Goal: Transaction & Acquisition: Purchase product/service

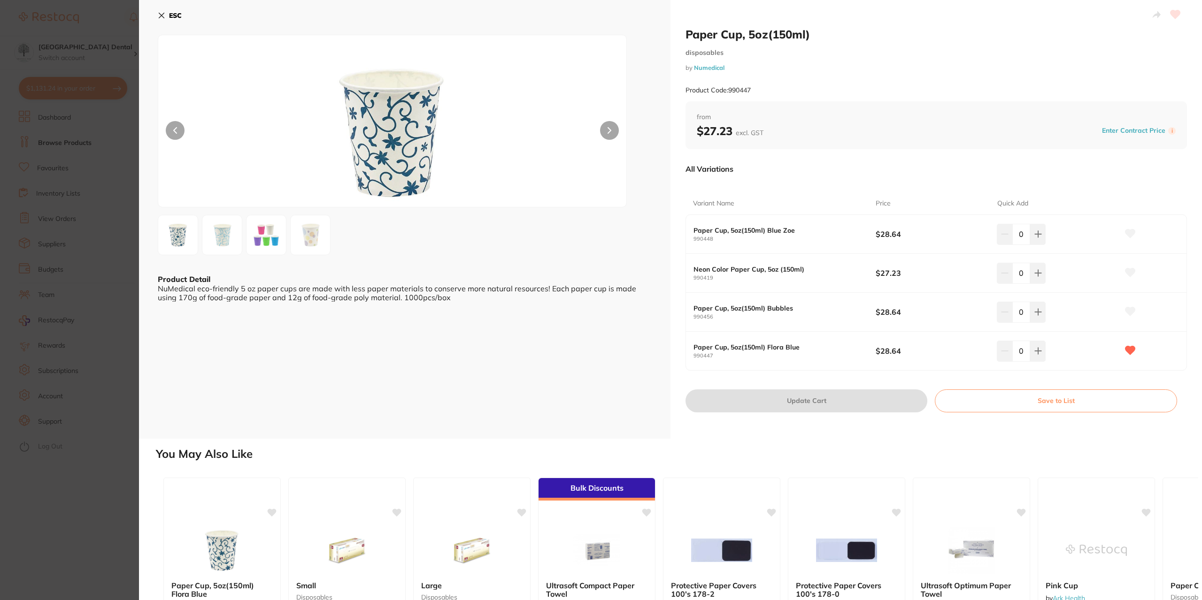
scroll to position [376, 0]
click at [1038, 351] on icon at bounding box center [1038, 351] width 6 height 6
type input "1"
click at [1036, 314] on icon at bounding box center [1038, 312] width 8 height 8
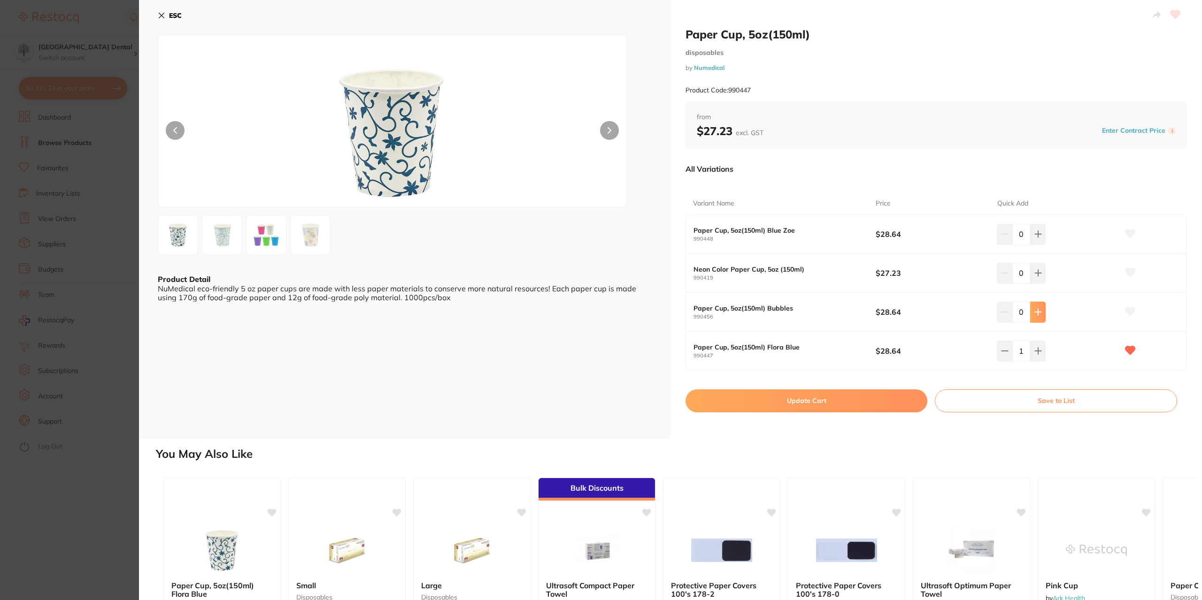
type input "1"
click at [892, 397] on button "Update Cart" at bounding box center [806, 401] width 242 height 23
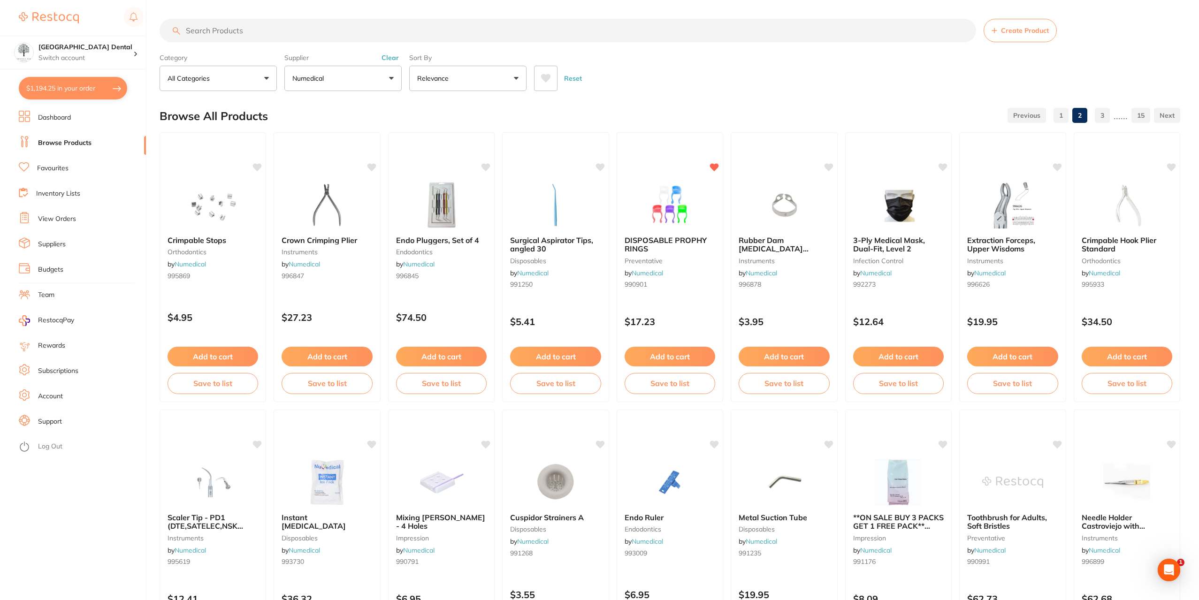
click at [64, 87] on button "$1,194.25 in your order" at bounding box center [73, 88] width 108 height 23
checkbox input "true"
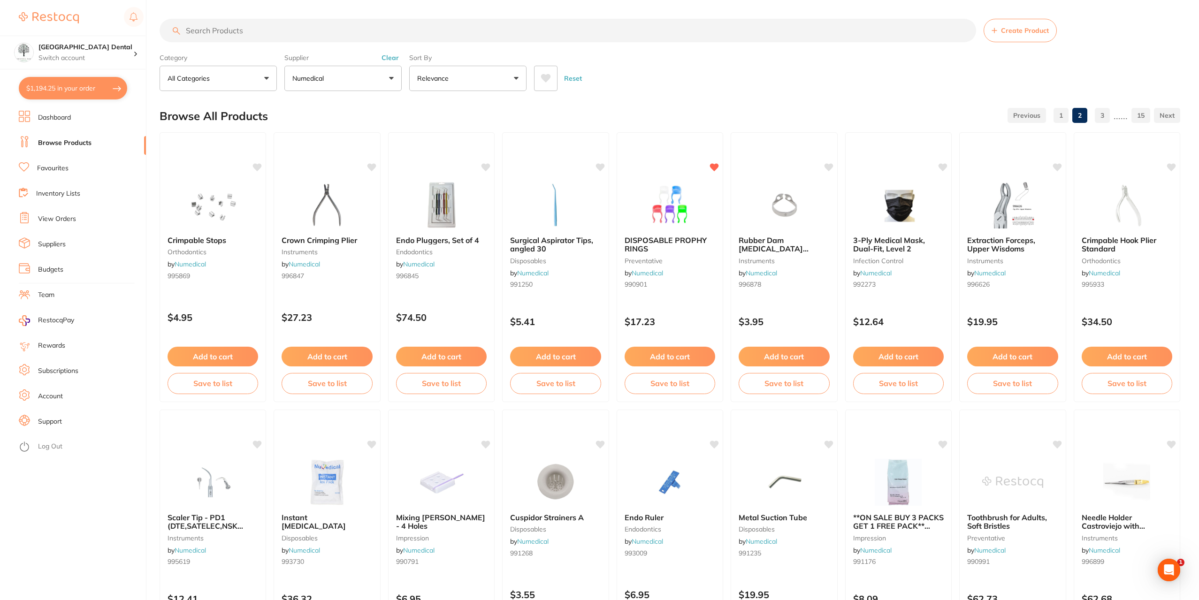
checkbox input "true"
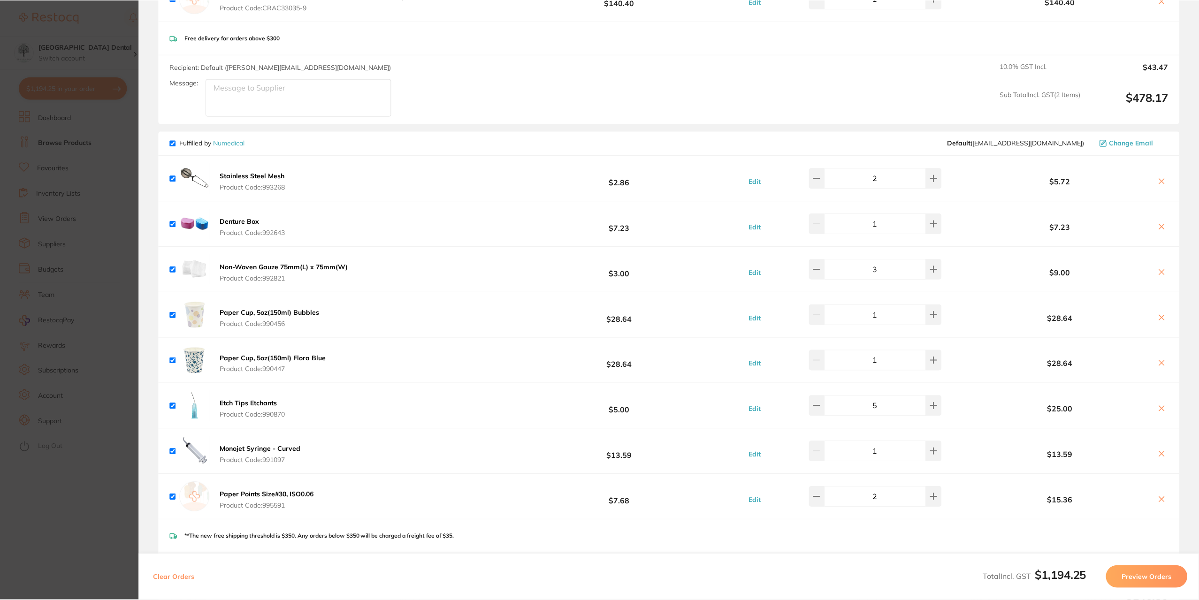
scroll to position [563, 0]
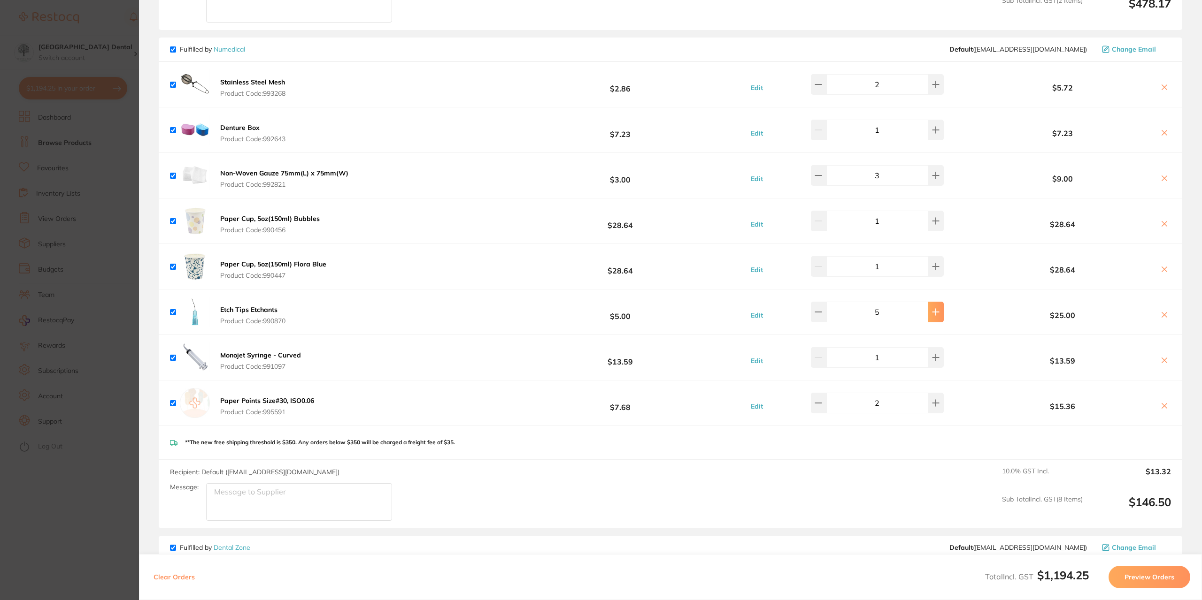
click at [933, 313] on icon at bounding box center [936, 312] width 8 height 8
click at [934, 313] on button at bounding box center [935, 312] width 15 height 21
click at [935, 313] on button at bounding box center [935, 312] width 15 height 21
click at [929, 307] on button at bounding box center [935, 312] width 15 height 21
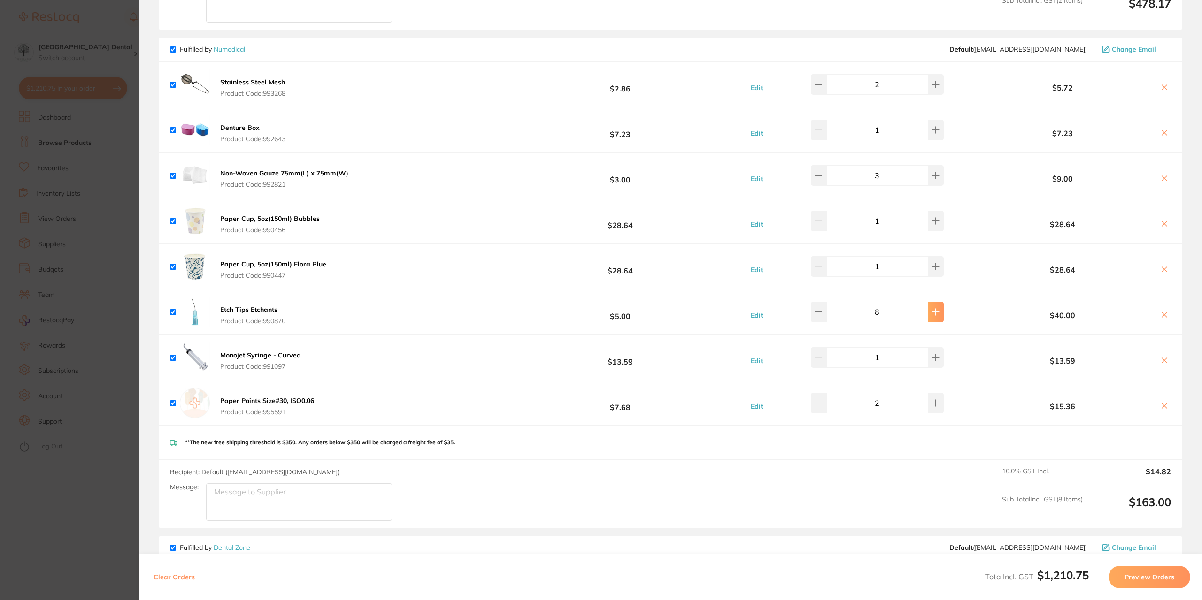
type input "10"
click at [928, 361] on button at bounding box center [935, 357] width 15 height 21
type input "2"
click at [235, 50] on link "Numedical" at bounding box center [229, 49] width 31 height 8
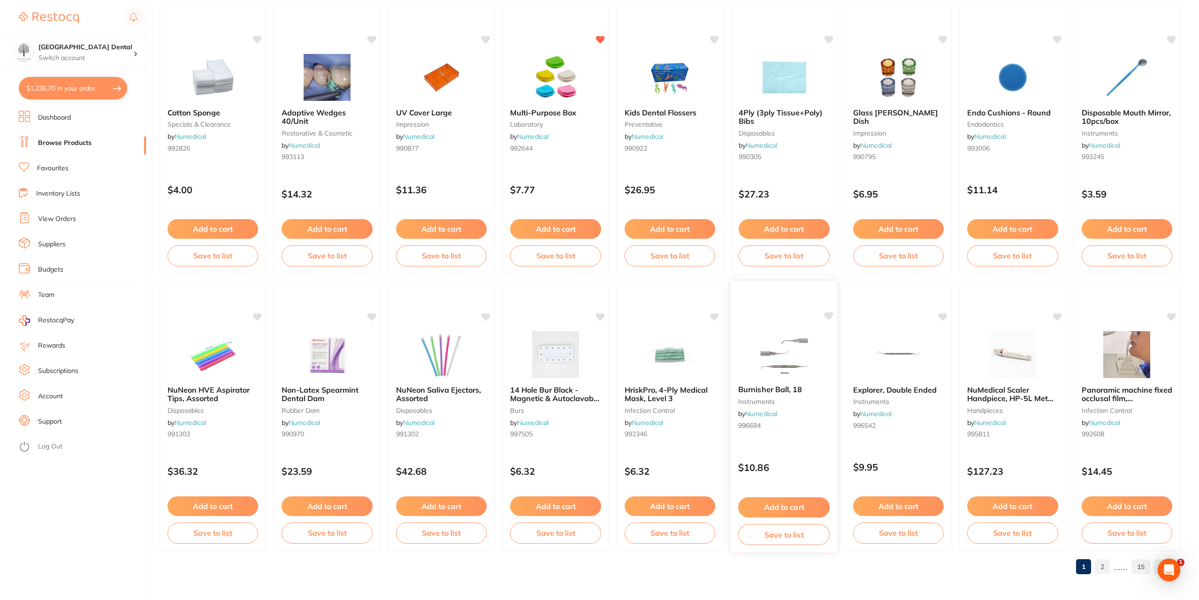
scroll to position [1238, 0]
click at [1106, 570] on link "2" at bounding box center [1102, 566] width 15 height 19
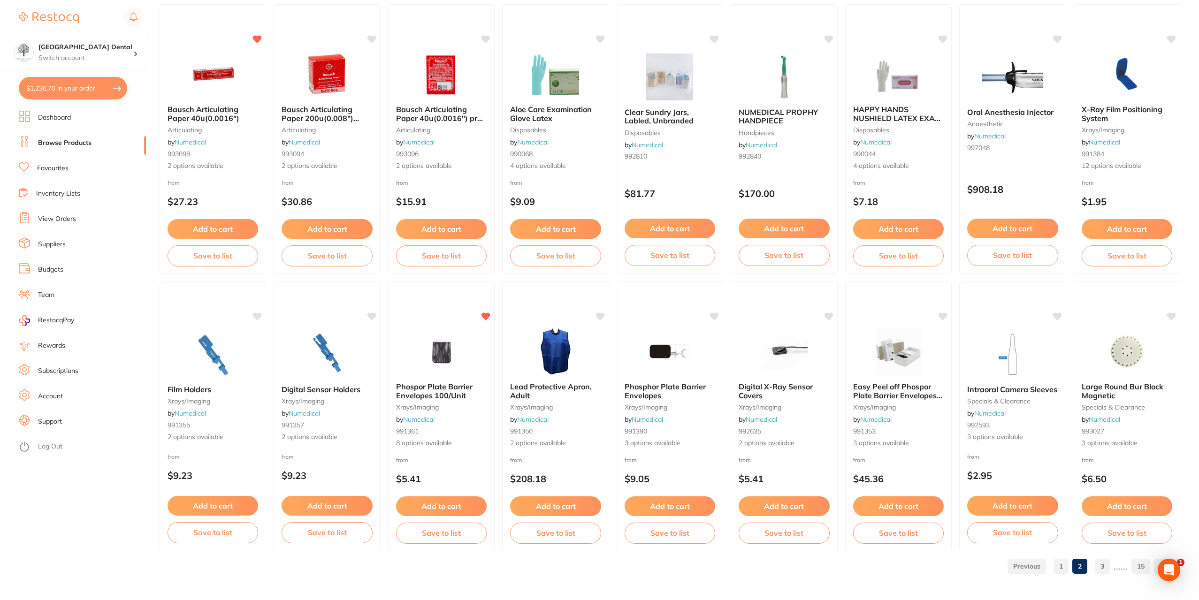
click at [1102, 563] on link "3" at bounding box center [1102, 566] width 15 height 19
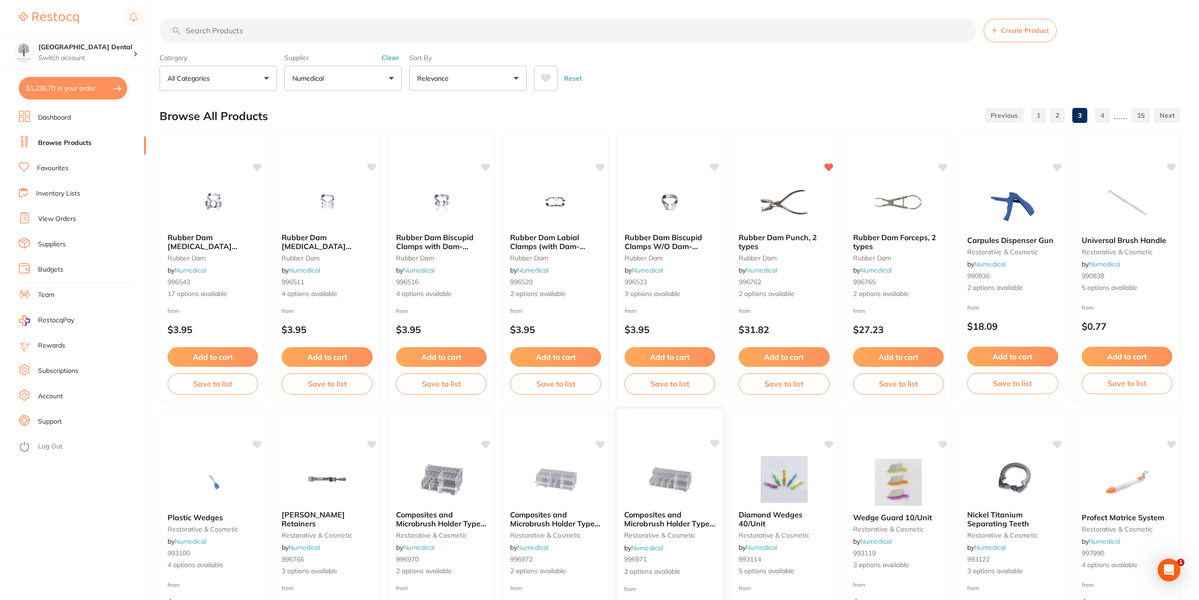
scroll to position [0, 0]
click at [1005, 327] on p "$18.09" at bounding box center [1013, 327] width 92 height 11
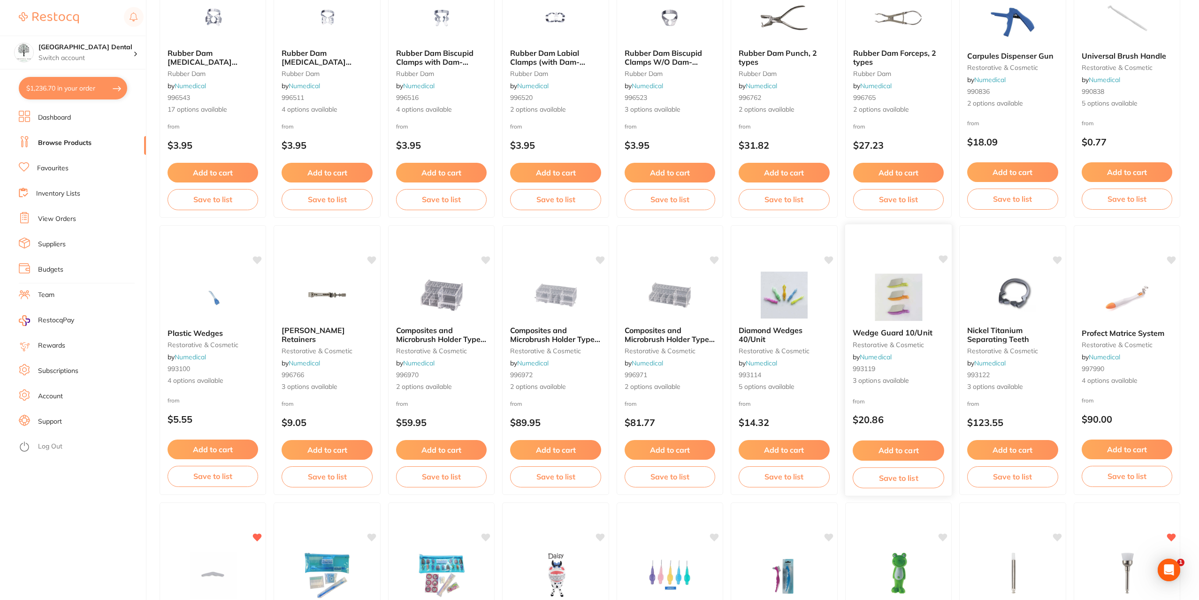
scroll to position [64, 0]
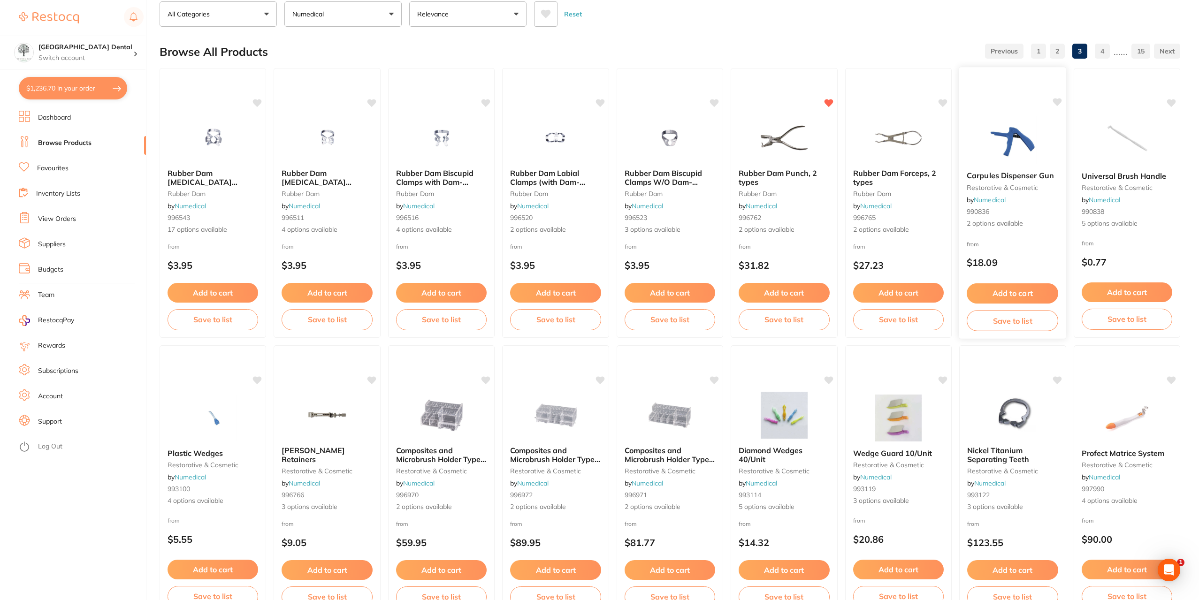
click at [1004, 169] on div "Carpules Dispenser Gun restorative & cosmetic by Numedical 990836 2 options ava…" at bounding box center [1012, 200] width 107 height 72
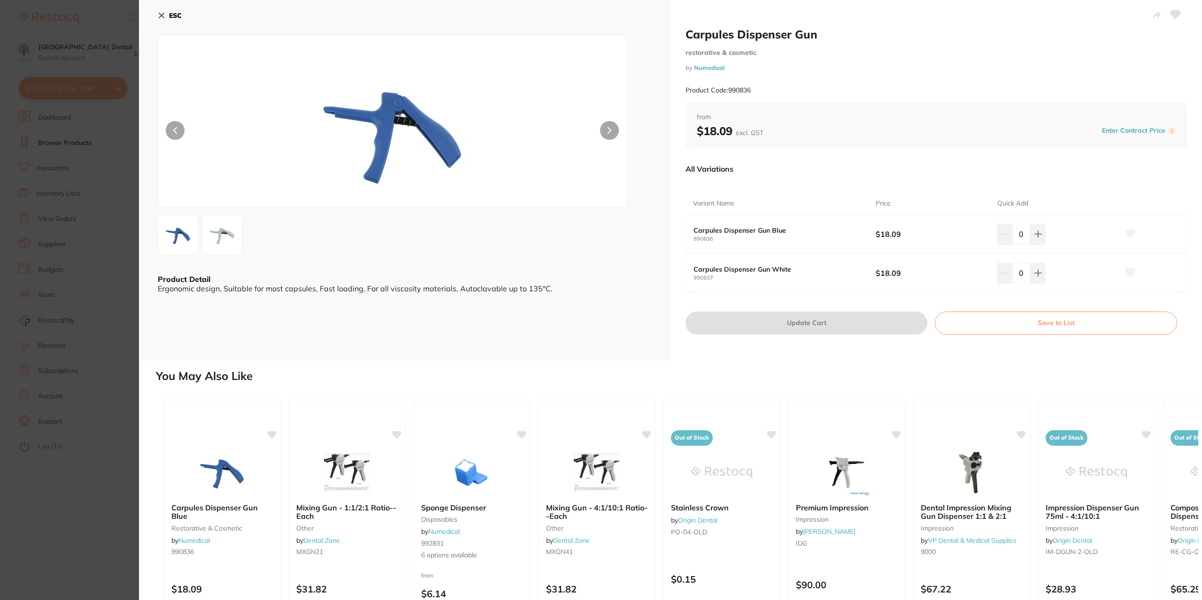
click at [226, 236] on img at bounding box center [222, 235] width 34 height 34
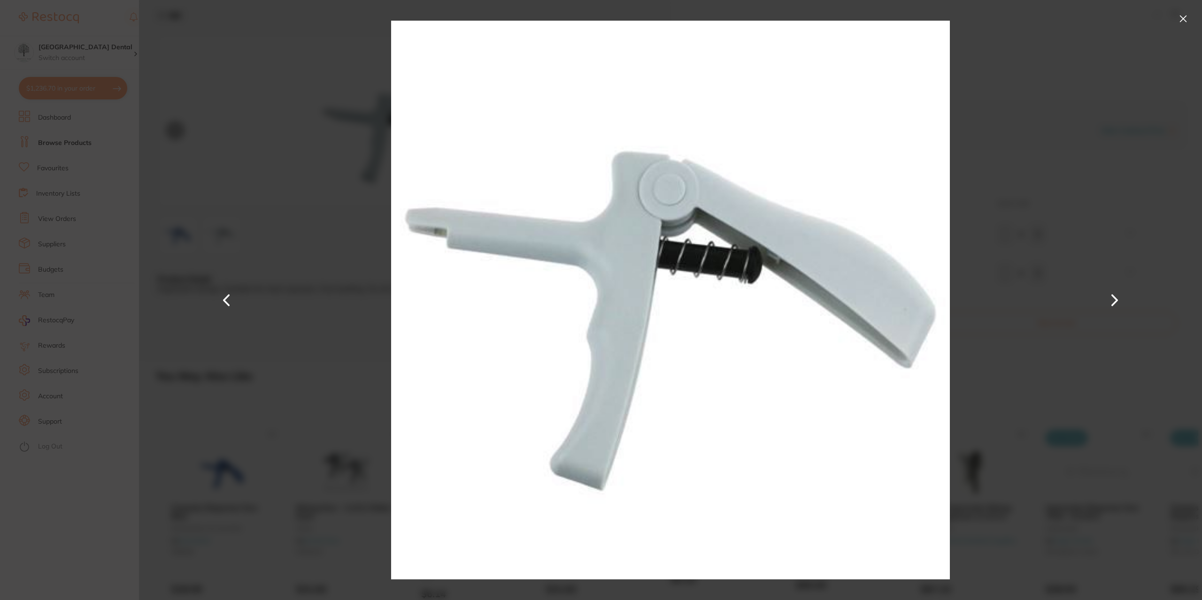
click at [1185, 16] on button at bounding box center [1182, 18] width 15 height 15
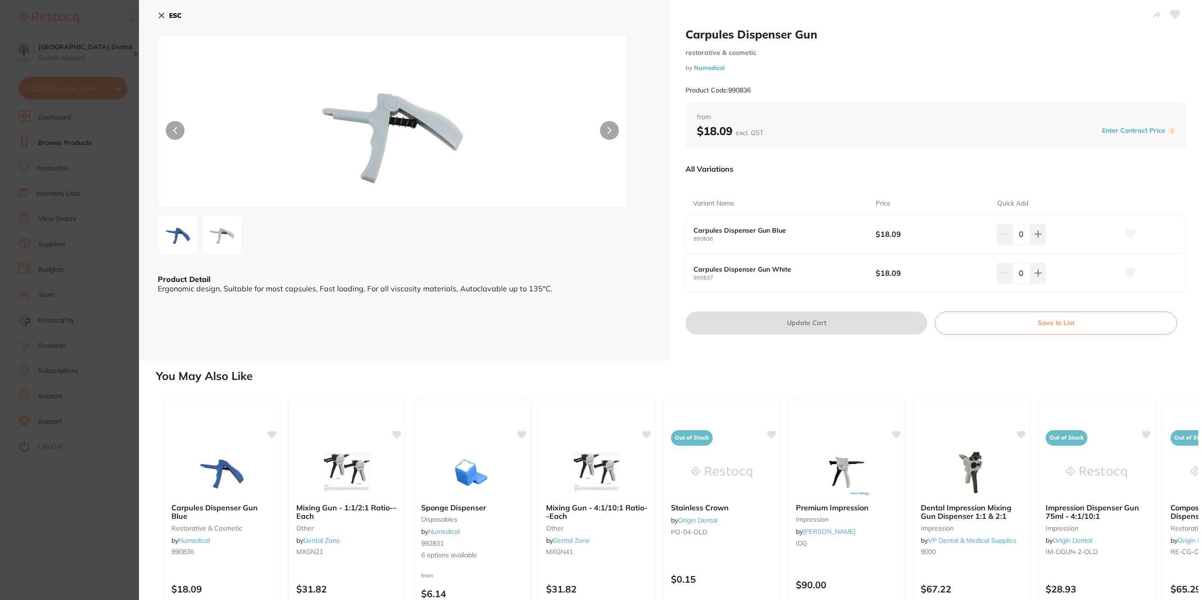
click at [165, 232] on img at bounding box center [178, 235] width 34 height 34
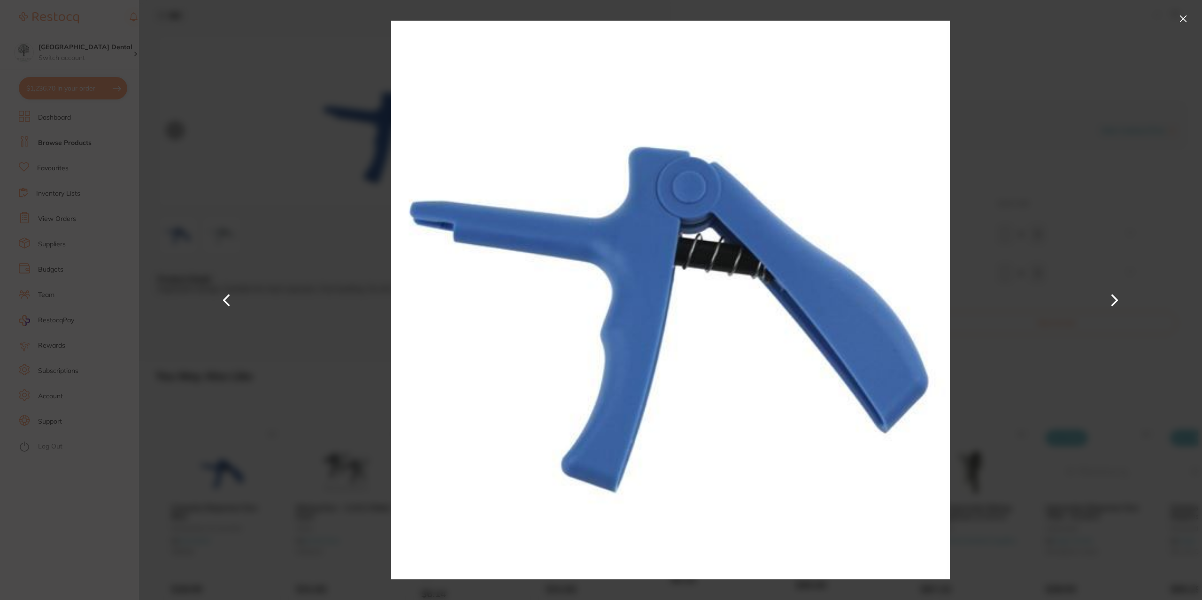
click at [1183, 16] on button at bounding box center [1182, 18] width 15 height 15
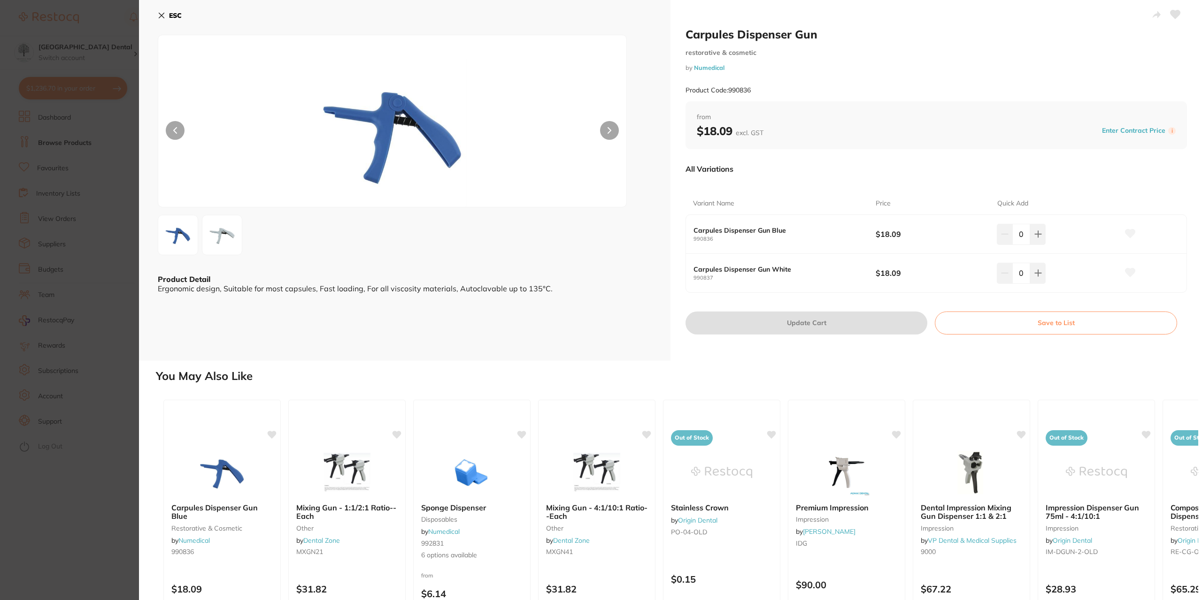
click at [93, 199] on section "Carpules Dispenser Gun restorative & cosmetic by Numedical Product Code: 990836…" at bounding box center [601, 300] width 1202 height 600
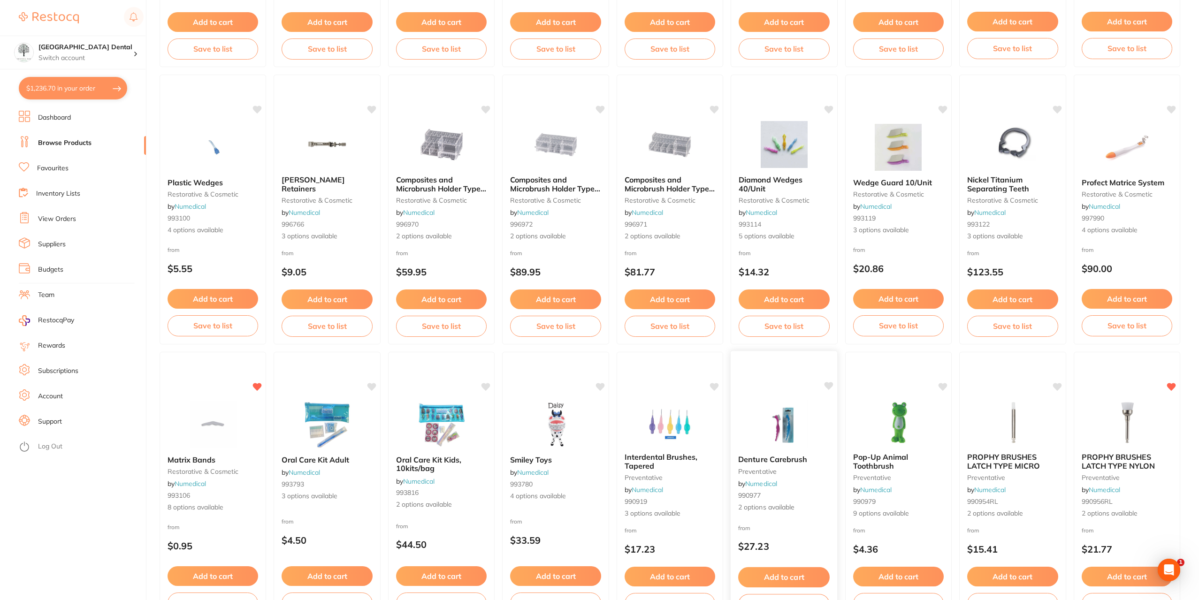
scroll to position [346, 0]
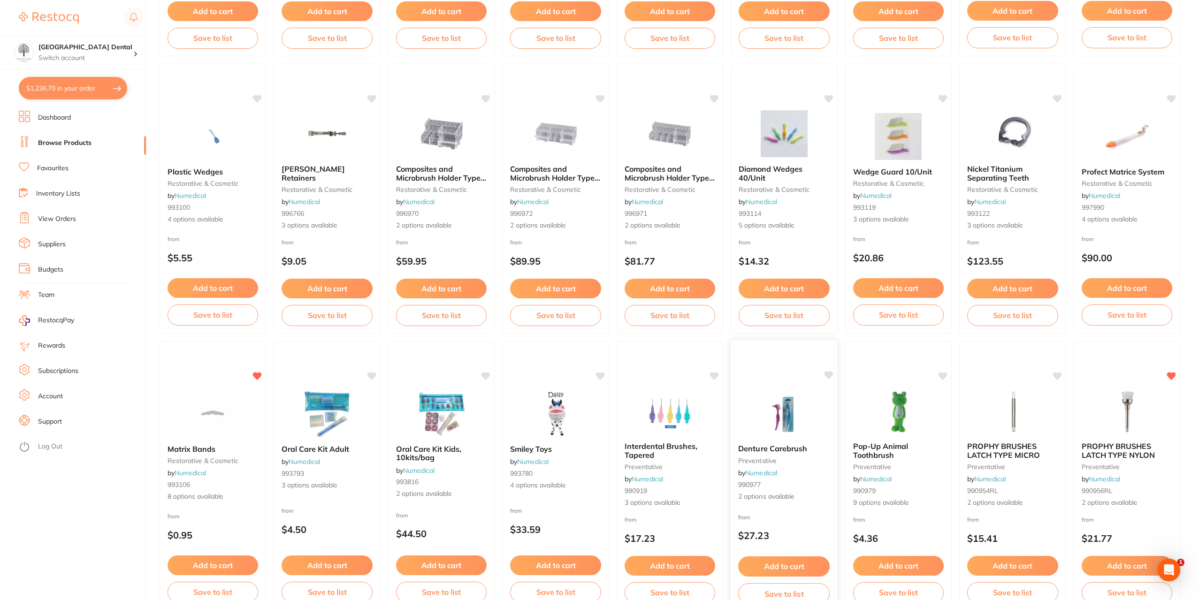
click at [797, 451] on span "Denture Carebrush" at bounding box center [772, 448] width 69 height 9
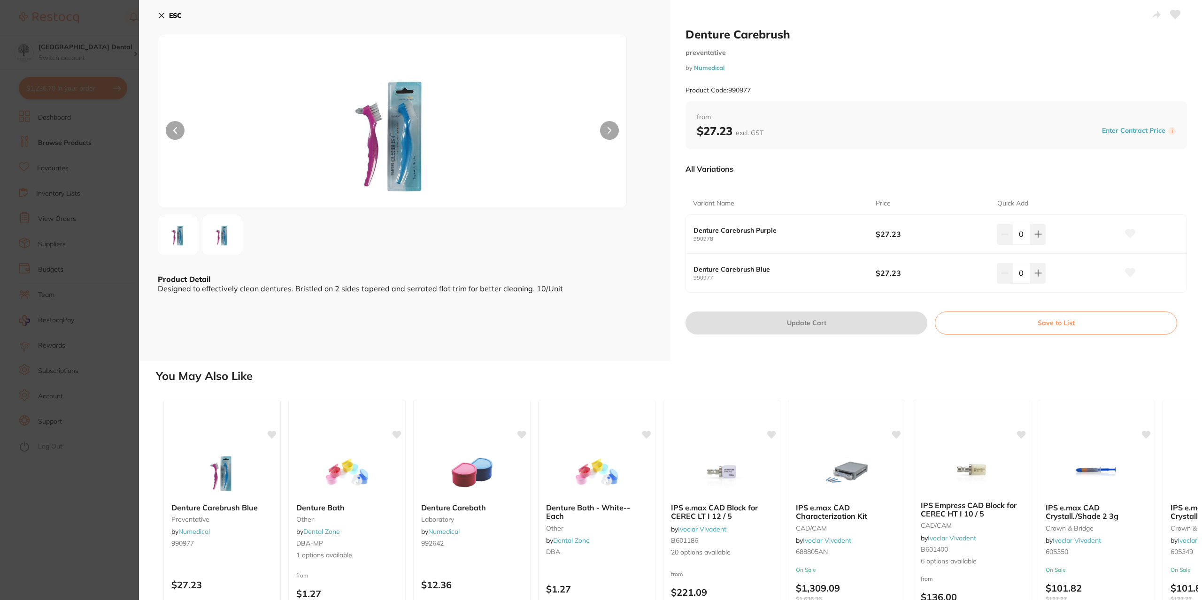
click at [606, 128] on button at bounding box center [609, 130] width 19 height 19
click at [1022, 273] on input "0" at bounding box center [1021, 273] width 18 height 21
type input "5"
click at [1018, 238] on input "0" at bounding box center [1021, 234] width 18 height 21
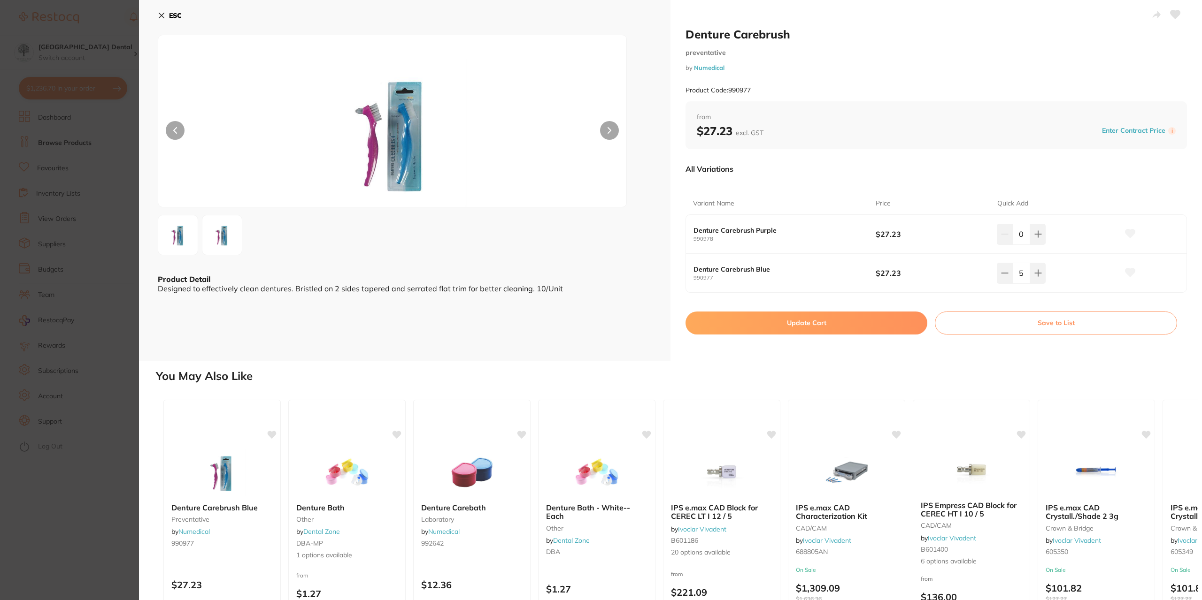
click at [1022, 235] on input "0" at bounding box center [1021, 234] width 18 height 21
type input "5"
click at [907, 314] on button "Update Cart" at bounding box center [806, 323] width 242 height 23
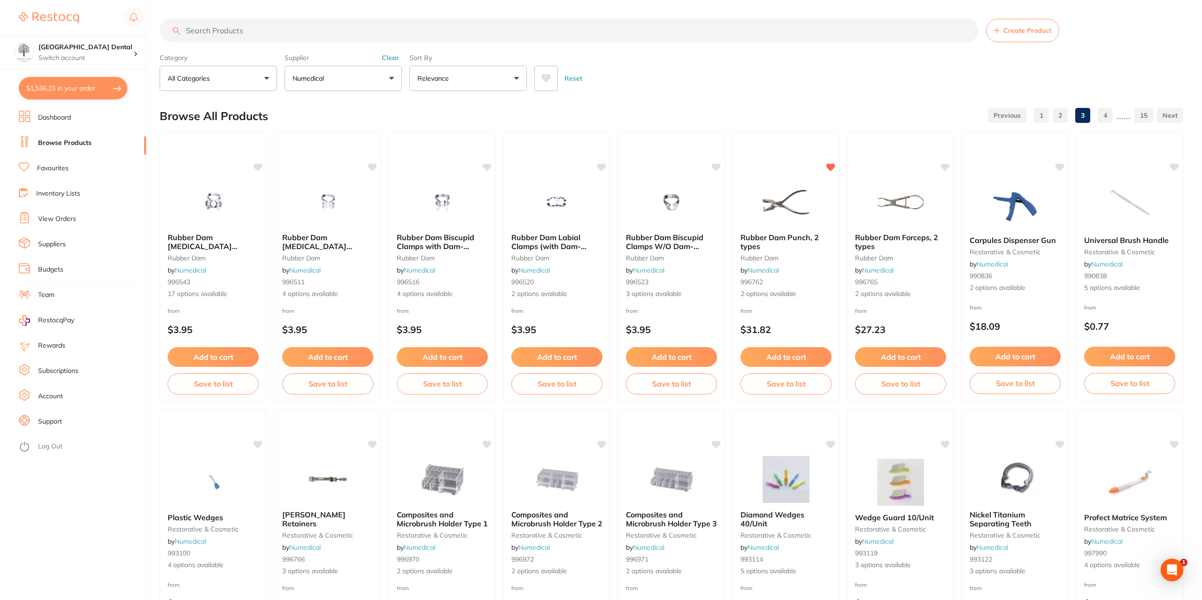
checkbox input "false"
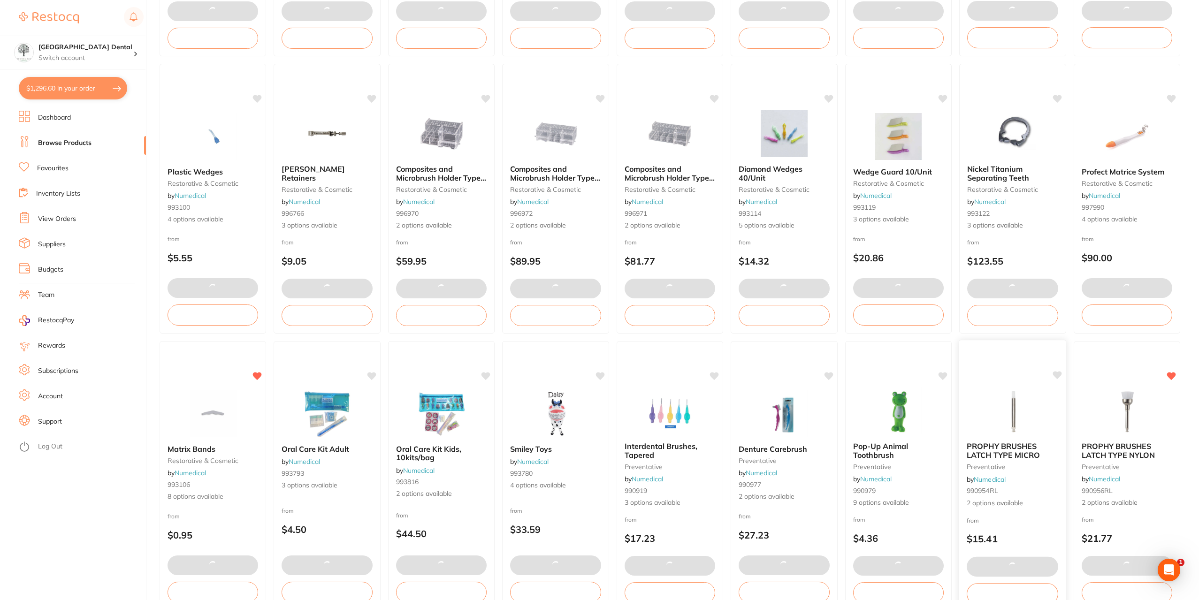
type input "5"
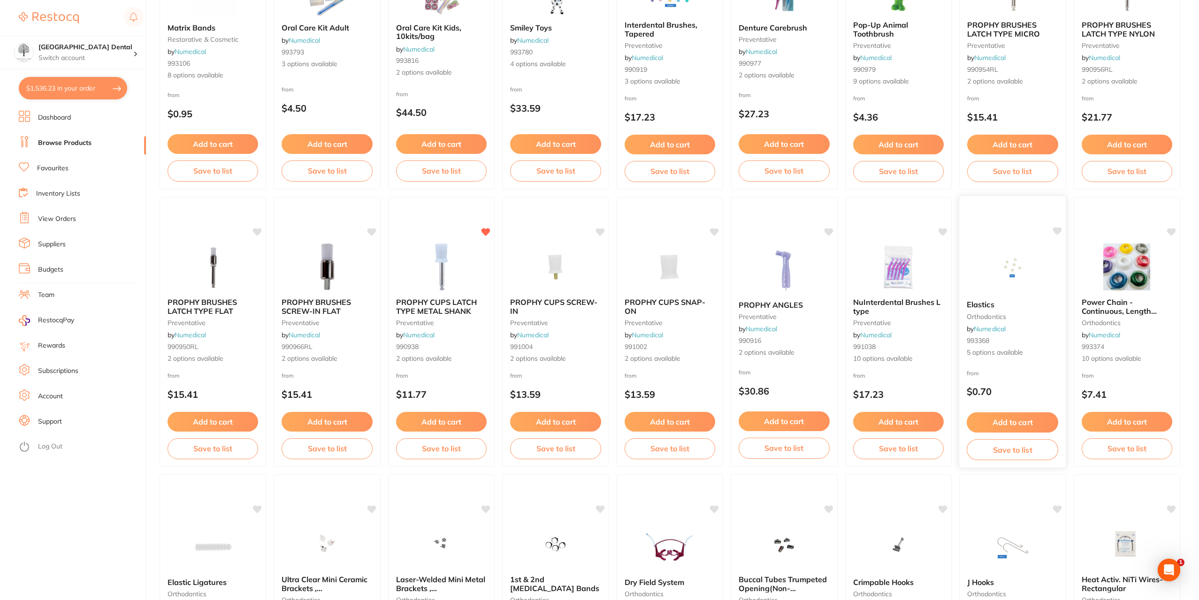
scroll to position [768, 0]
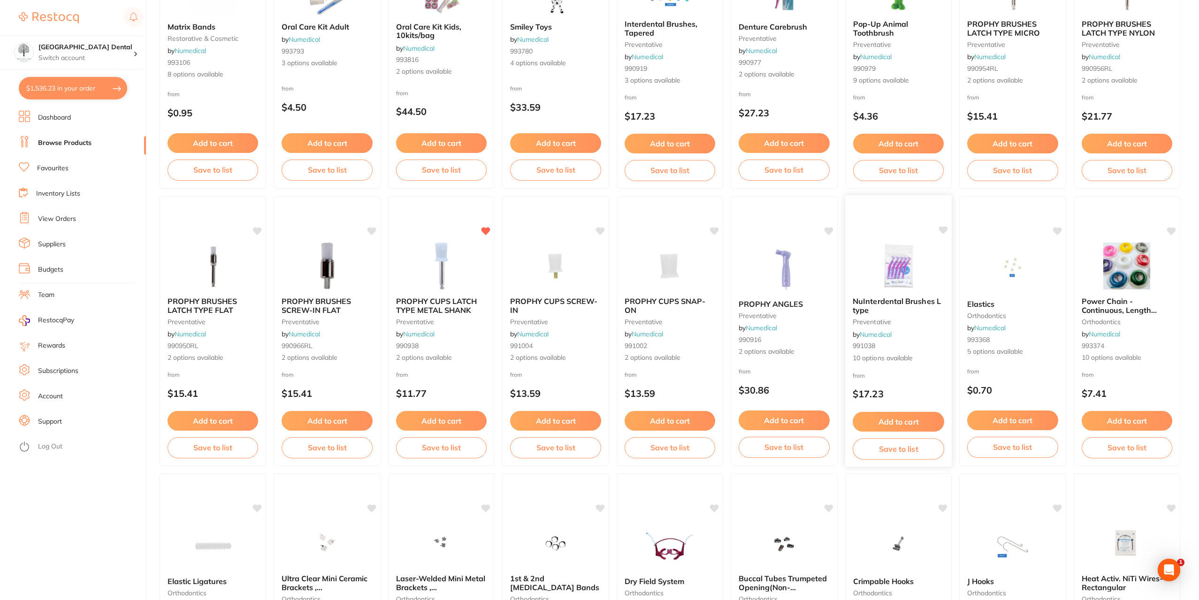
click at [926, 293] on div "NuInterdental Brushes L type preventative by Numedical 991038 10 options availa…" at bounding box center [898, 330] width 107 height 81
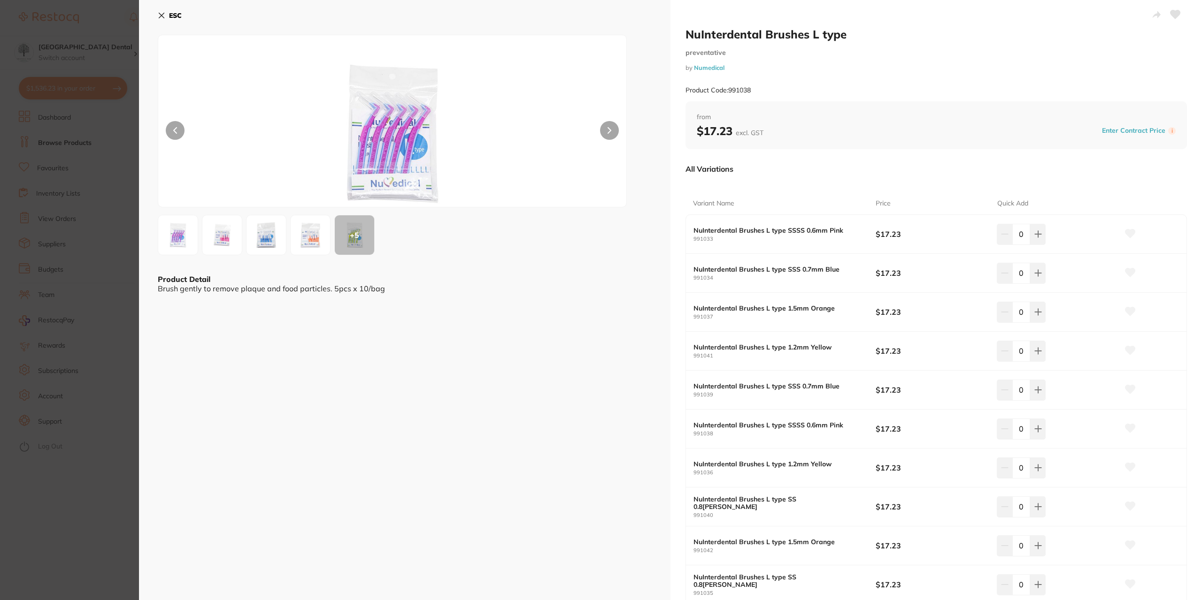
click at [22, 267] on section "NuInterdental Brushes L type preventative by Numedical Product Code: 991038 ESC…" at bounding box center [601, 300] width 1202 height 600
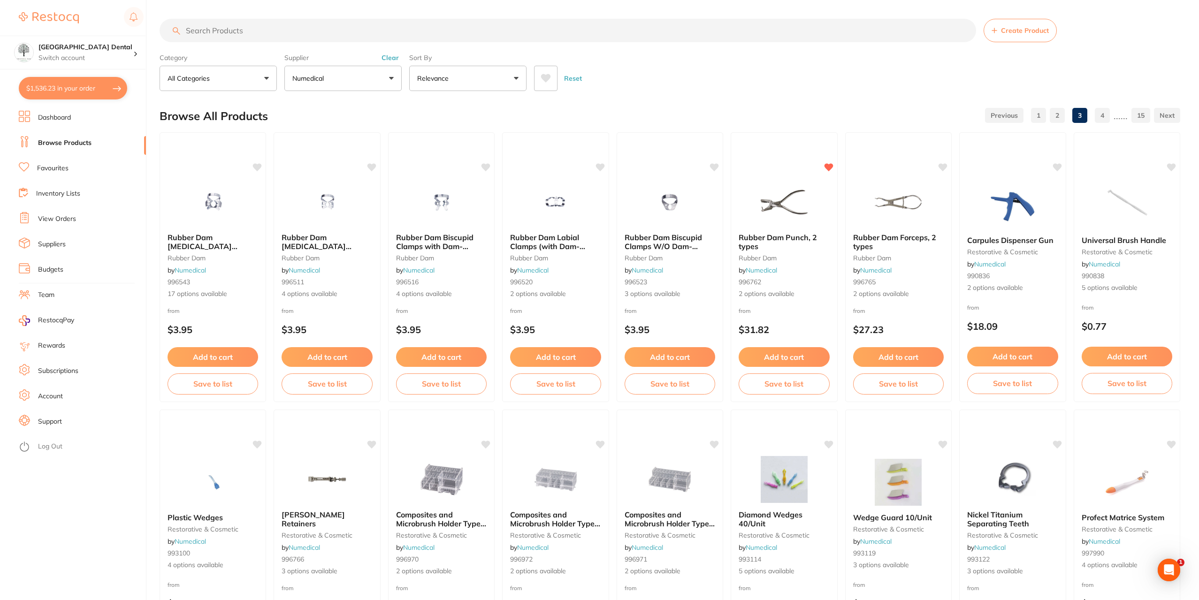
click at [431, 26] on input "search" at bounding box center [568, 30] width 817 height 23
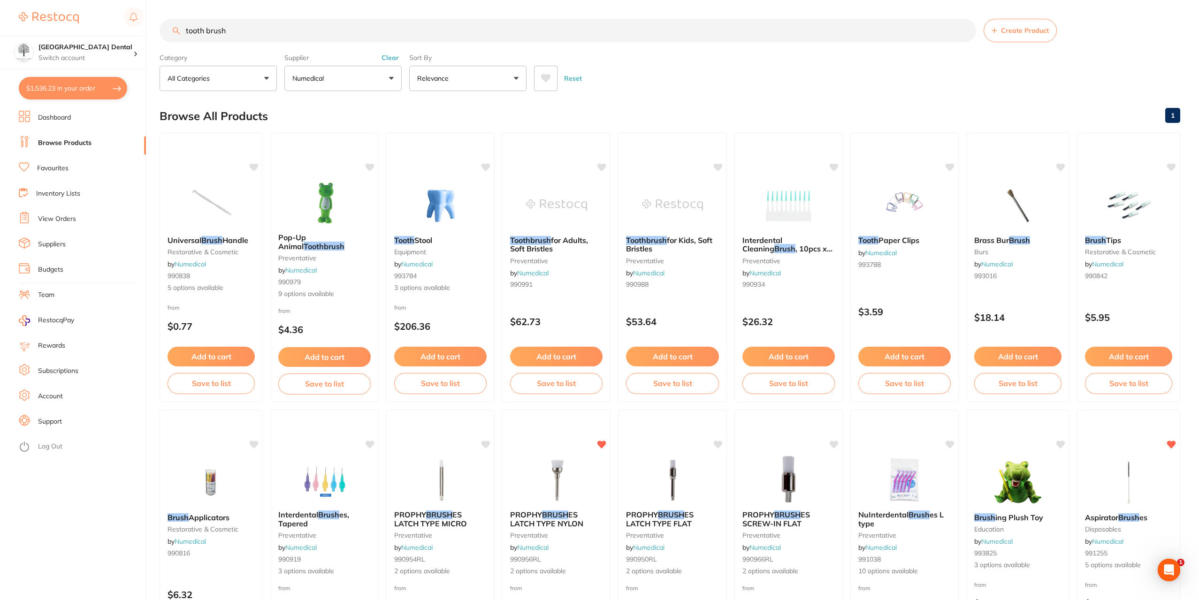
click at [205, 28] on input "tooth brush" at bounding box center [568, 30] width 817 height 23
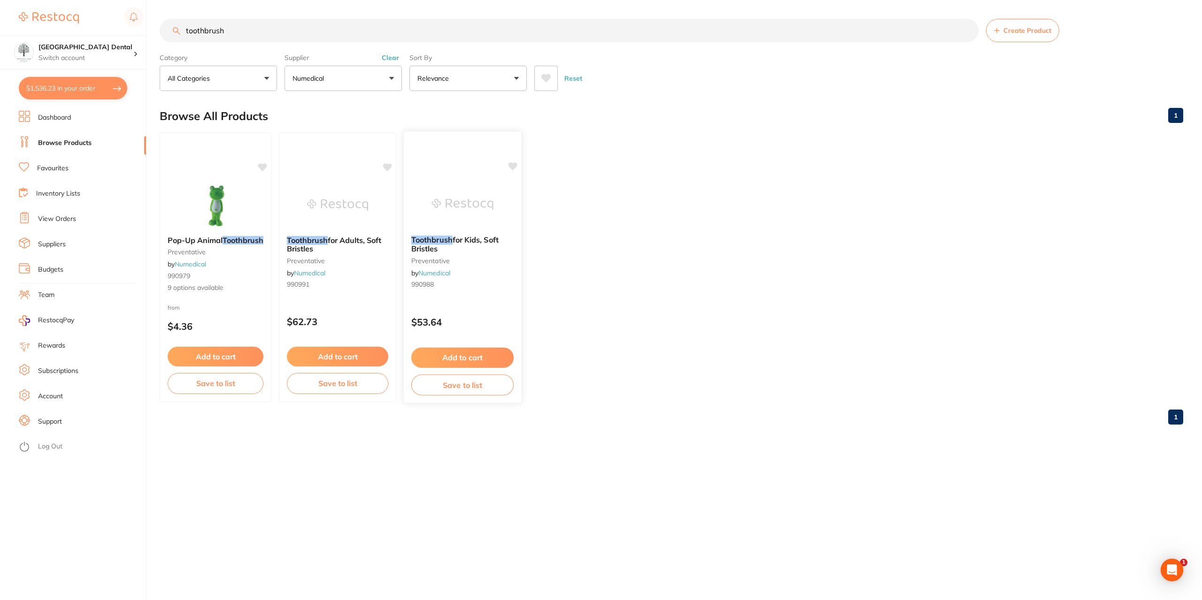
type input "toothbrush"
click at [476, 242] on span "for Kids, Soft Bristles" at bounding box center [454, 244] width 87 height 18
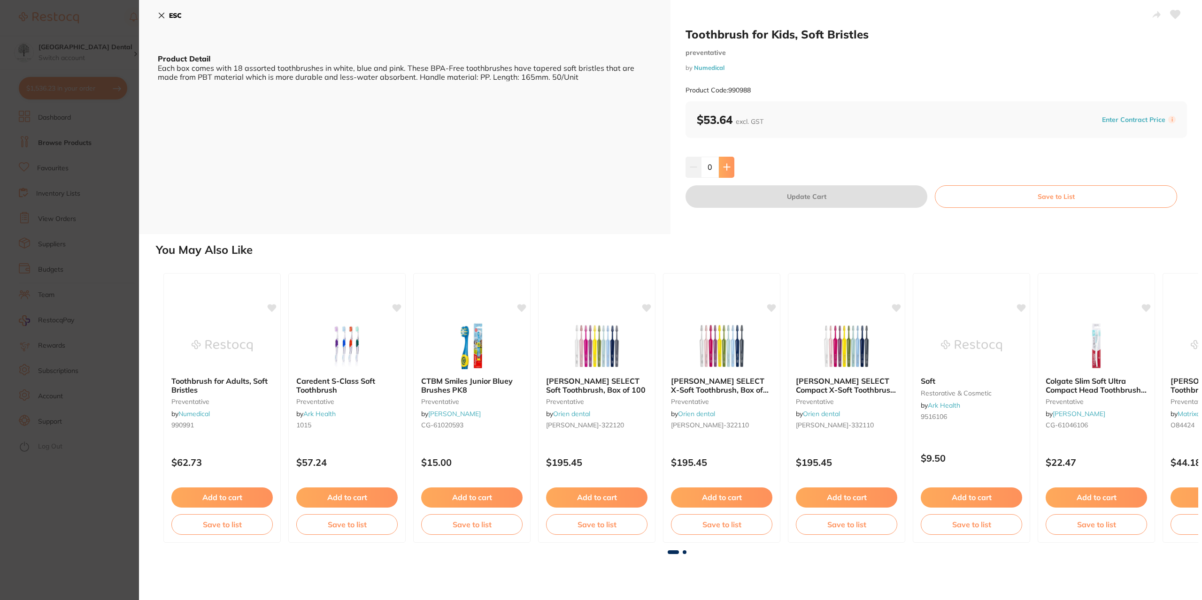
click at [723, 164] on icon at bounding box center [727, 167] width 8 height 8
type input "1"
click at [778, 191] on button "Update Cart" at bounding box center [806, 196] width 242 height 23
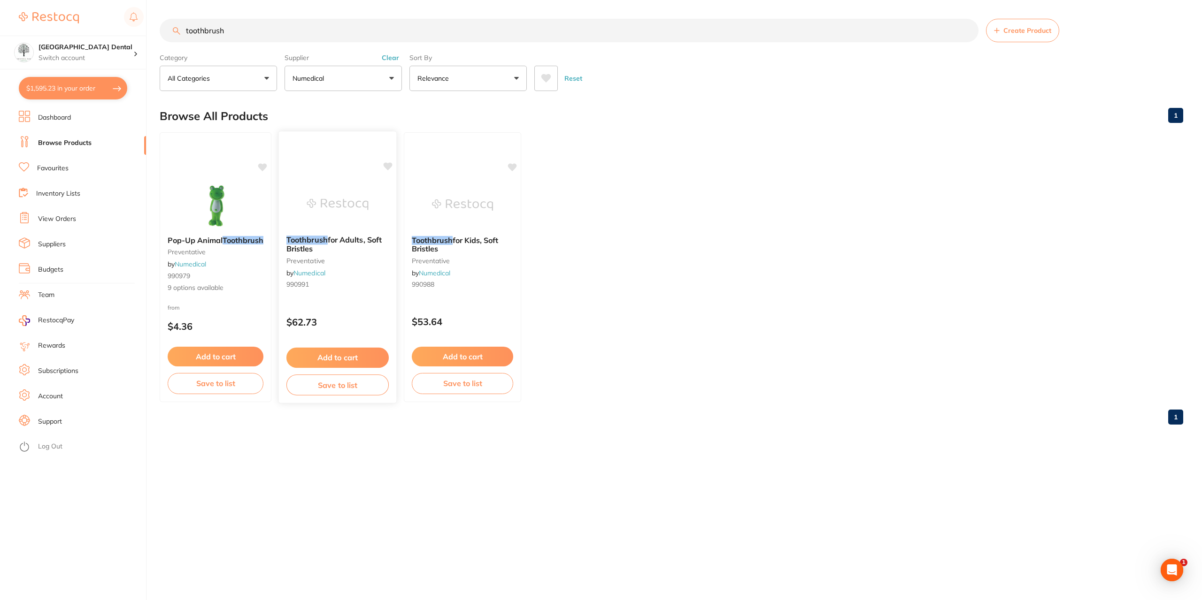
click at [352, 235] on div "Toothbrush for Adults, Soft Bristles preventative by Numedical 990991" at bounding box center [337, 264] width 117 height 72
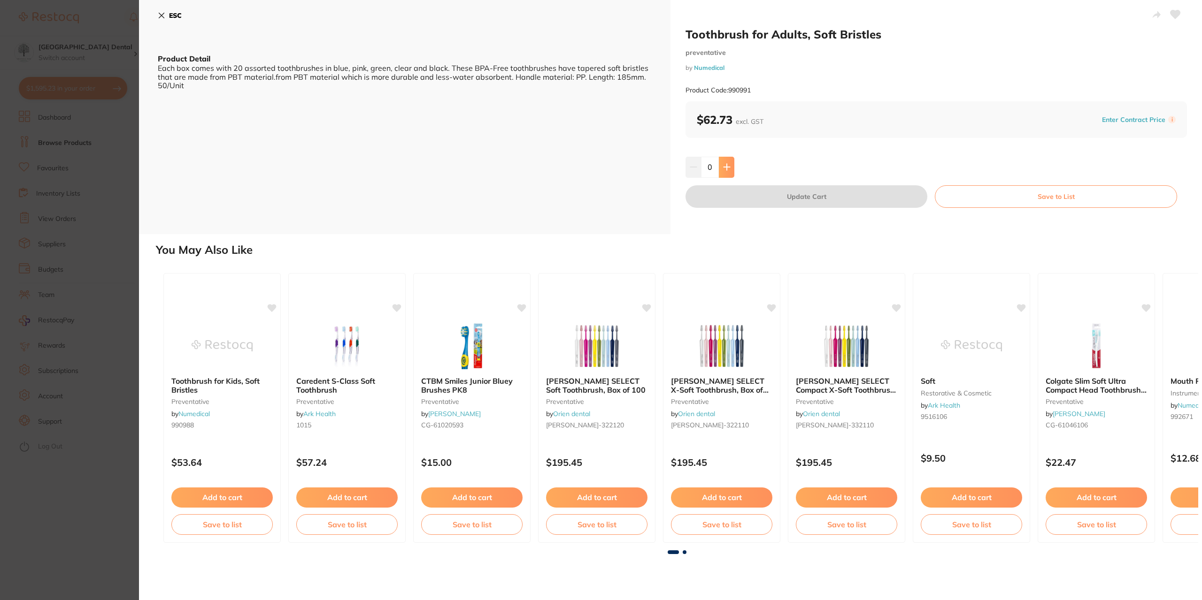
click at [720, 162] on button at bounding box center [726, 167] width 15 height 21
type input "1"
click at [737, 191] on button "Update Cart" at bounding box center [806, 196] width 242 height 23
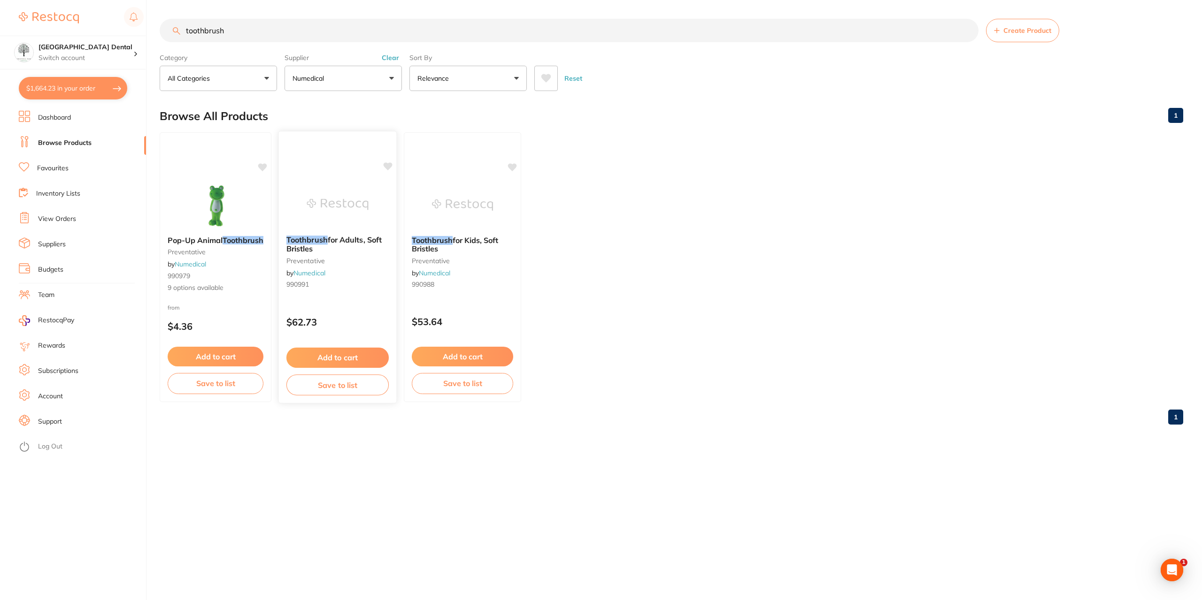
click at [374, 235] on div "Toothbrush for Adults, Soft Bristles preventative by Numedical 990991" at bounding box center [337, 264] width 117 height 72
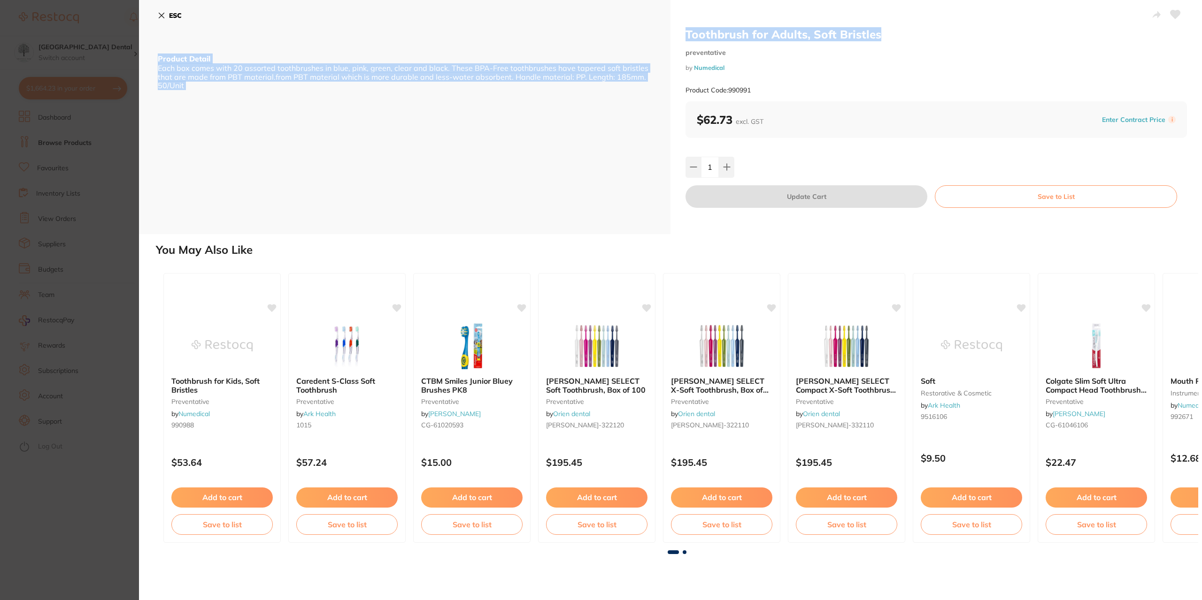
drag, startPoint x: 902, startPoint y: 31, endPoint x: 667, endPoint y: 33, distance: 234.7
click at [667, 33] on div "Toothbrush for Adults, Soft Bristles preventative by Numedical Product Code: 99…" at bounding box center [670, 117] width 1063 height 234
click at [791, 37] on h2 "Toothbrush for Adults, Soft Bristles" at bounding box center [935, 34] width 501 height 14
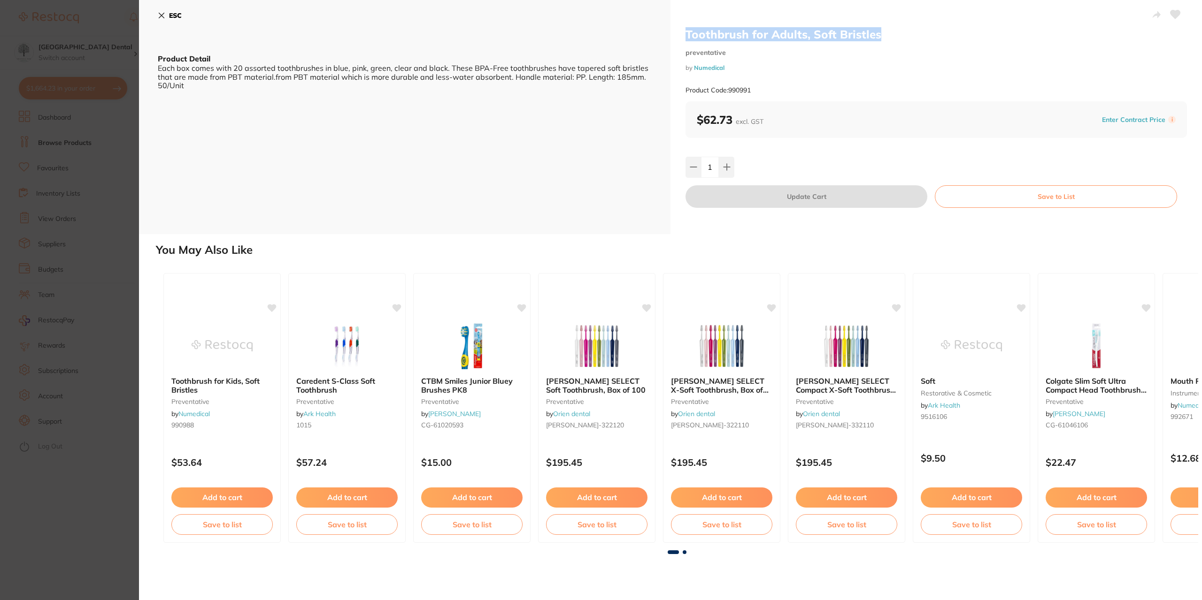
drag, startPoint x: 893, startPoint y: 33, endPoint x: 687, endPoint y: 33, distance: 206.5
click at [687, 33] on h2 "Toothbrush for Adults, Soft Bristles" at bounding box center [935, 34] width 501 height 14
copy h2 "Toothbrush for Adults, Soft Bristles"
click at [106, 454] on section "Toothbrush for Adults, Soft Bristles preventative by Numedical Product Code: 99…" at bounding box center [601, 300] width 1202 height 600
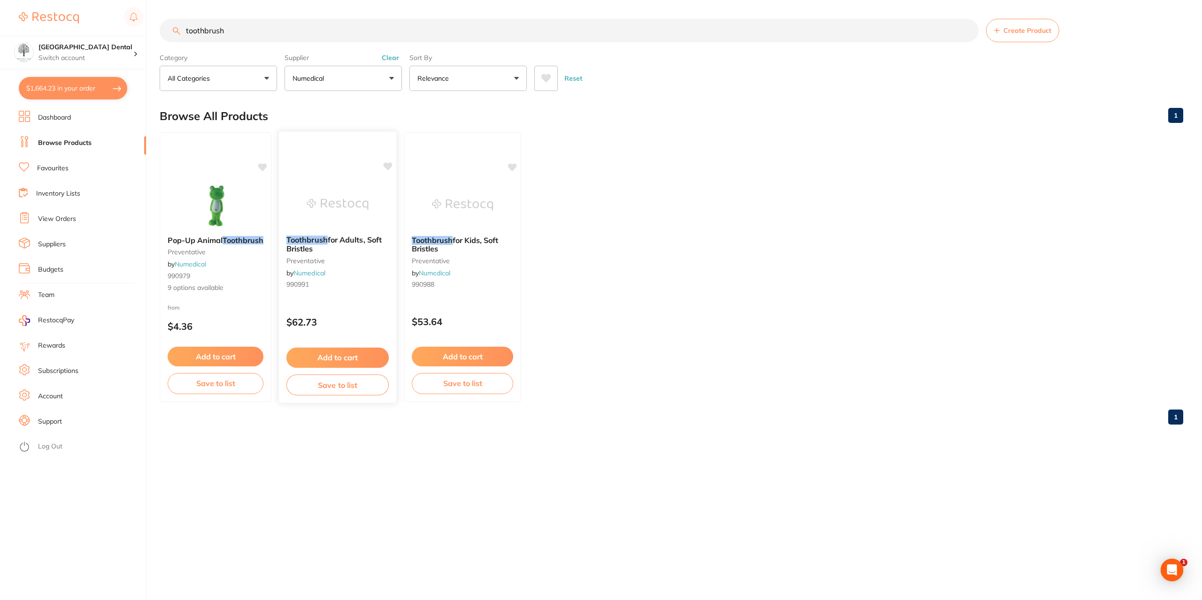
click at [337, 231] on div "Toothbrush for Adults, Soft Bristles preventative by Numedical 990991" at bounding box center [337, 264] width 117 height 72
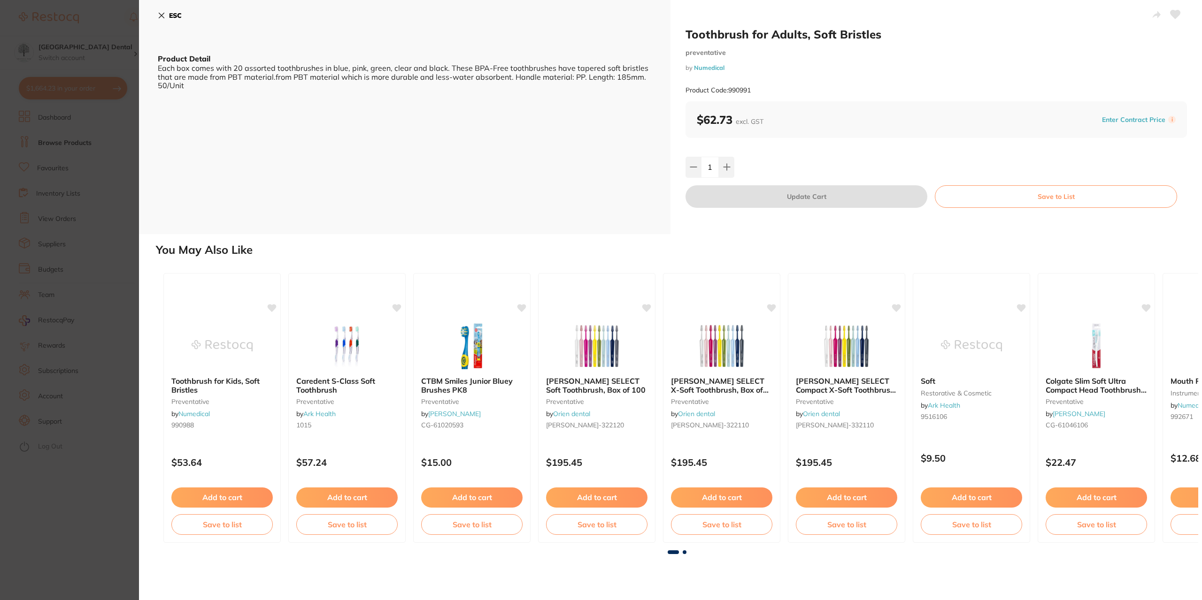
scroll to position [563, 0]
click at [341, 387] on b "Caredent S-Class Soft Toothbrush" at bounding box center [347, 385] width 102 height 17
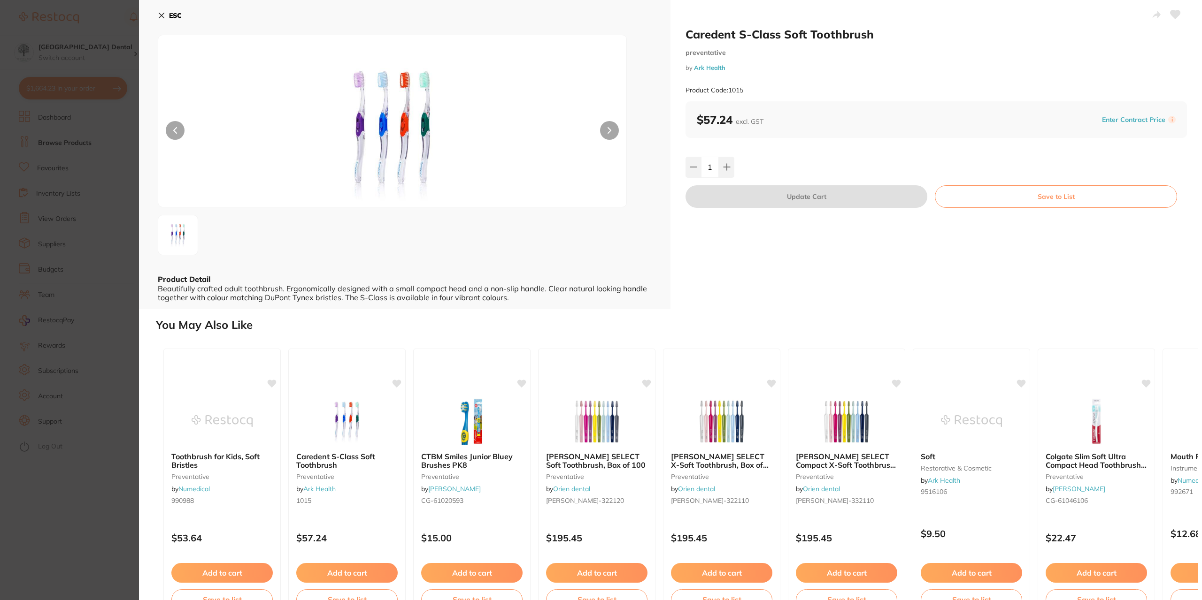
click at [614, 122] on div at bounding box center [392, 121] width 469 height 173
click at [802, 170] on div "1" at bounding box center [935, 167] width 501 height 21
click at [725, 162] on button at bounding box center [726, 167] width 15 height 21
click at [691, 169] on icon at bounding box center [694, 167] width 8 height 8
type input "1"
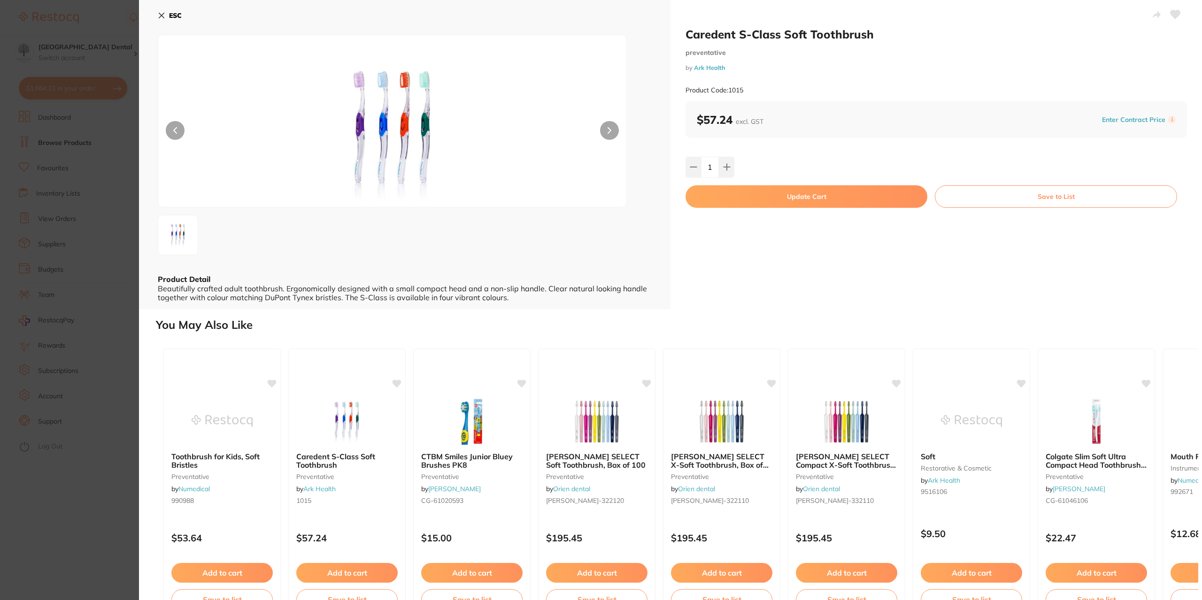
click at [769, 201] on button "Update Cart" at bounding box center [806, 196] width 242 height 23
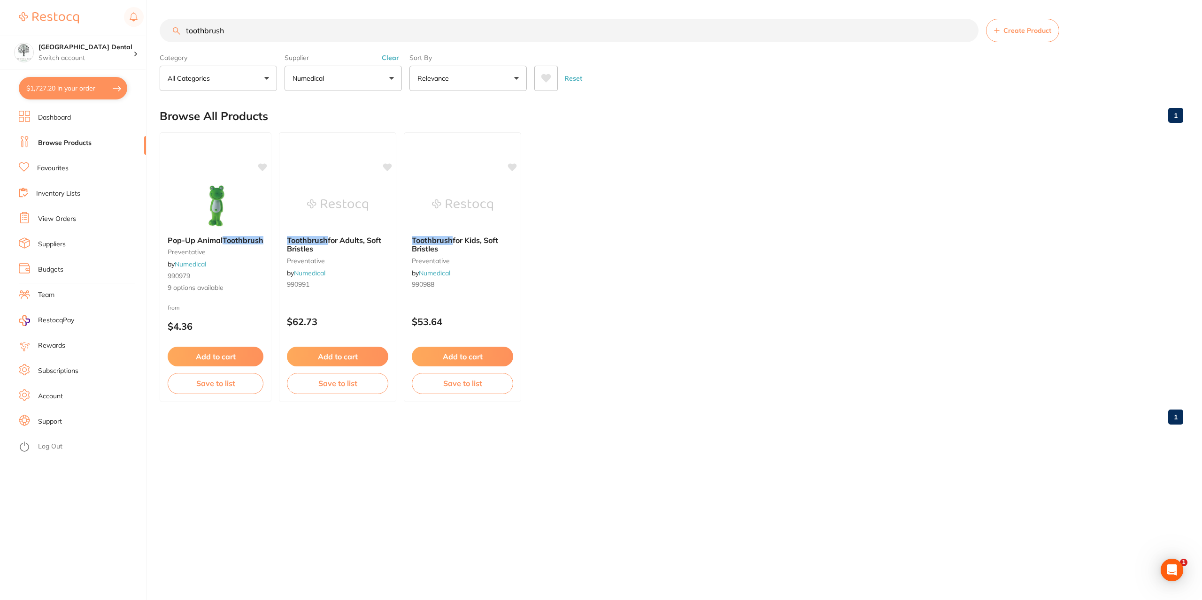
click at [327, 88] on button "Numedical" at bounding box center [342, 78] width 117 height 25
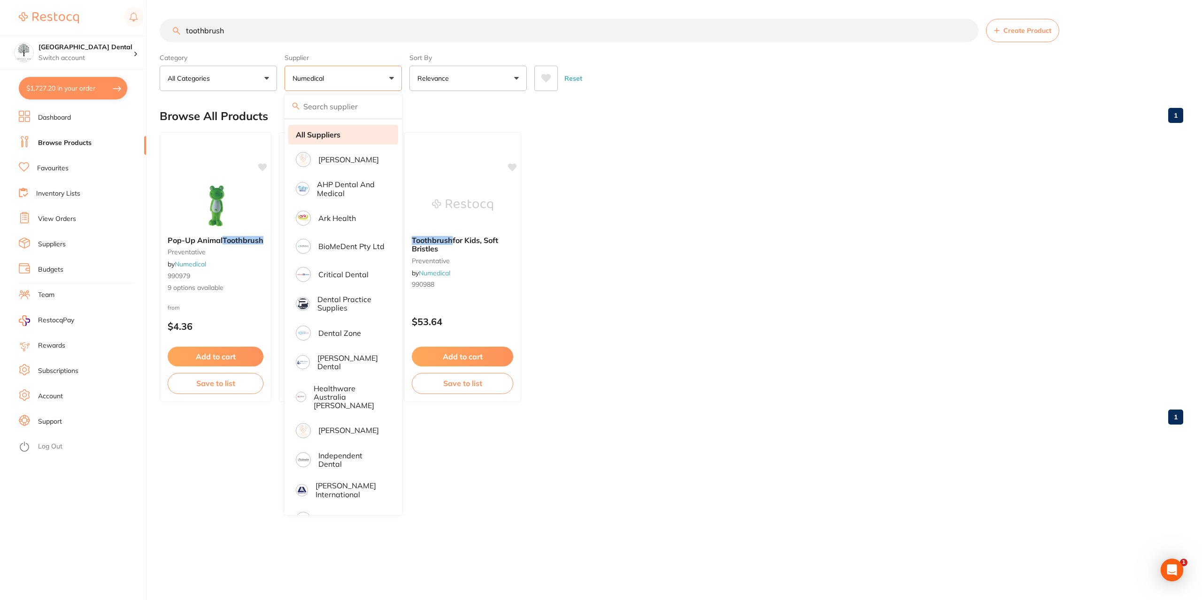
click at [353, 135] on li "All Suppliers" at bounding box center [343, 135] width 110 height 20
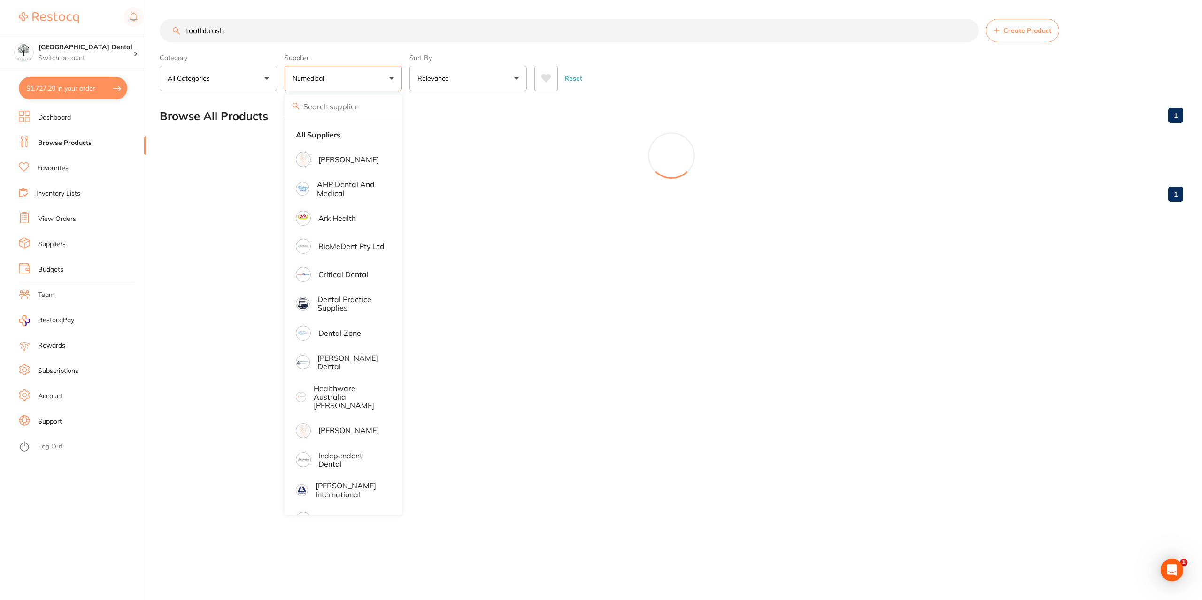
click at [472, 79] on button "Relevance" at bounding box center [467, 78] width 117 height 25
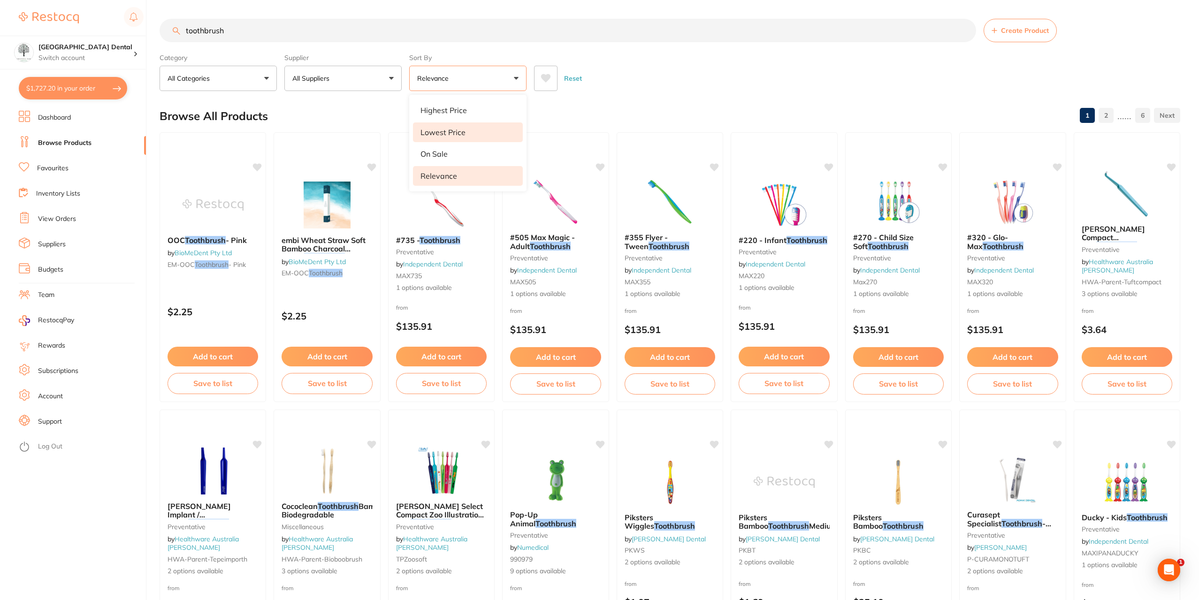
click at [428, 130] on p "Lowest Price" at bounding box center [443, 132] width 45 height 8
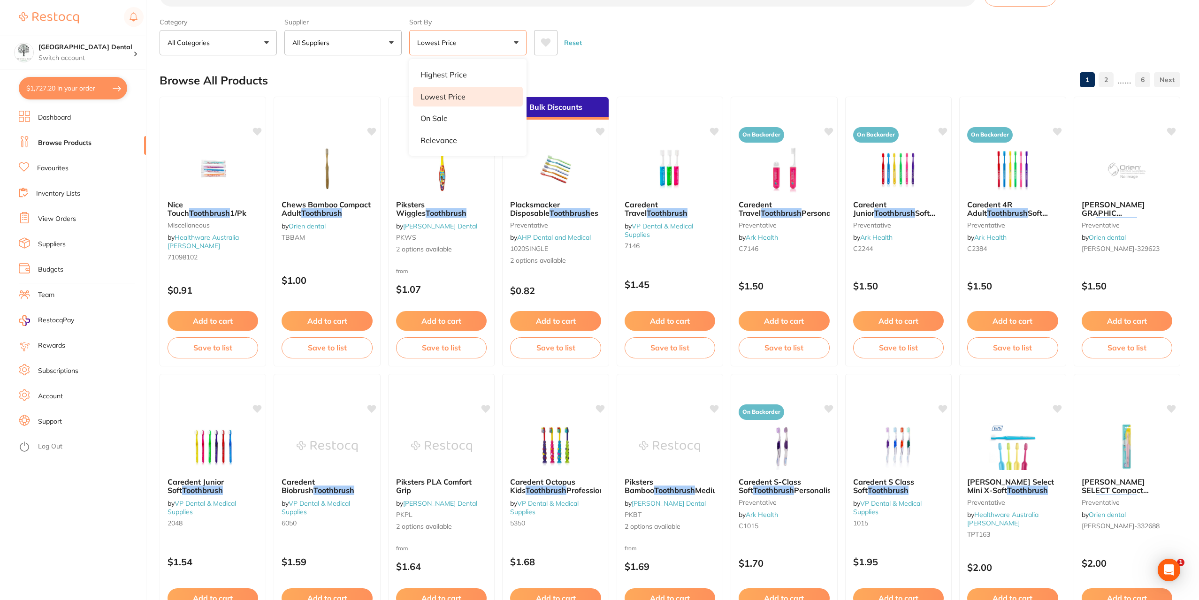
scroll to position [47, 0]
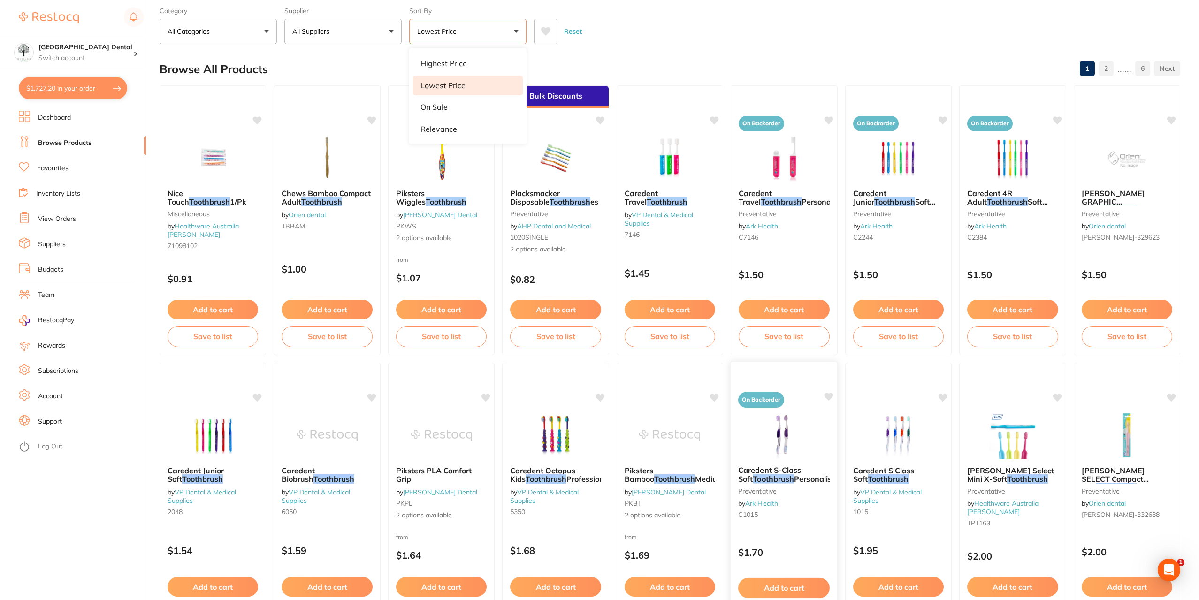
click at [769, 505] on link "Ark Health" at bounding box center [761, 503] width 33 height 8
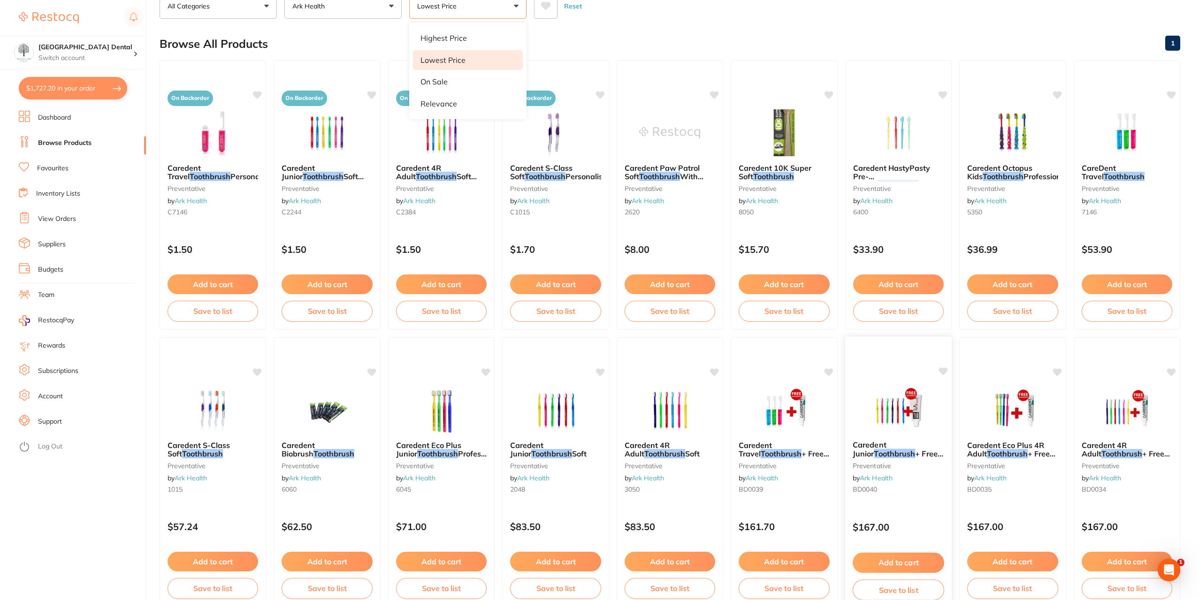
scroll to position [94, 0]
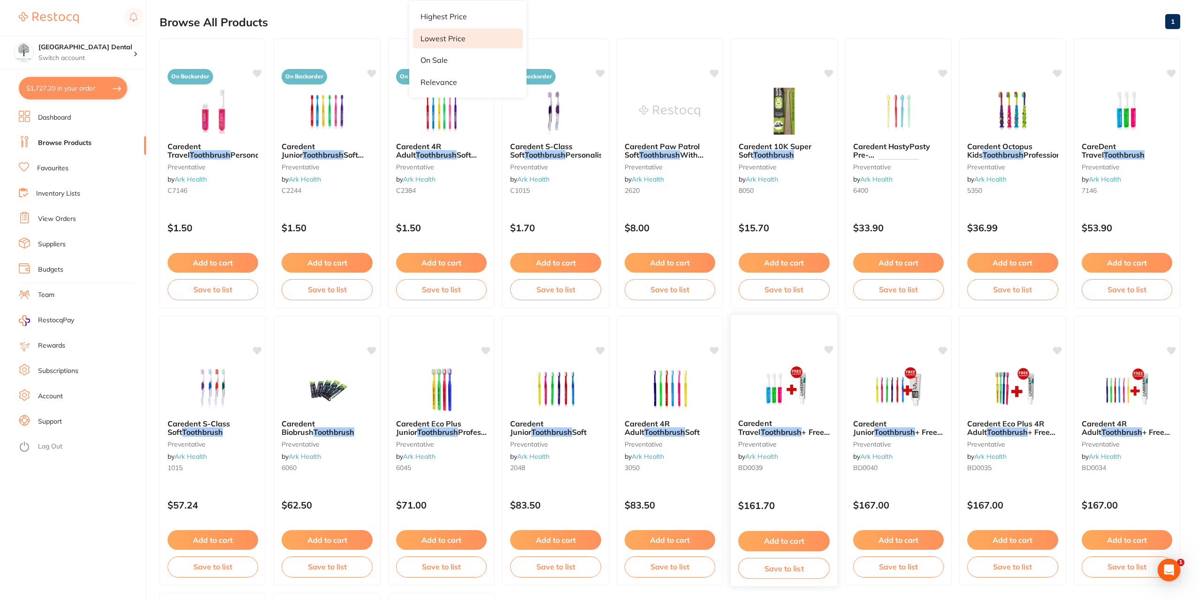
click at [769, 436] on em "Toothbrush" at bounding box center [781, 432] width 41 height 9
click at [1014, 434] on em "Toothbrush" at bounding box center [1007, 432] width 41 height 9
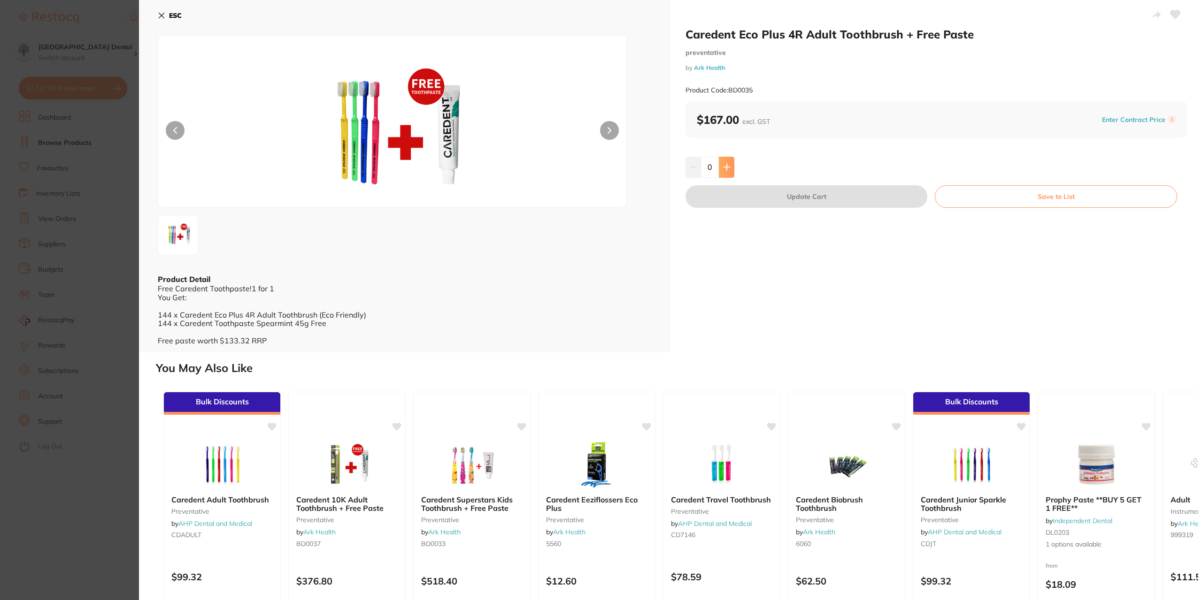
click at [728, 165] on icon at bounding box center [727, 167] width 8 height 8
type input "1"
click at [745, 205] on button "Update Cart" at bounding box center [806, 196] width 242 height 23
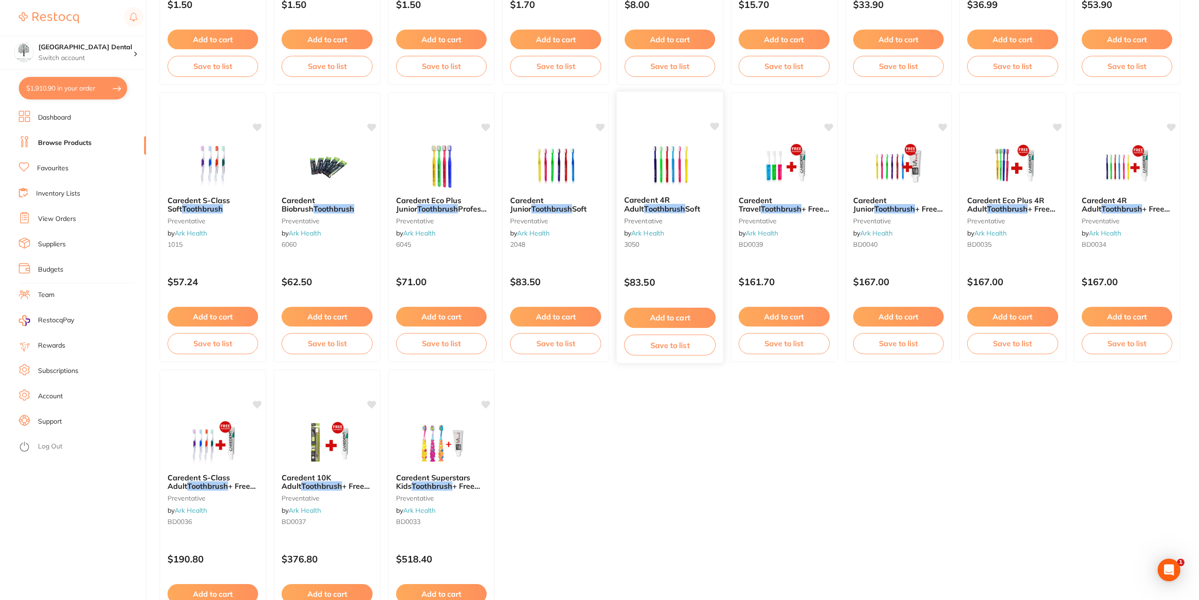
scroll to position [329, 0]
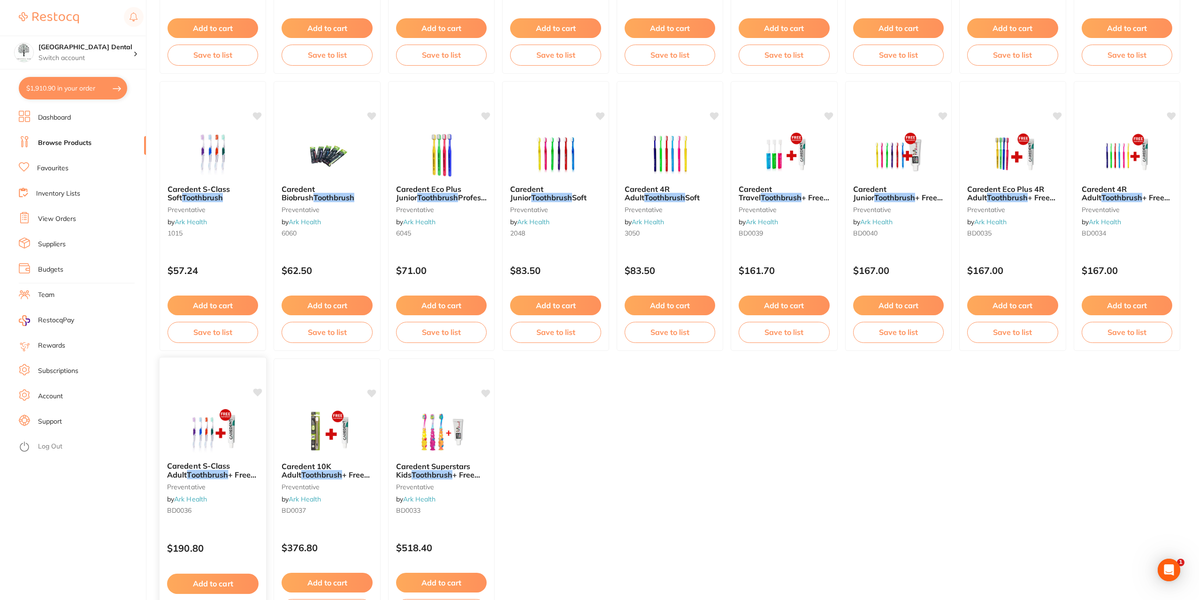
click at [201, 467] on span "Caredent S-Class Adult" at bounding box center [198, 470] width 63 height 18
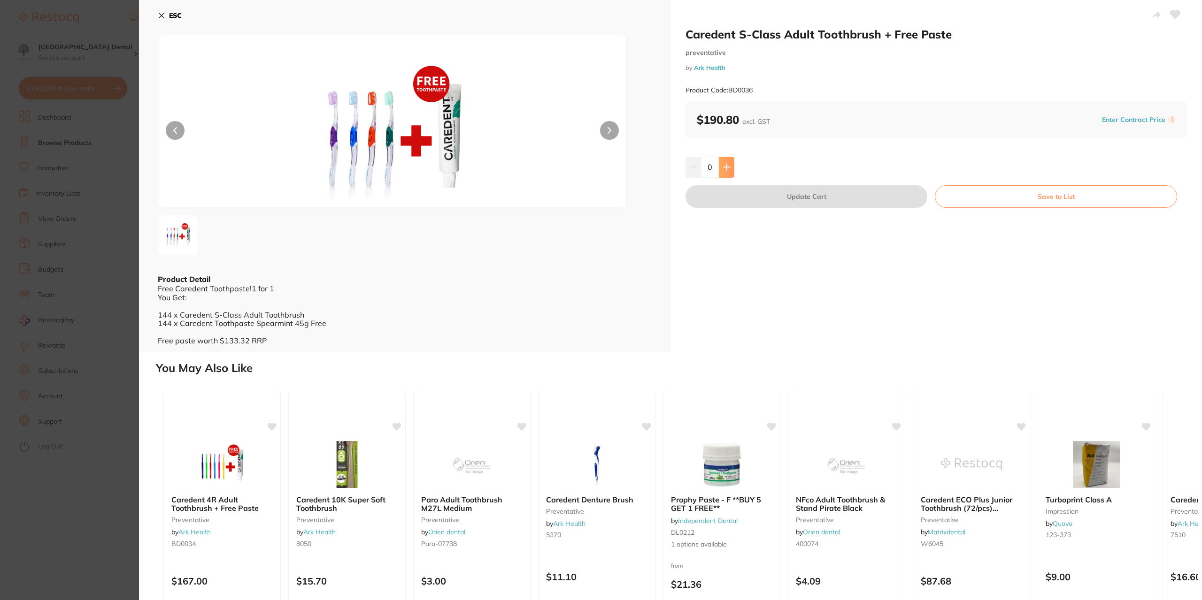
click at [726, 166] on icon at bounding box center [727, 167] width 8 height 8
type input "1"
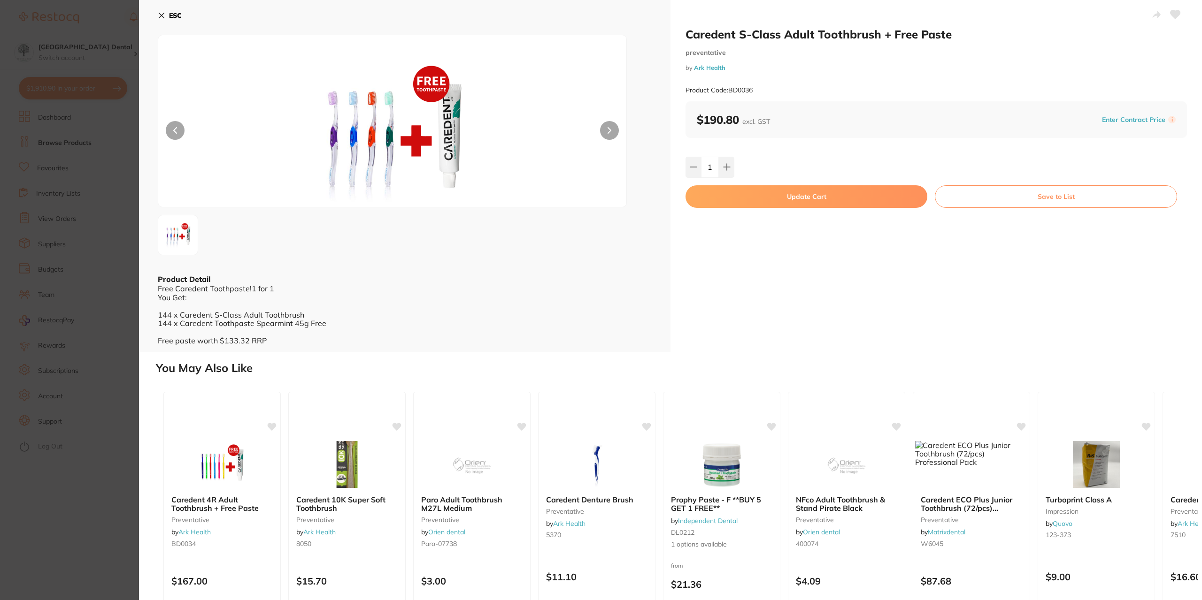
click at [738, 192] on button "Update Cart" at bounding box center [806, 196] width 242 height 23
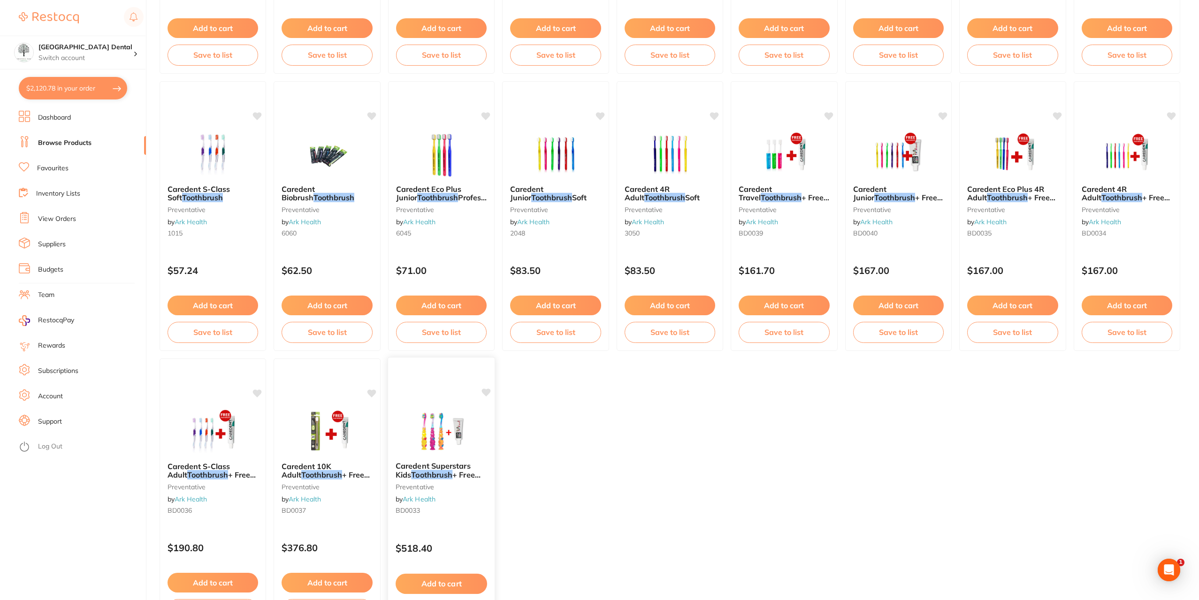
click at [455, 470] on span "+ Free Paste" at bounding box center [438, 479] width 85 height 18
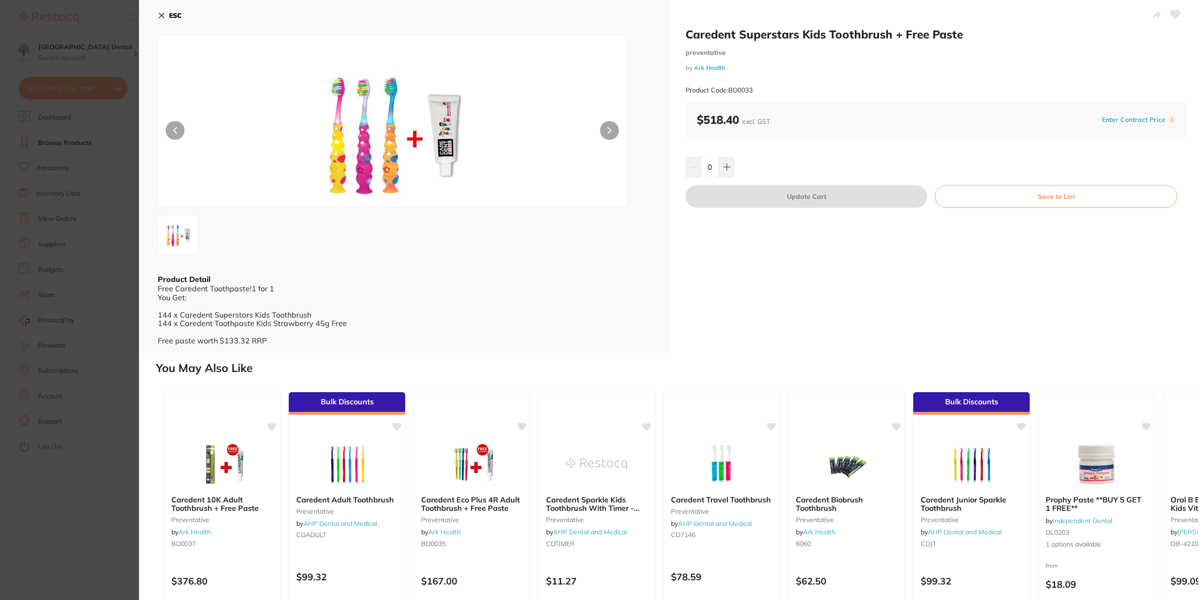
click at [72, 254] on section "Caredent Superstars Kids Toothbrush + Free Paste preventative by Ark Health Pro…" at bounding box center [601, 300] width 1202 height 600
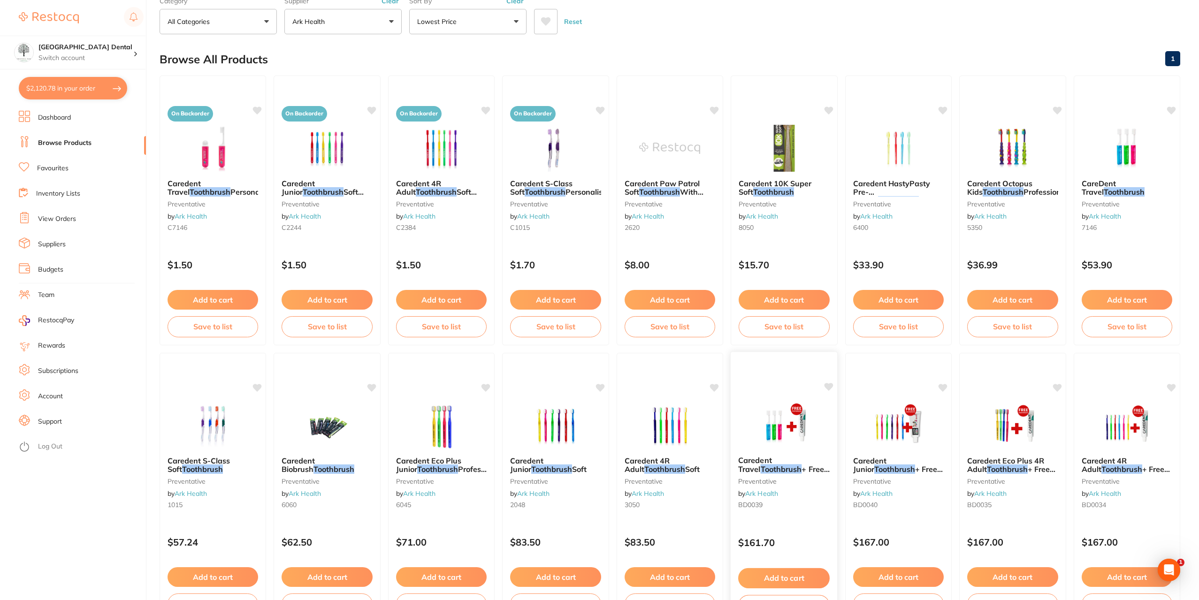
scroll to position [47, 0]
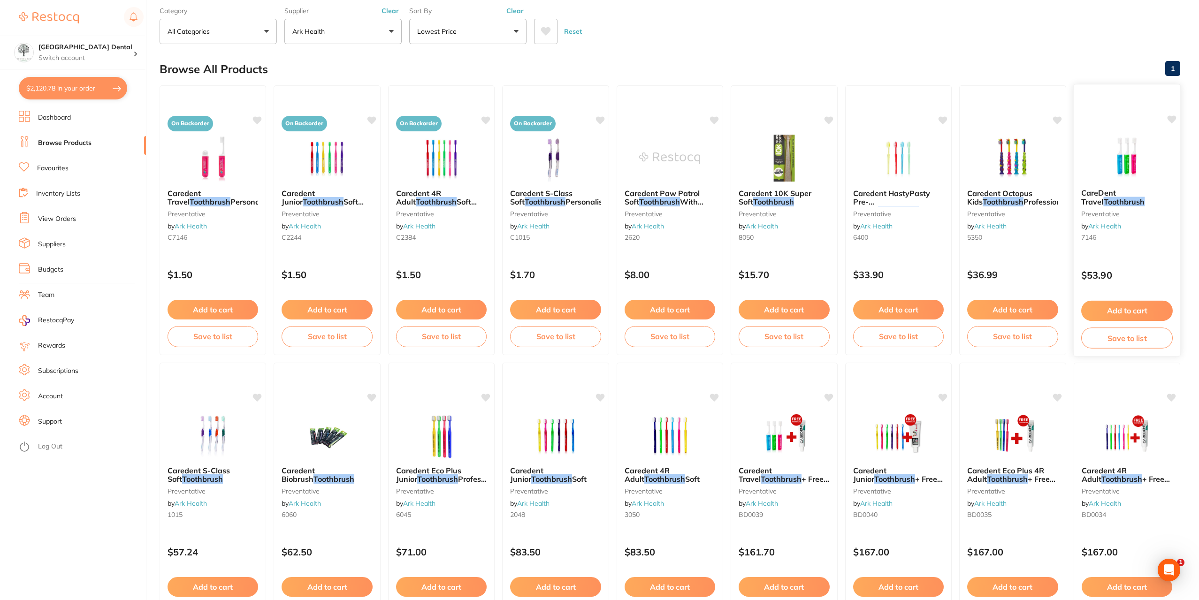
click at [1116, 194] on span "CareDent Travel" at bounding box center [1098, 197] width 35 height 18
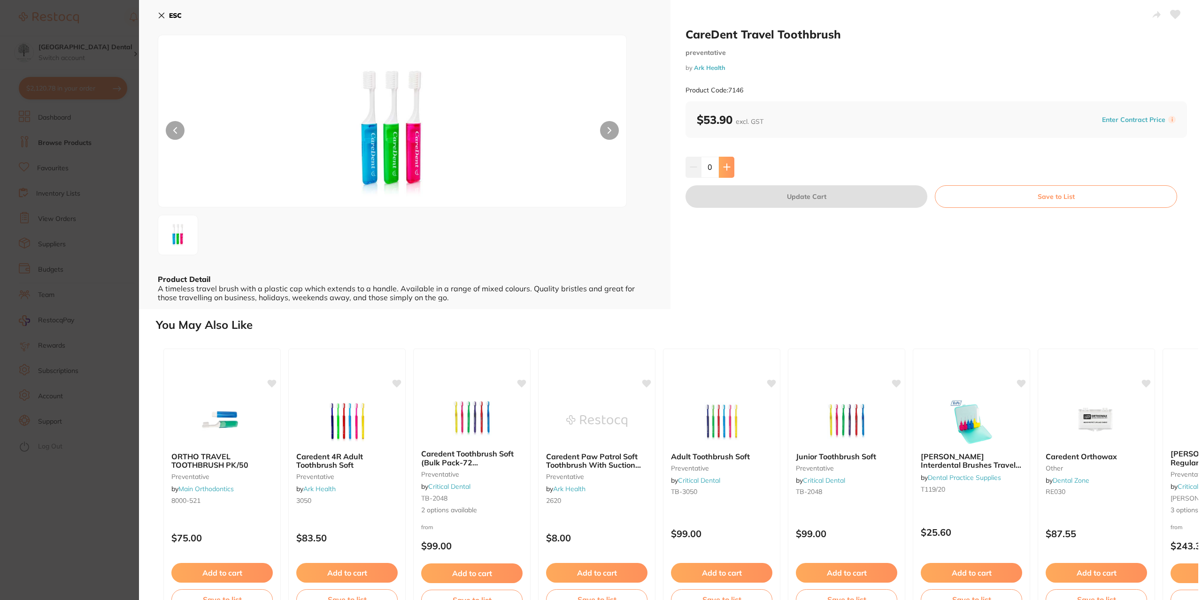
click at [728, 169] on icon at bounding box center [727, 167] width 8 height 8
type input "1"
click at [818, 205] on button "Update Cart" at bounding box center [806, 196] width 242 height 23
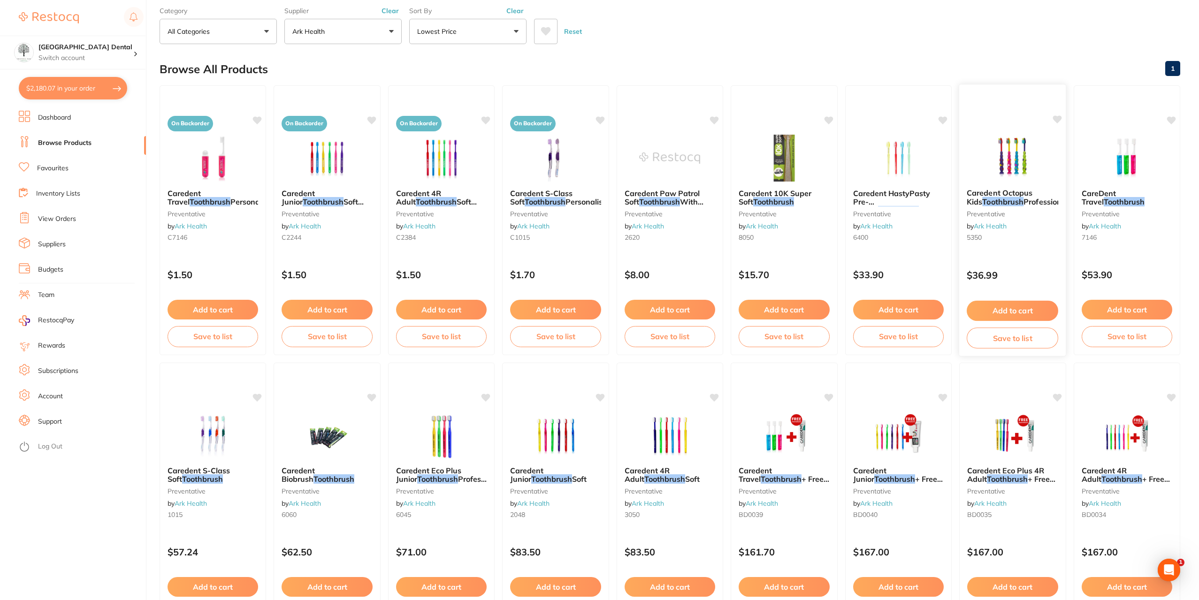
click at [991, 196] on span "Caredent Octopus Kids" at bounding box center [1000, 197] width 66 height 18
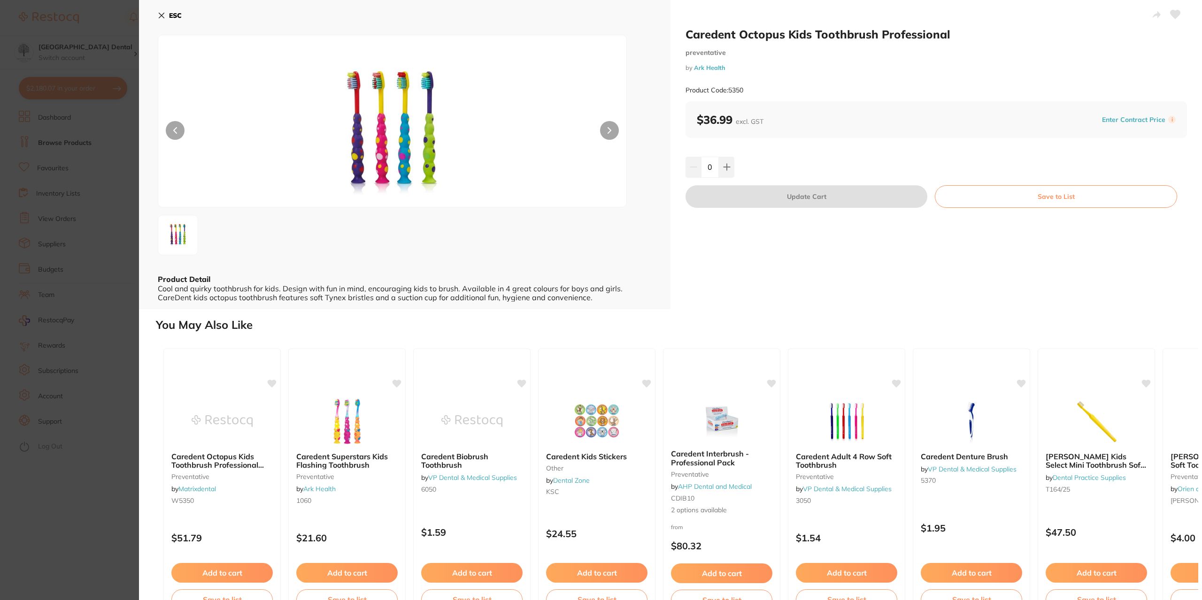
click at [723, 167] on icon at bounding box center [727, 167] width 8 height 8
type input "1"
click at [790, 192] on button "Update Cart" at bounding box center [806, 196] width 242 height 23
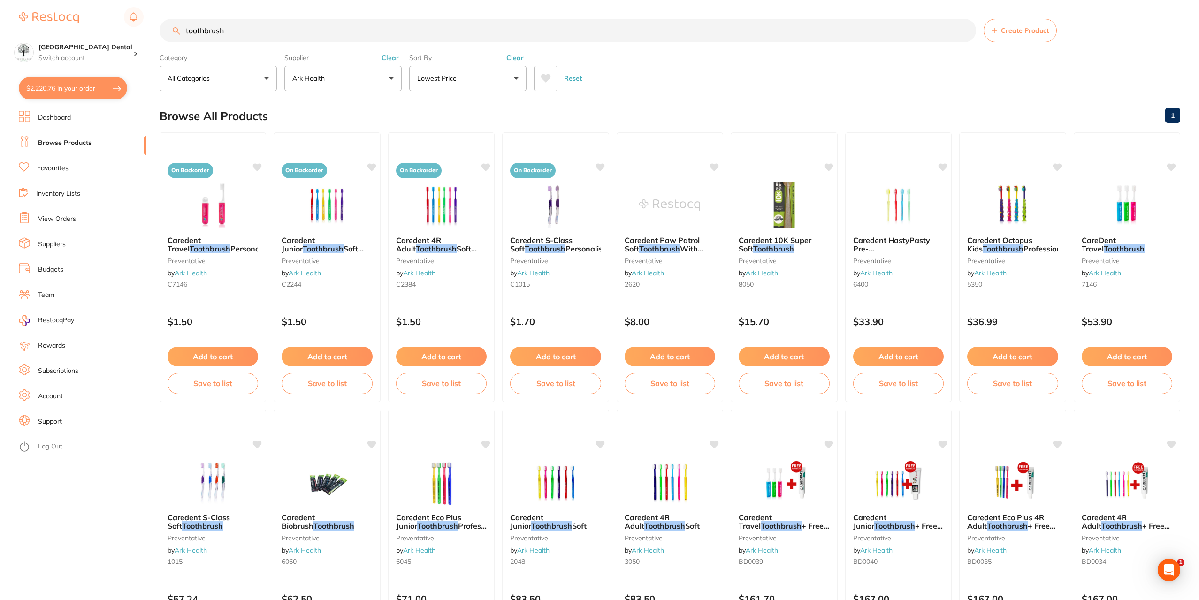
click at [65, 97] on button "$2,220.76 in your order" at bounding box center [73, 88] width 108 height 23
checkbox input "true"
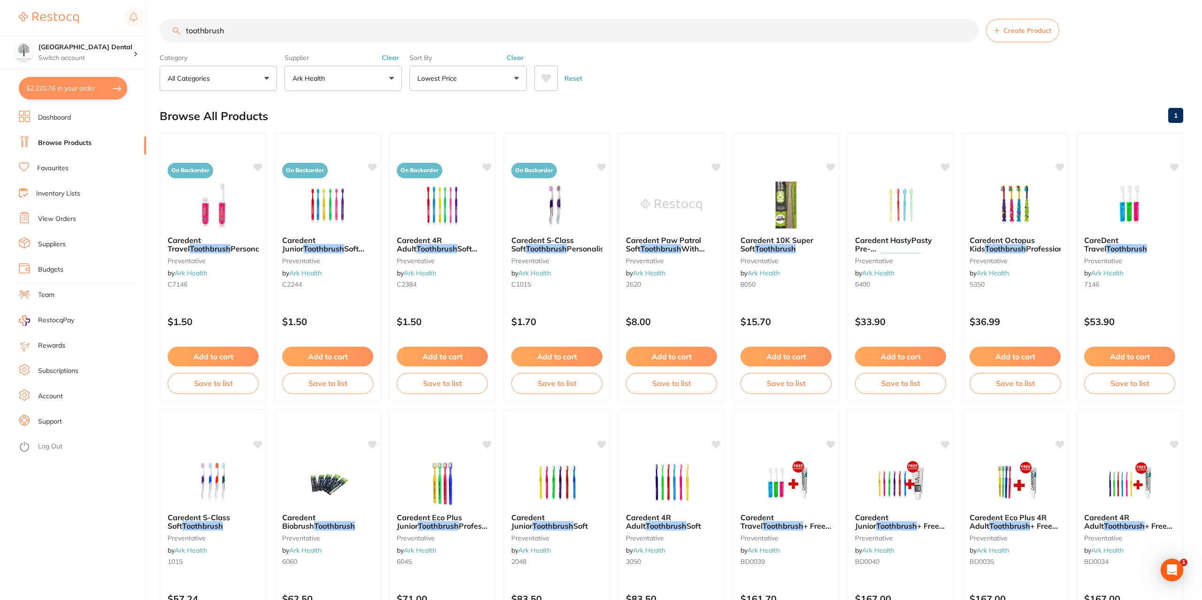
checkbox input "true"
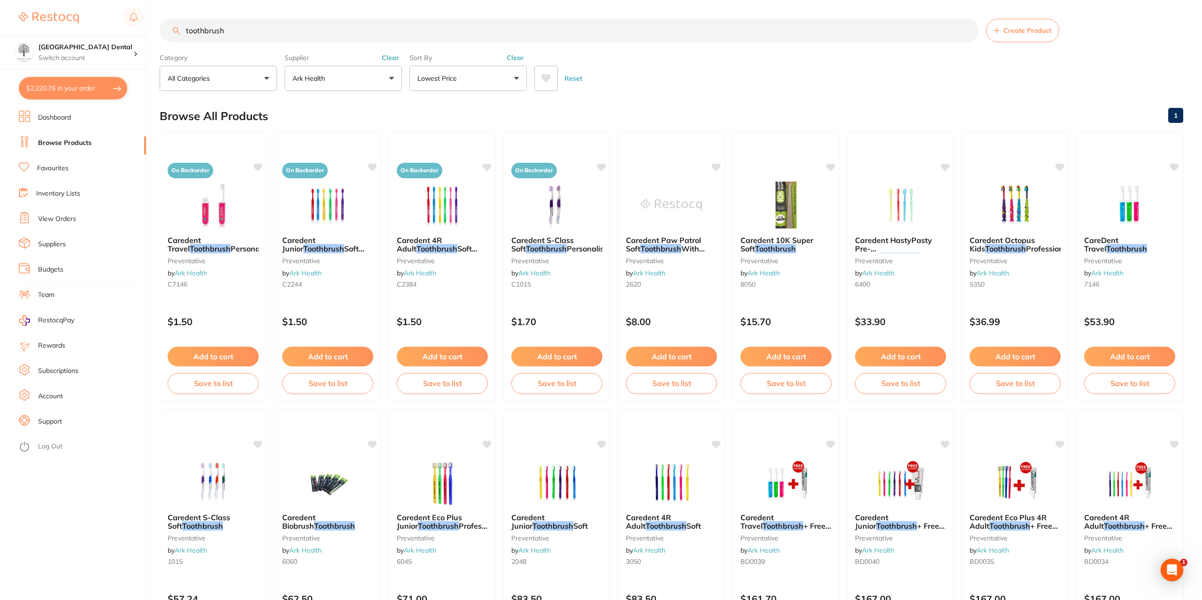
checkbox input "true"
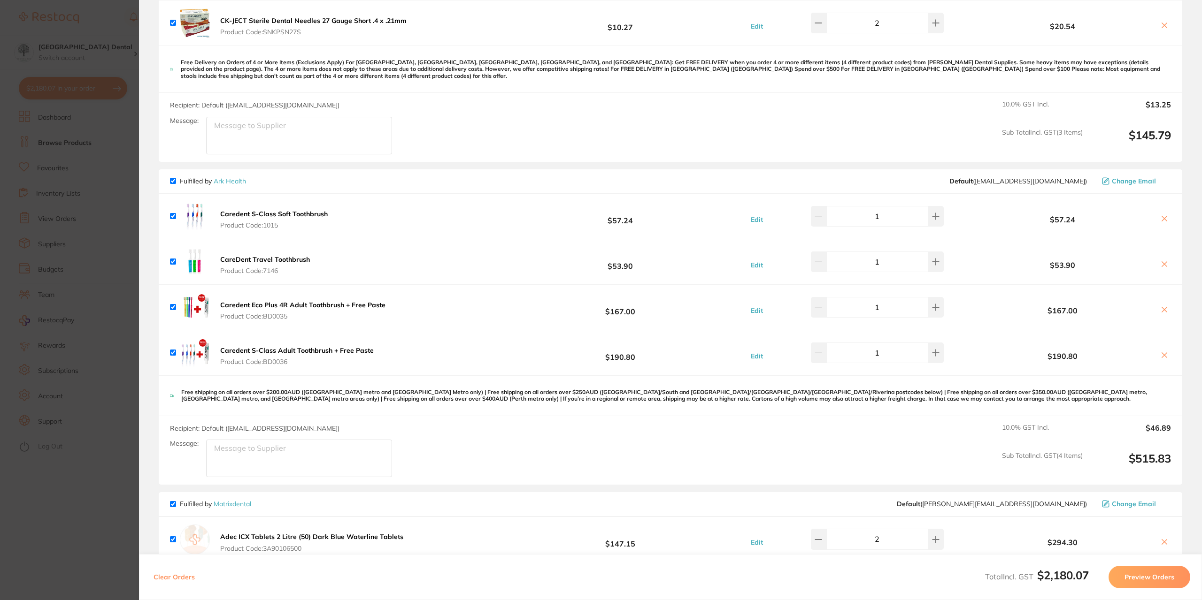
scroll to position [141, 0]
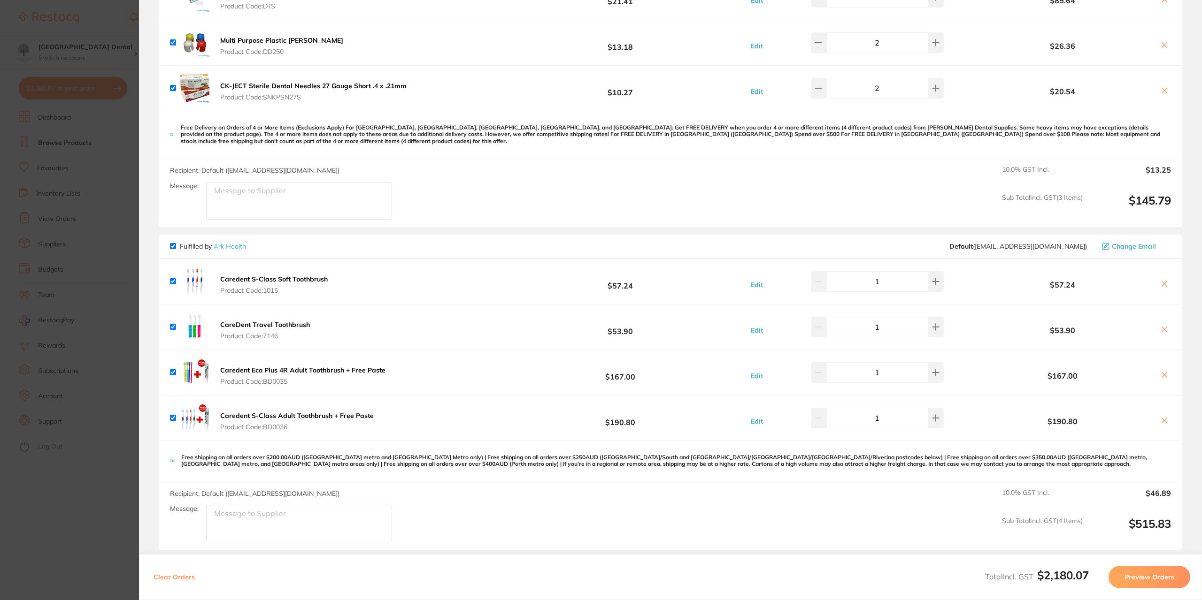
click at [1163, 376] on icon at bounding box center [1164, 375] width 8 height 8
checkbox input "false"
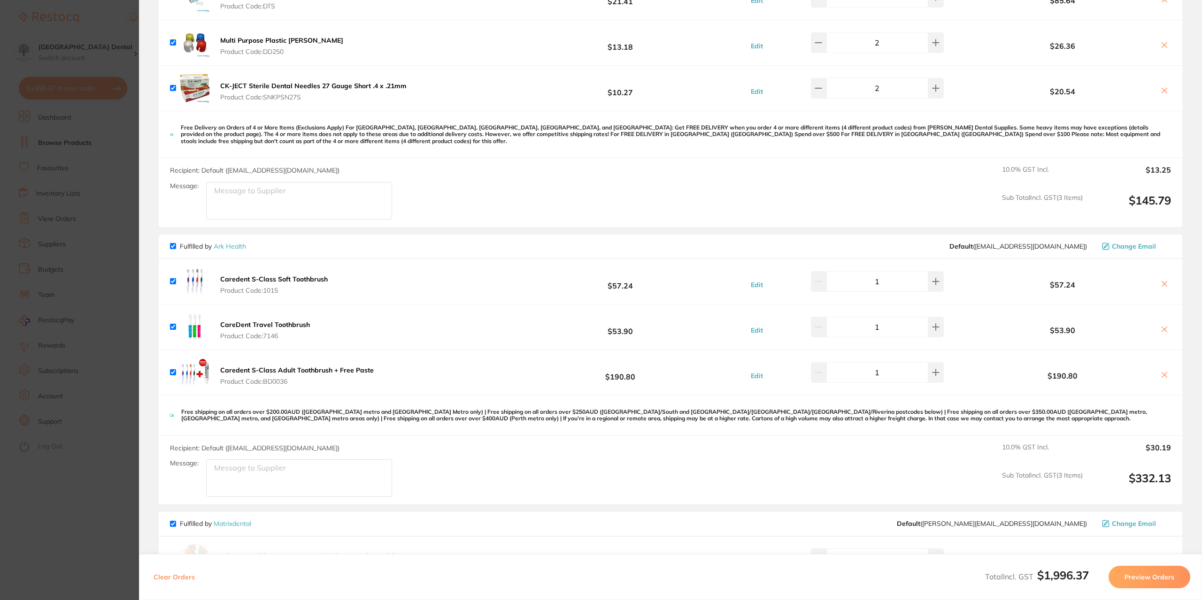
click at [1165, 376] on icon at bounding box center [1164, 375] width 8 height 8
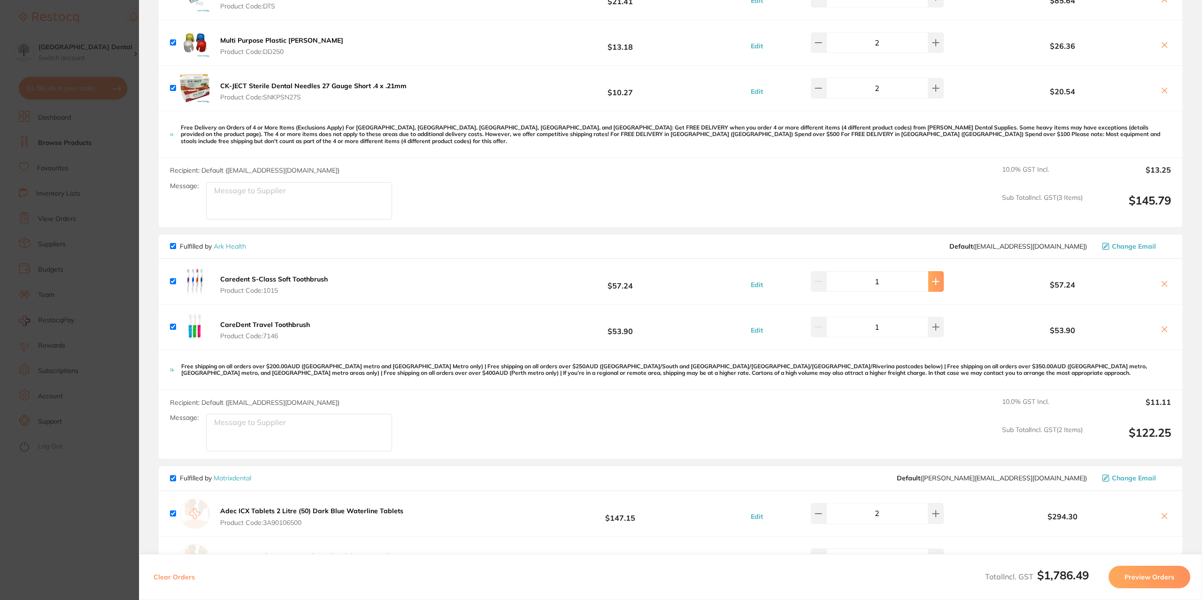
click at [932, 283] on icon at bounding box center [936, 282] width 8 height 8
type input "2"
click at [930, 322] on button at bounding box center [935, 327] width 15 height 21
type input "2"
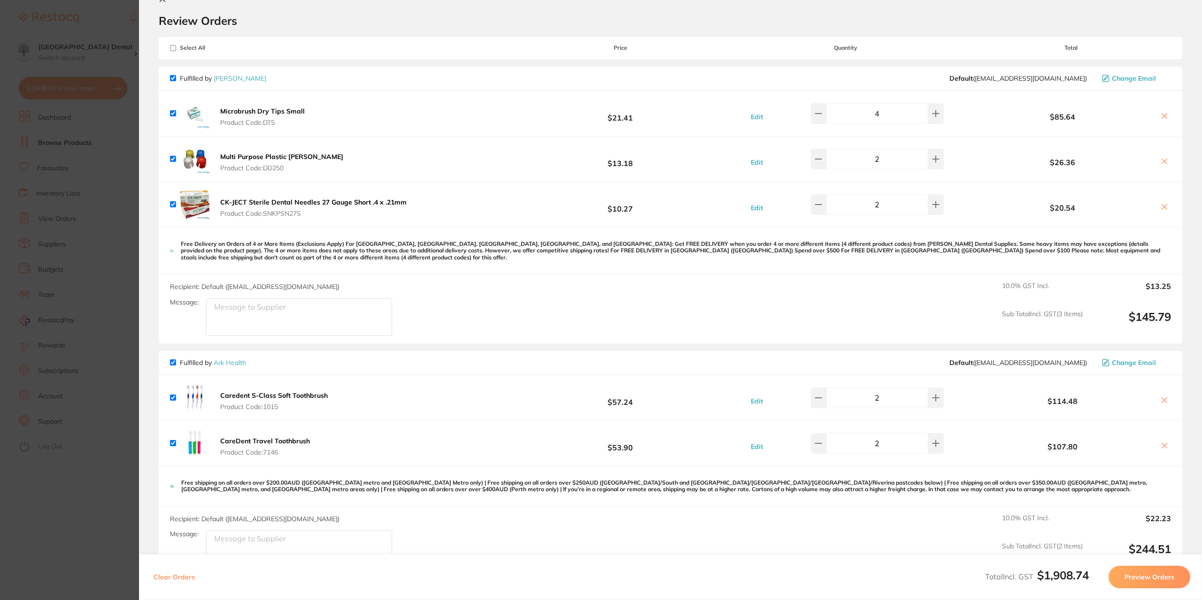
scroll to position [0, 0]
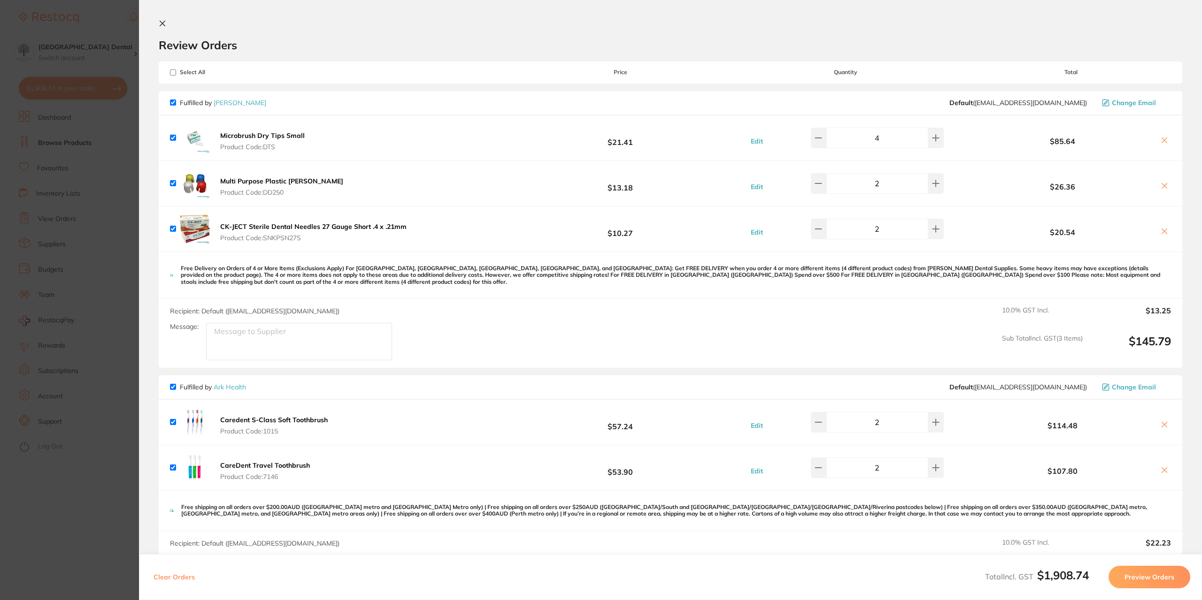
click at [91, 389] on section "Update RRP Set your pre negotiated price for this item. Item Agreed RRP (excl. …" at bounding box center [601, 300] width 1202 height 600
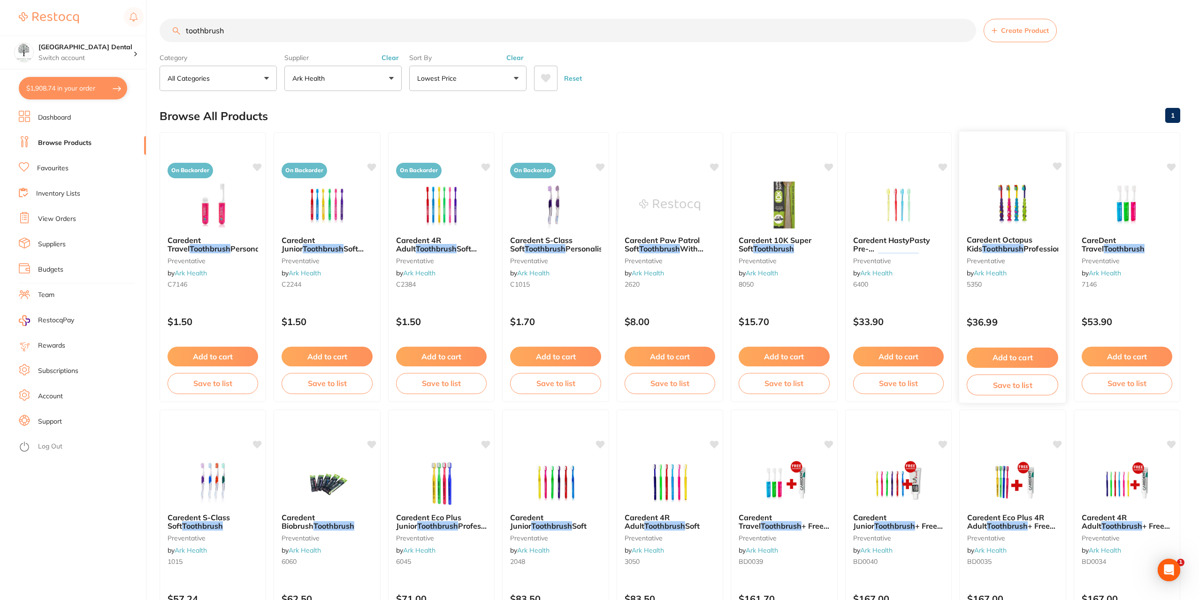
click at [998, 248] on em "Toothbrush" at bounding box center [1002, 248] width 41 height 9
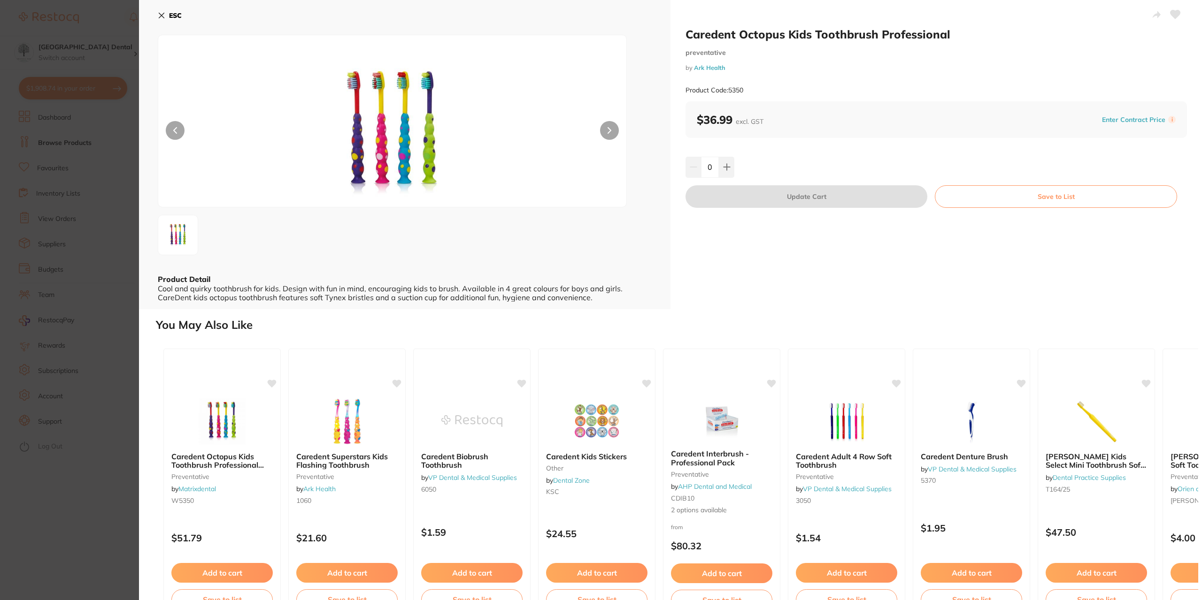
click at [1008, 242] on section "Caredent Octopus Kids Toothbrush Professional preventative by Ark Health Produc…" at bounding box center [601, 300] width 1202 height 600
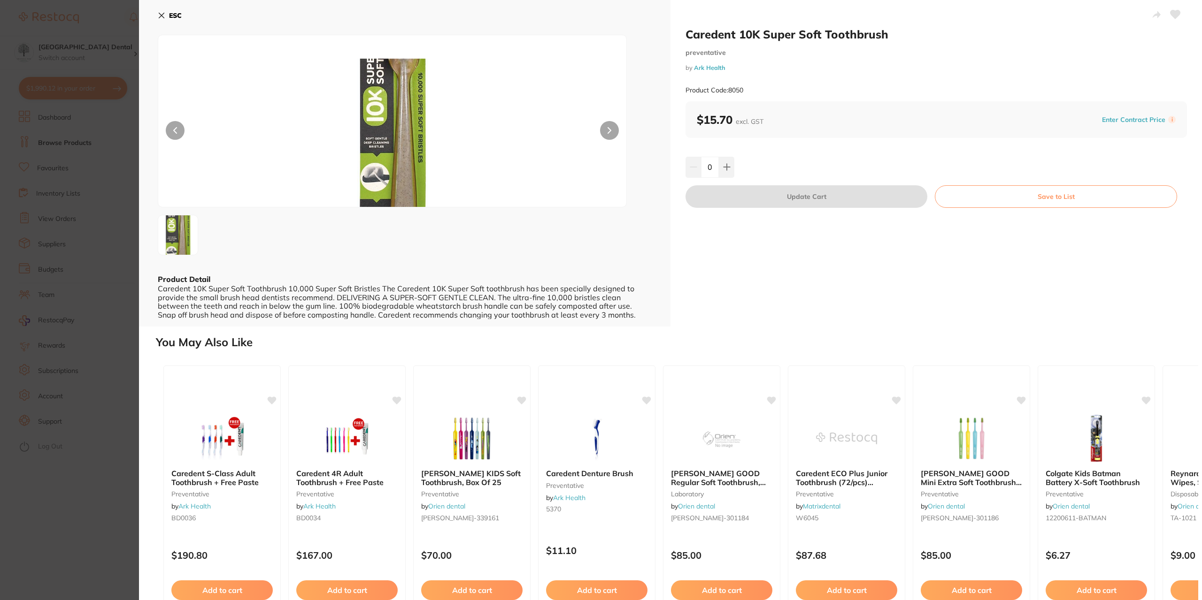
click at [83, 245] on section "Caredent 10K Super Soft Toothbrush preventative by Ark Health Product Code: 805…" at bounding box center [601, 300] width 1202 height 600
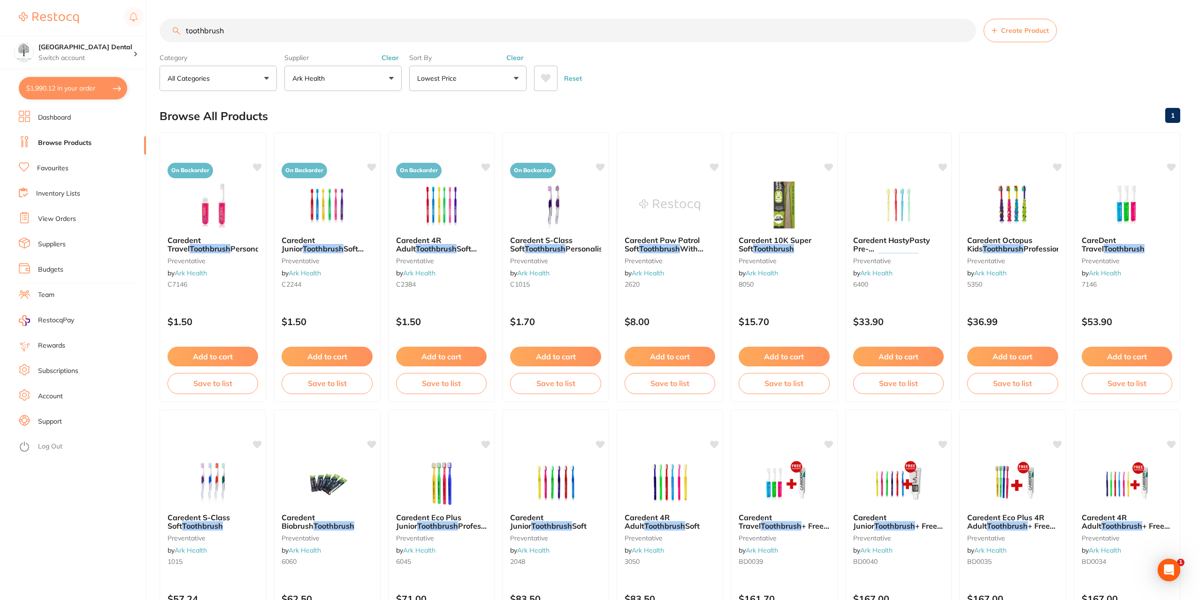
click at [79, 94] on button "$1,990.12 in your order" at bounding box center [73, 88] width 108 height 23
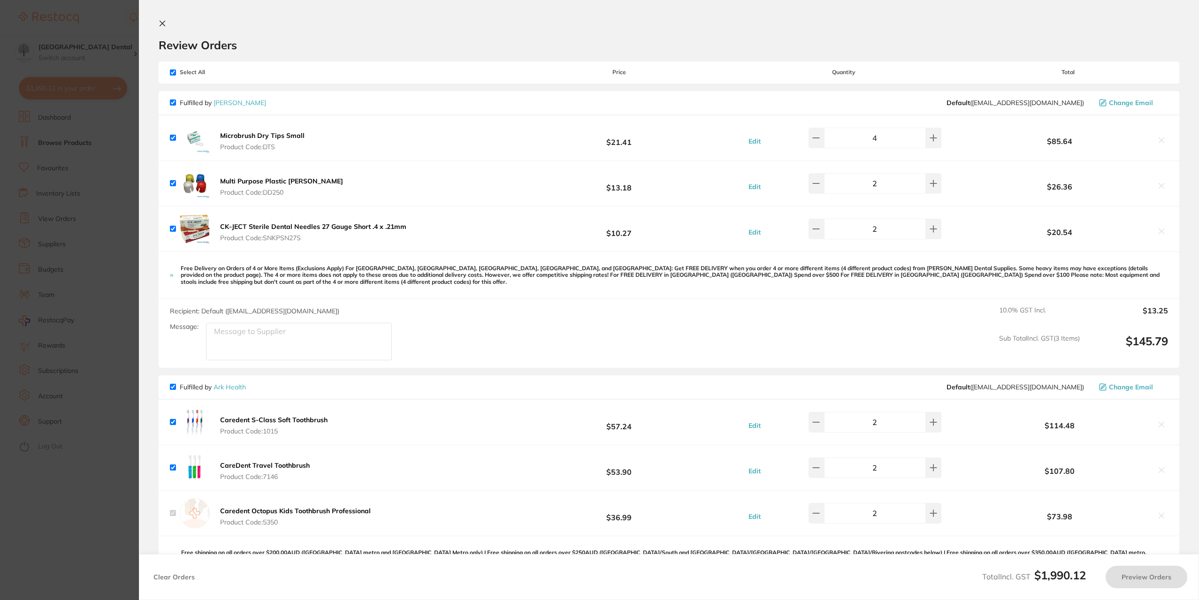
checkbox input "true"
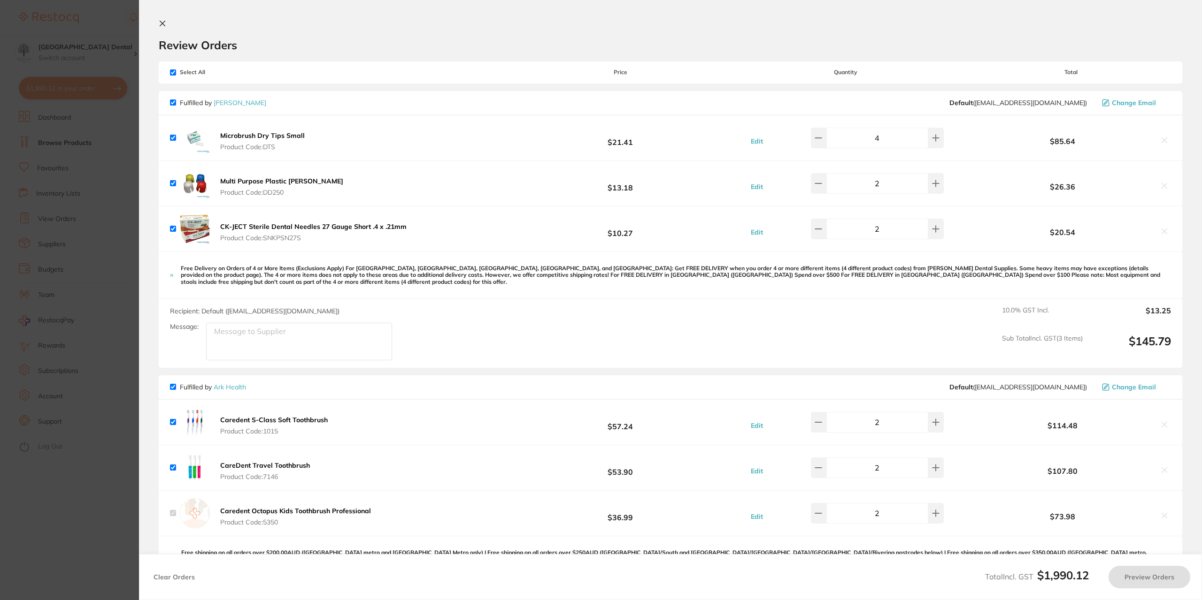
type input "1"
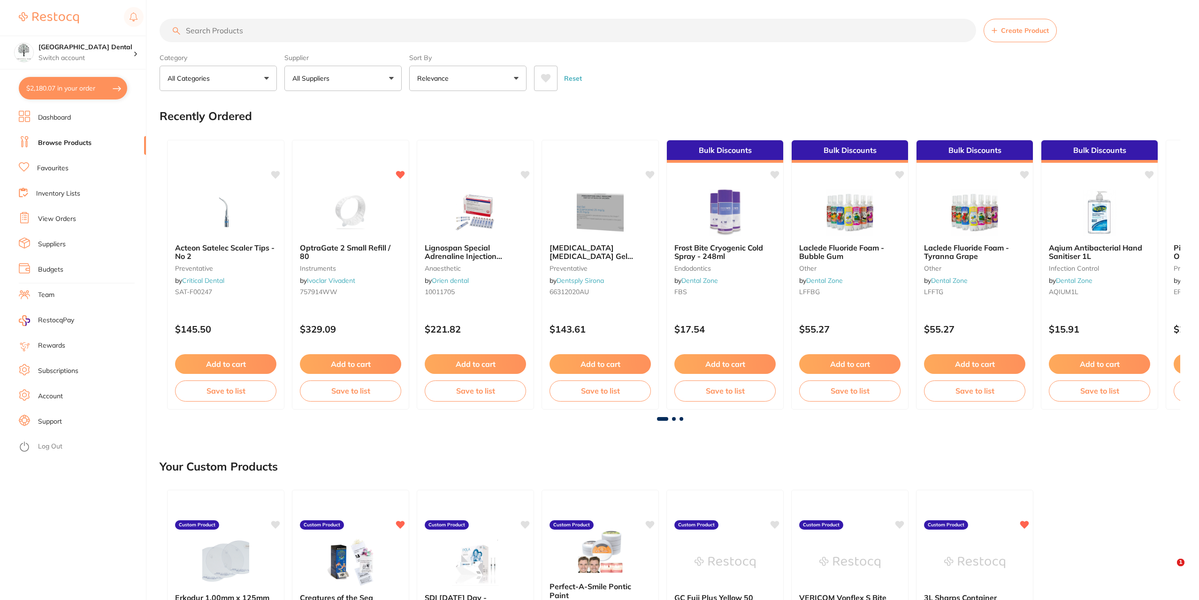
click at [84, 94] on button "$2,180.07 in your order" at bounding box center [73, 88] width 108 height 23
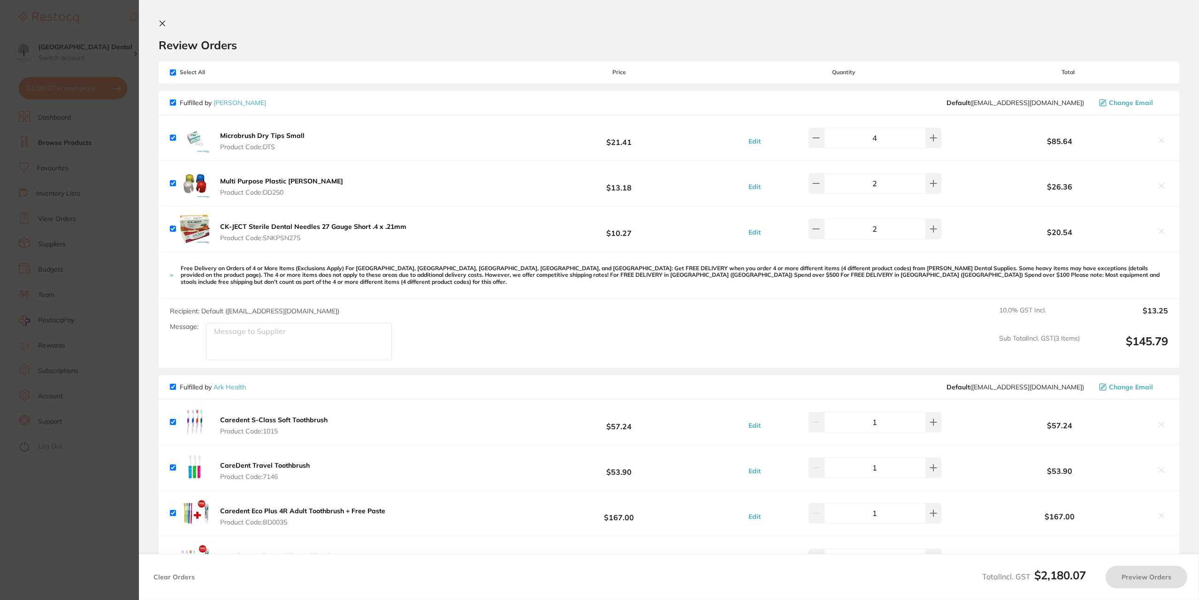
checkbox input "true"
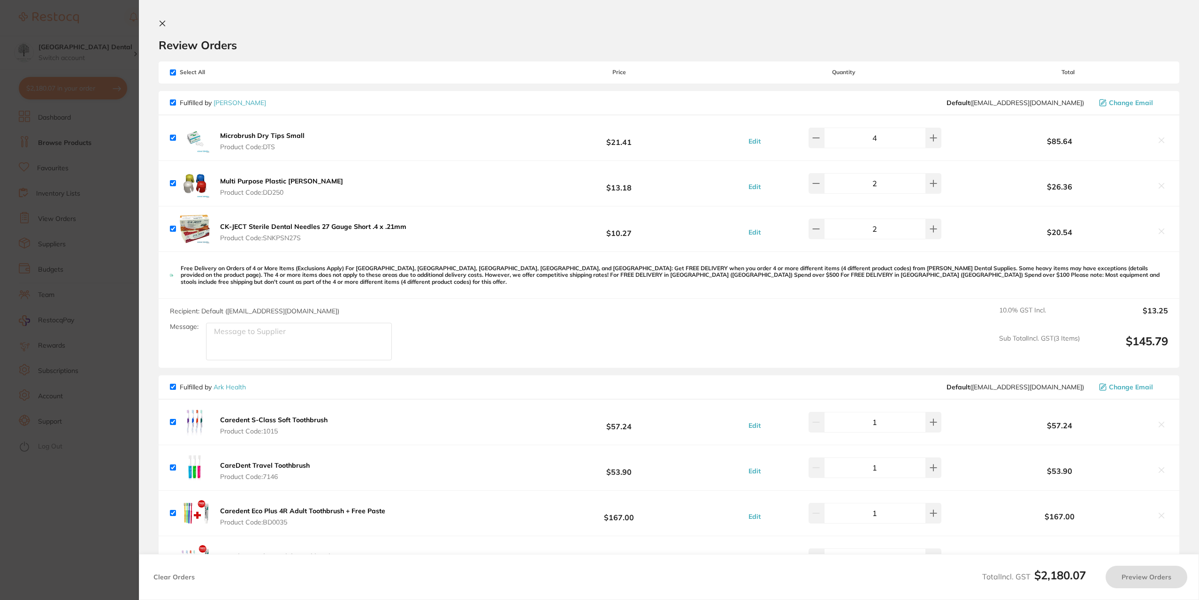
checkbox input "true"
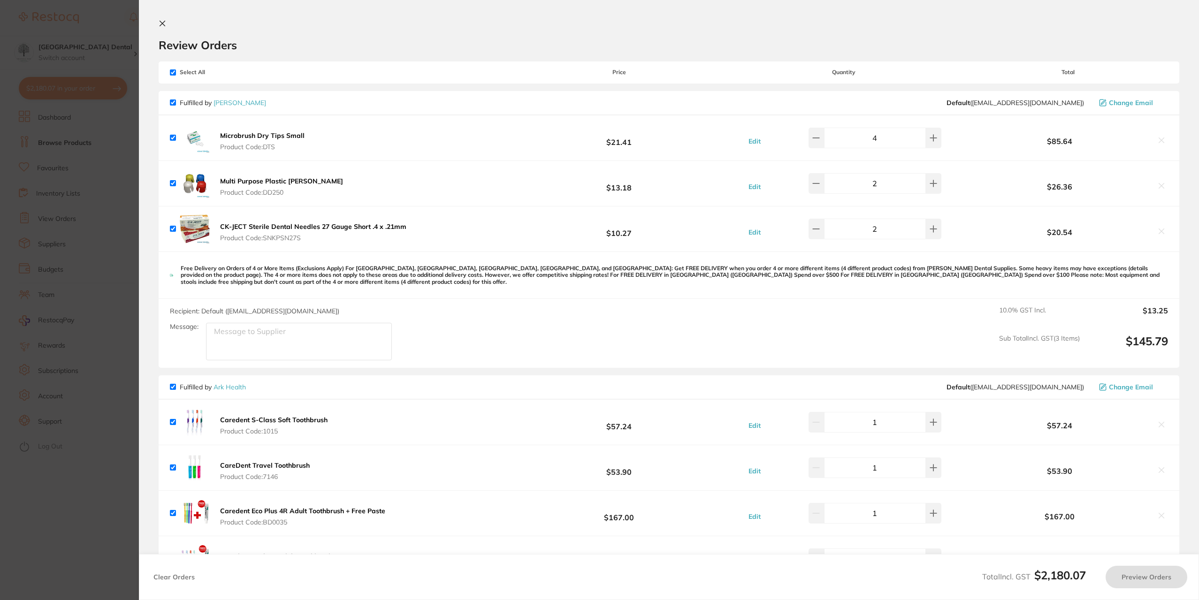
checkbox input "true"
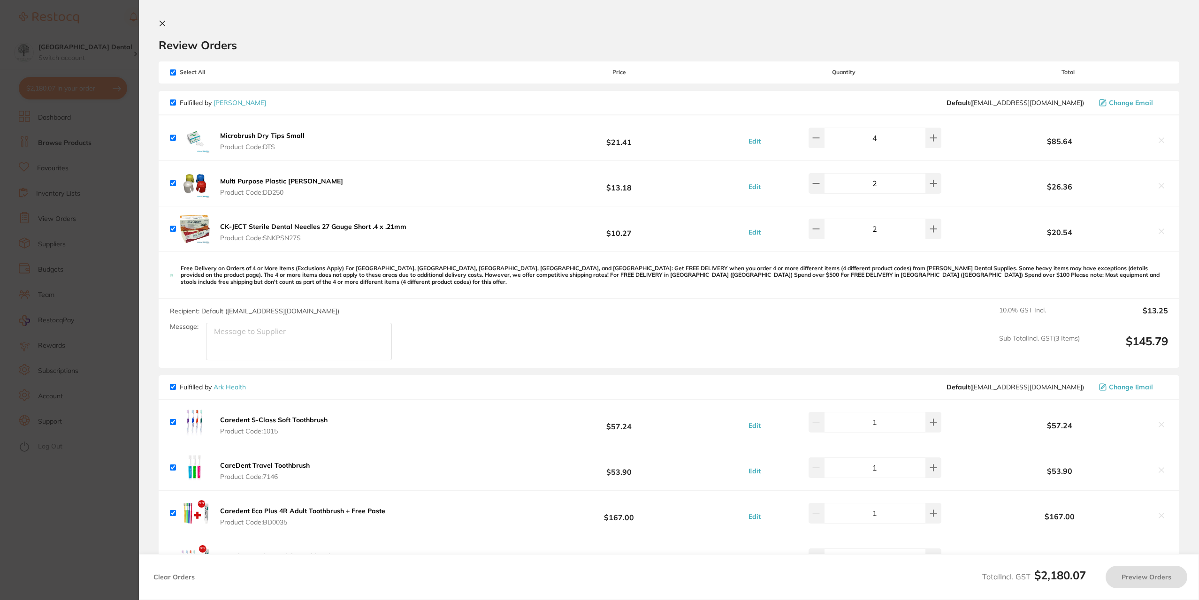
checkbox input "true"
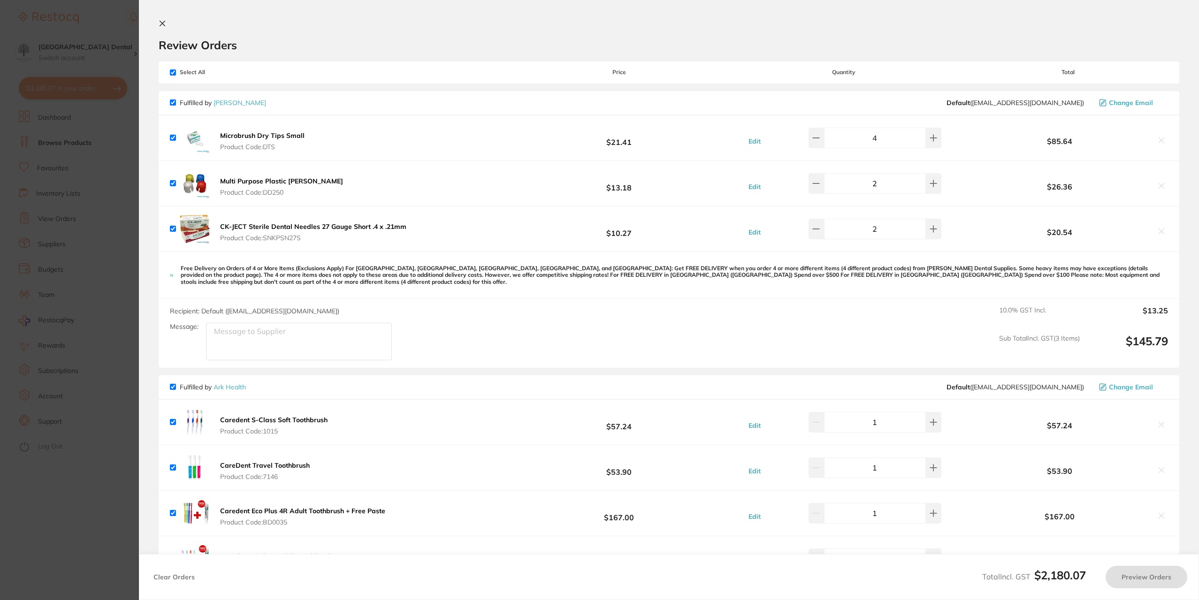
checkbox input "true"
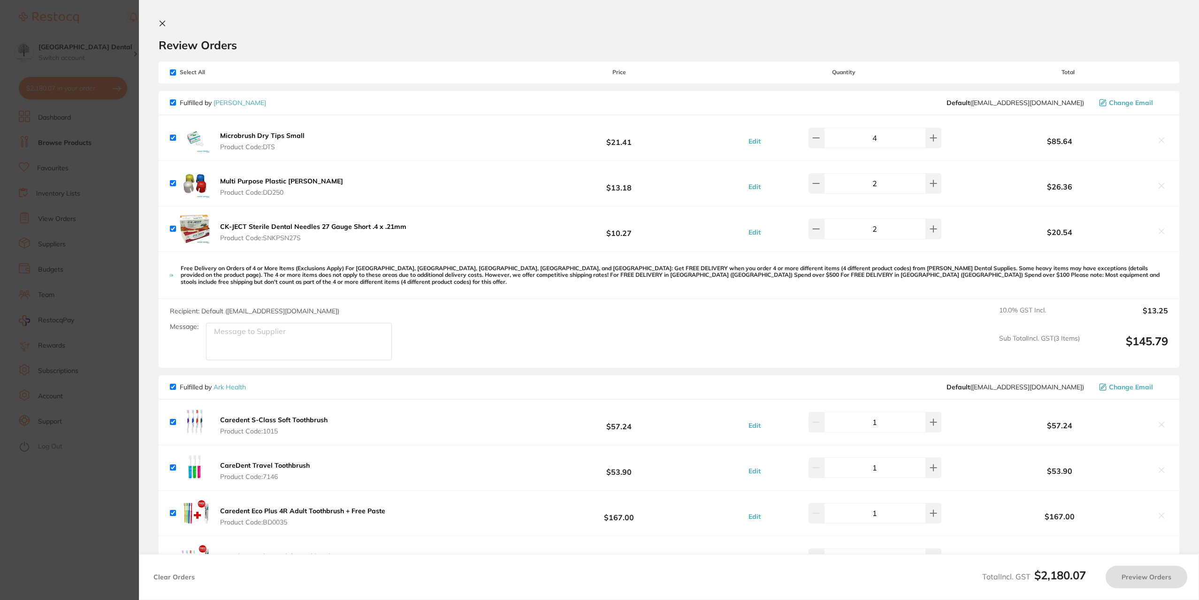
checkbox input "true"
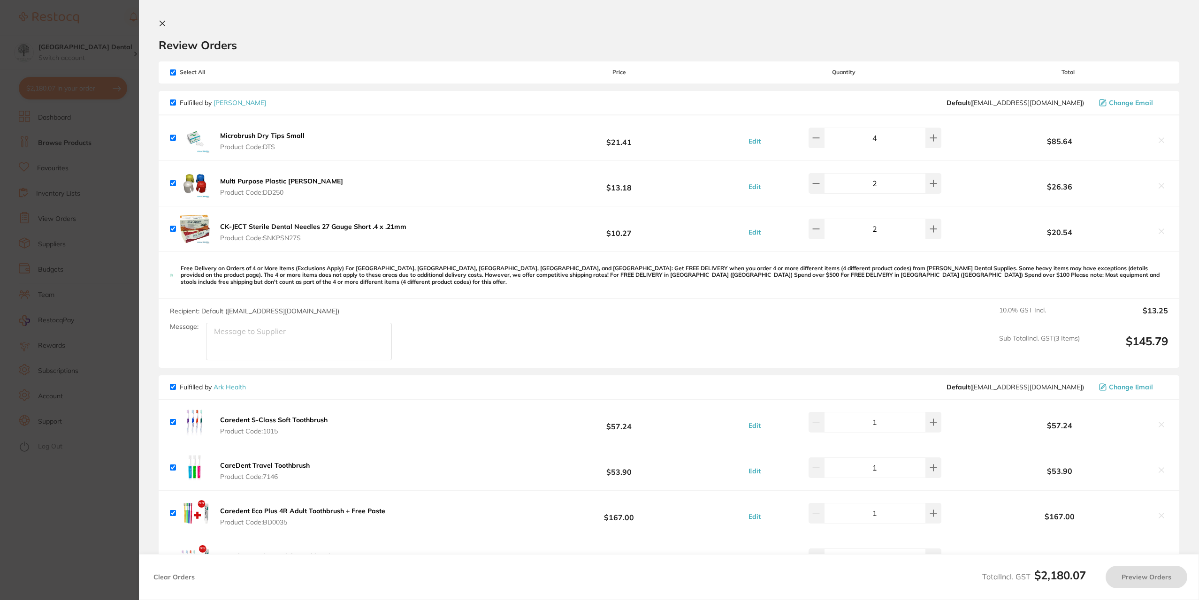
checkbox input "true"
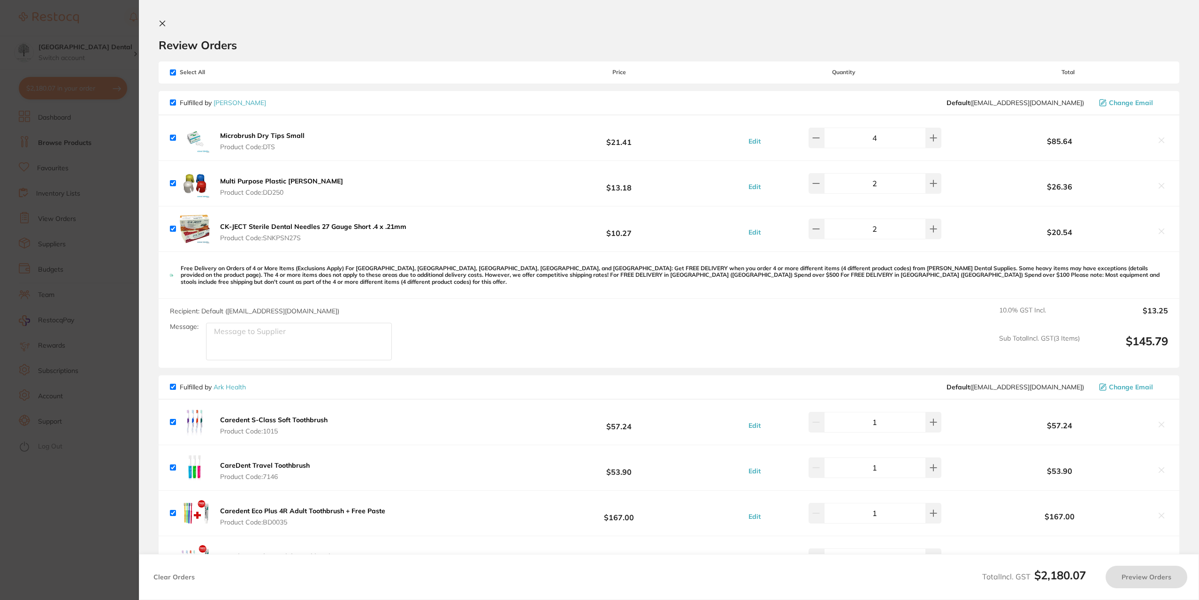
checkbox input "true"
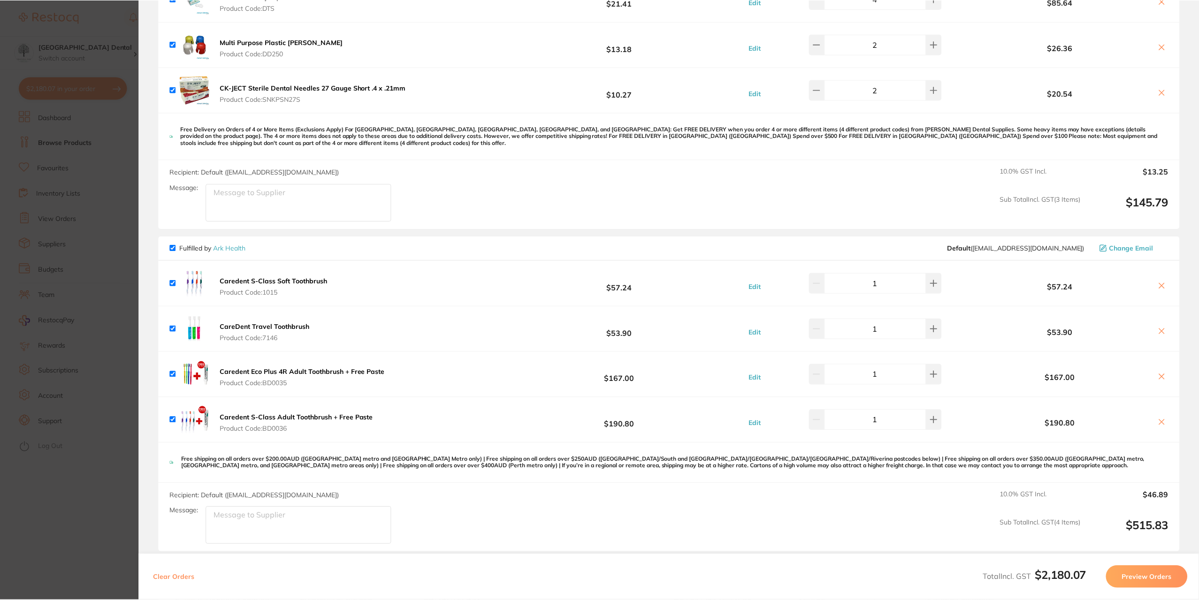
scroll to position [235, 0]
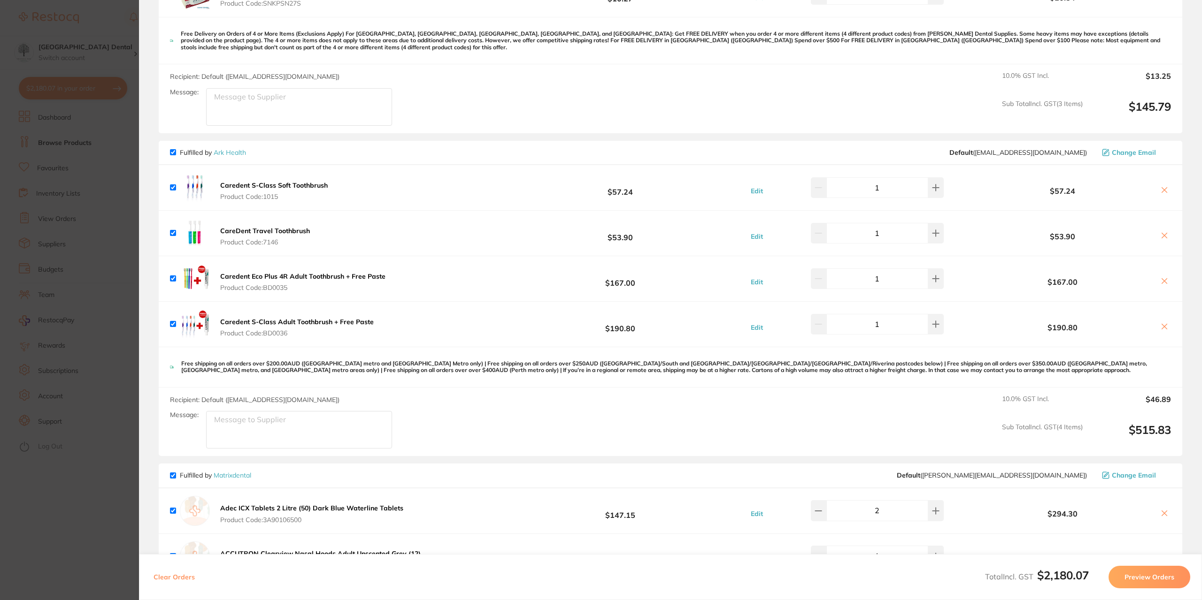
click at [1162, 279] on icon at bounding box center [1164, 281] width 8 height 8
checkbox input "false"
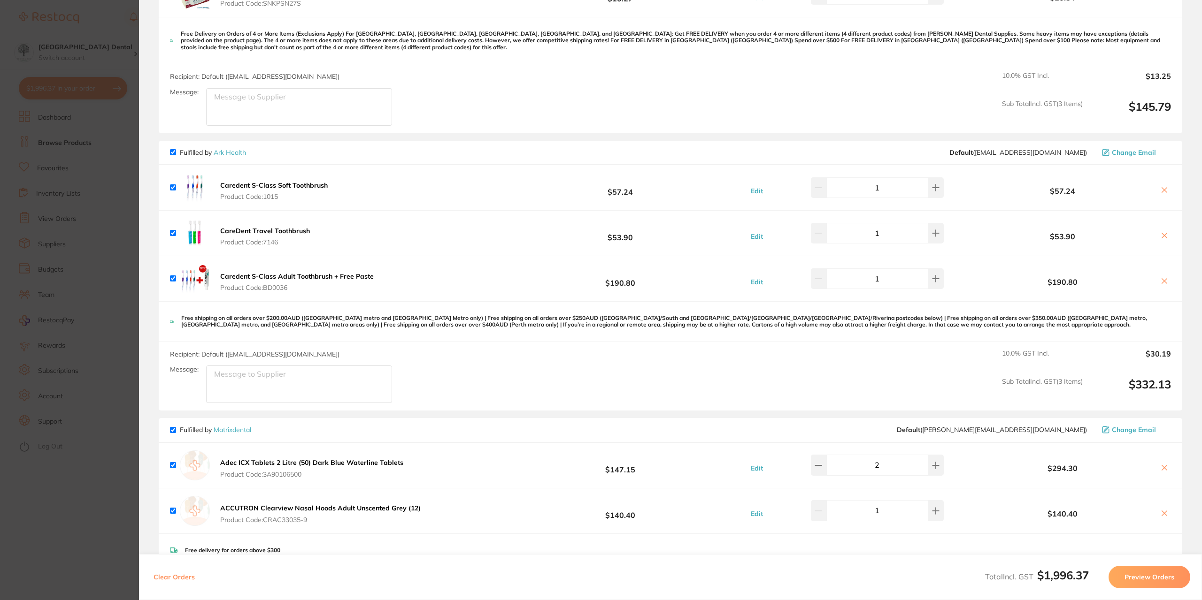
click at [1162, 279] on icon at bounding box center [1164, 281] width 8 height 8
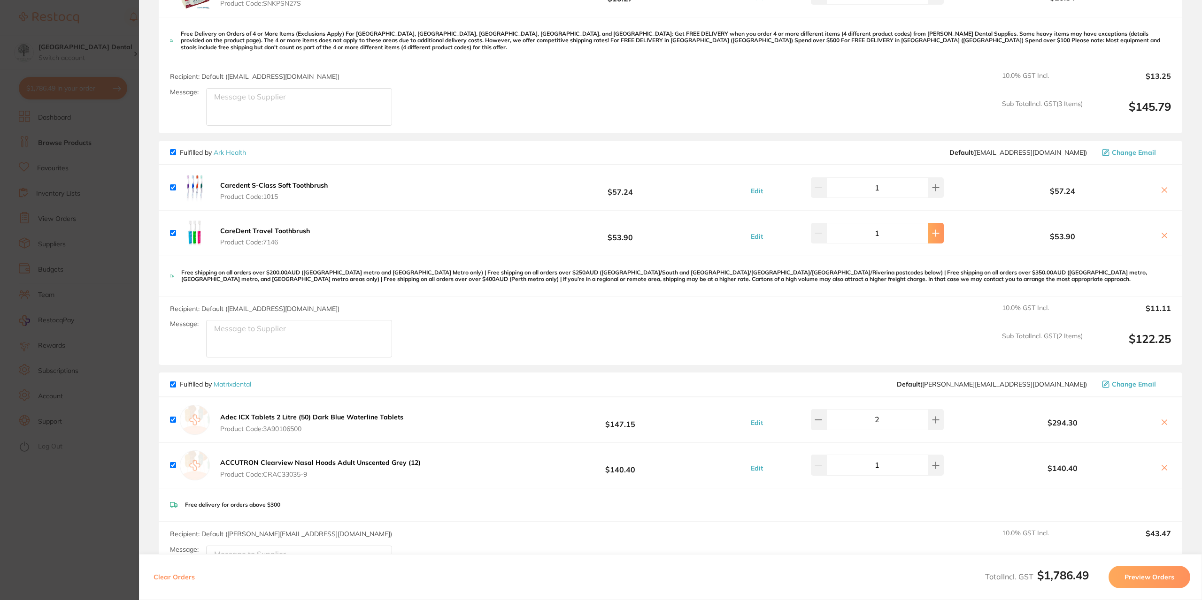
click at [933, 231] on icon at bounding box center [936, 234] width 8 height 8
type input "2"
click at [928, 191] on button at bounding box center [935, 187] width 15 height 21
type input "2"
click at [230, 151] on link "Ark Health" at bounding box center [230, 152] width 32 height 8
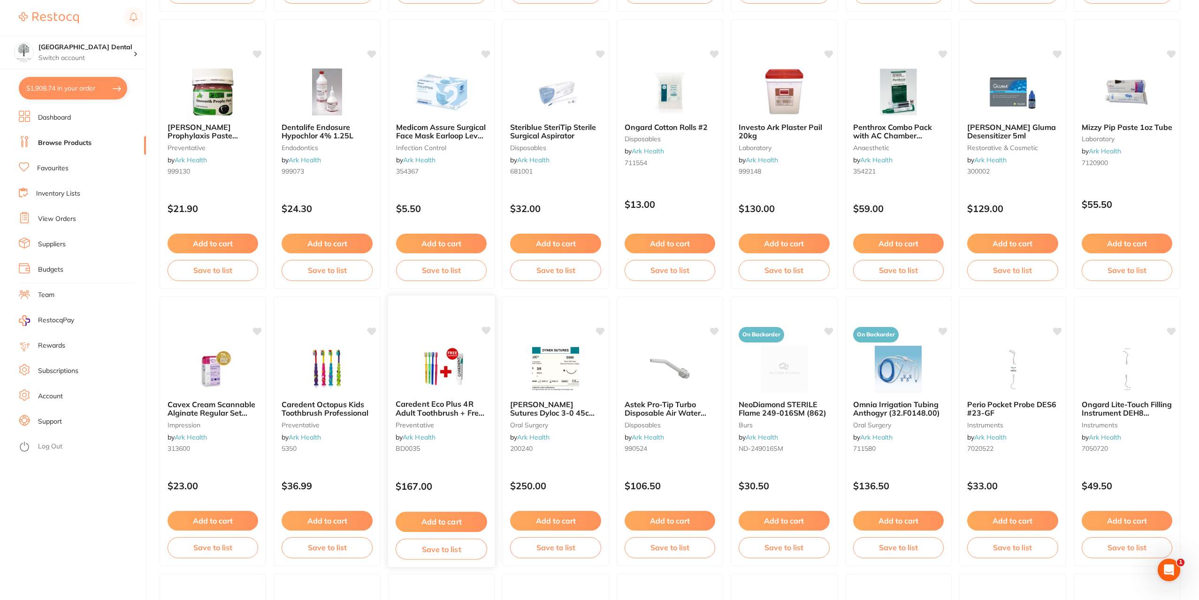
scroll to position [422, 0]
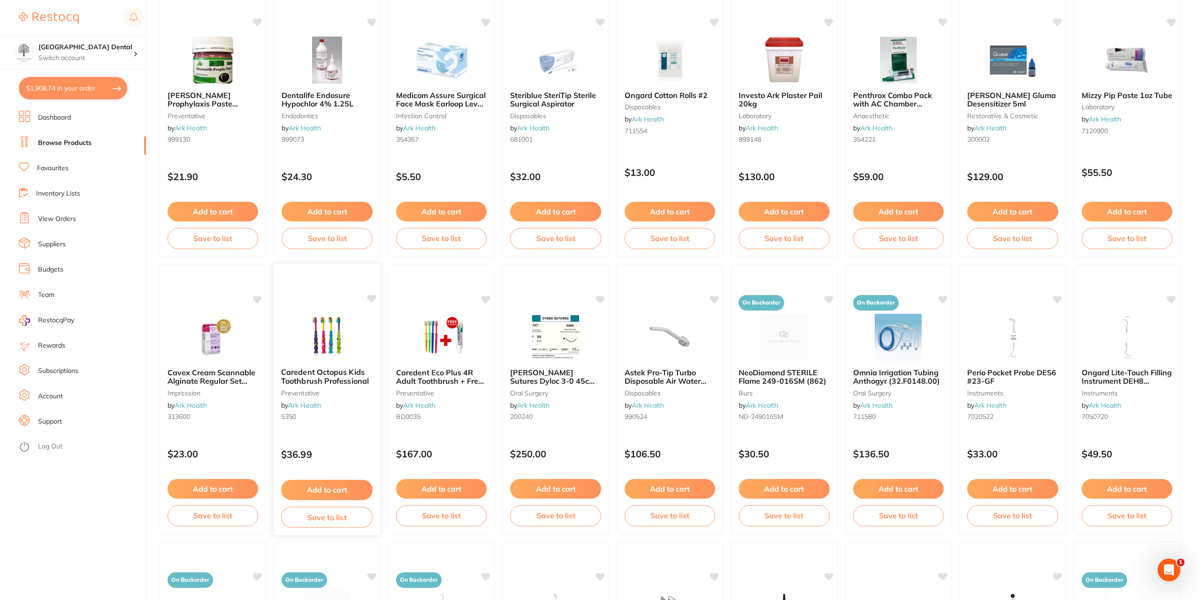
click at [325, 485] on button "Add to cart" at bounding box center [327, 490] width 92 height 20
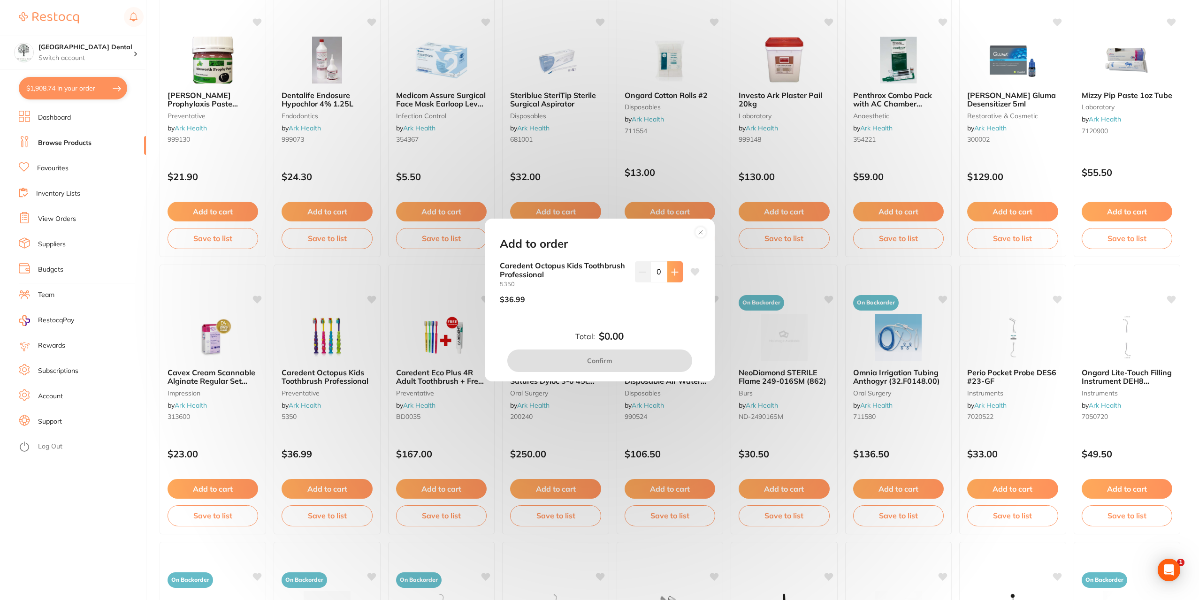
click at [667, 266] on button at bounding box center [674, 271] width 15 height 21
click at [673, 266] on button at bounding box center [674, 271] width 15 height 21
type input "2"
click at [624, 365] on button "Confirm" at bounding box center [599, 361] width 185 height 23
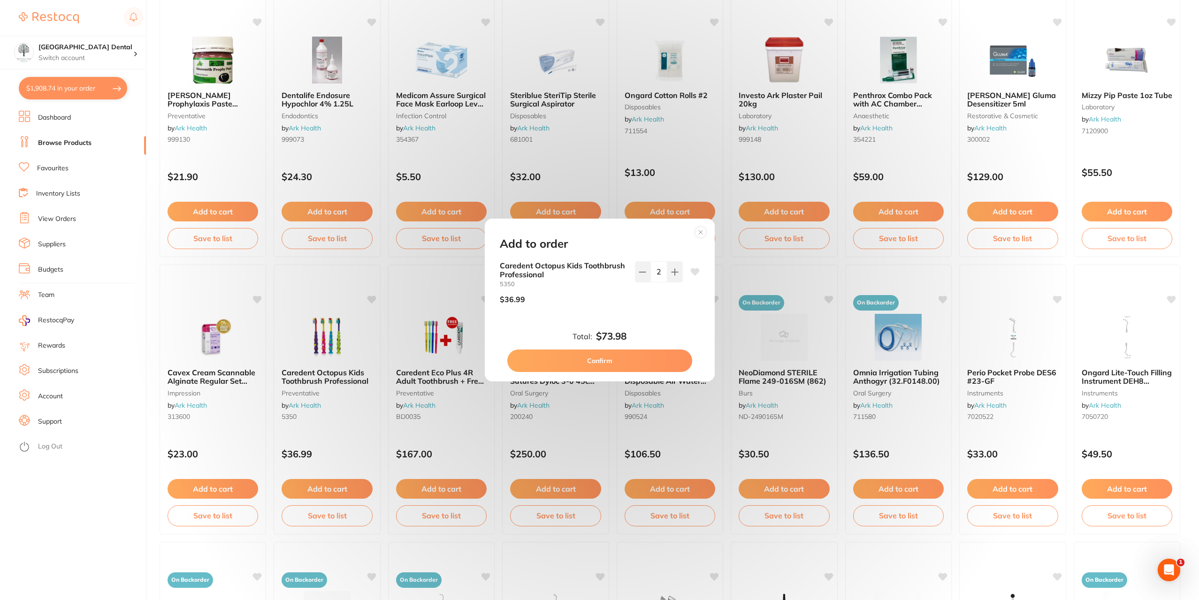
checkbox input "false"
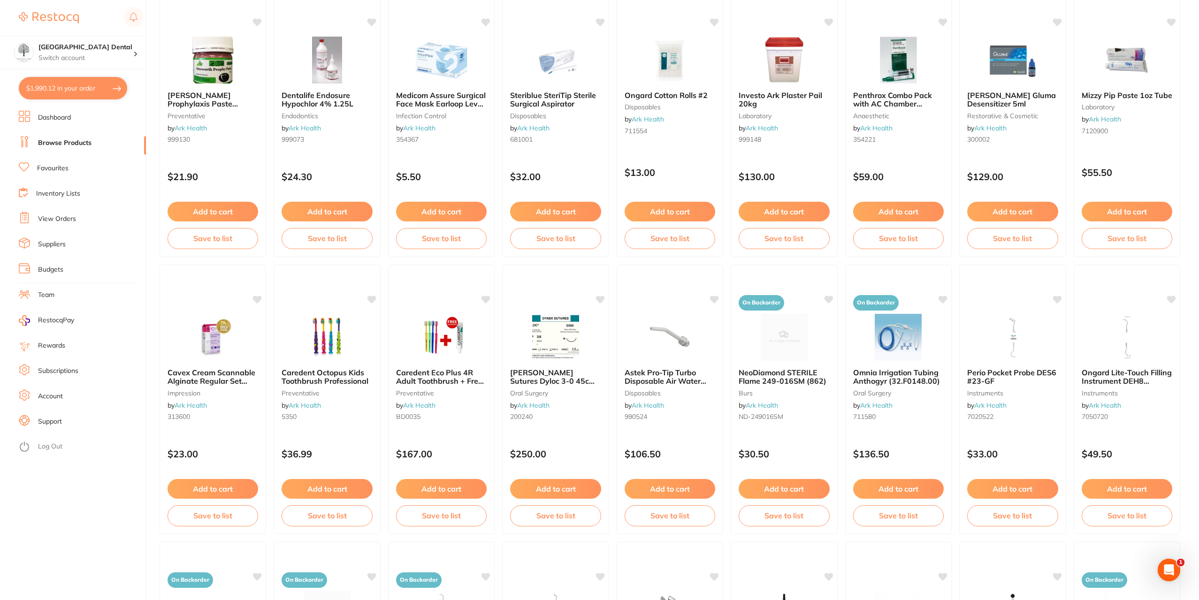
click at [82, 95] on button "$1,990.12 in your order" at bounding box center [73, 88] width 108 height 23
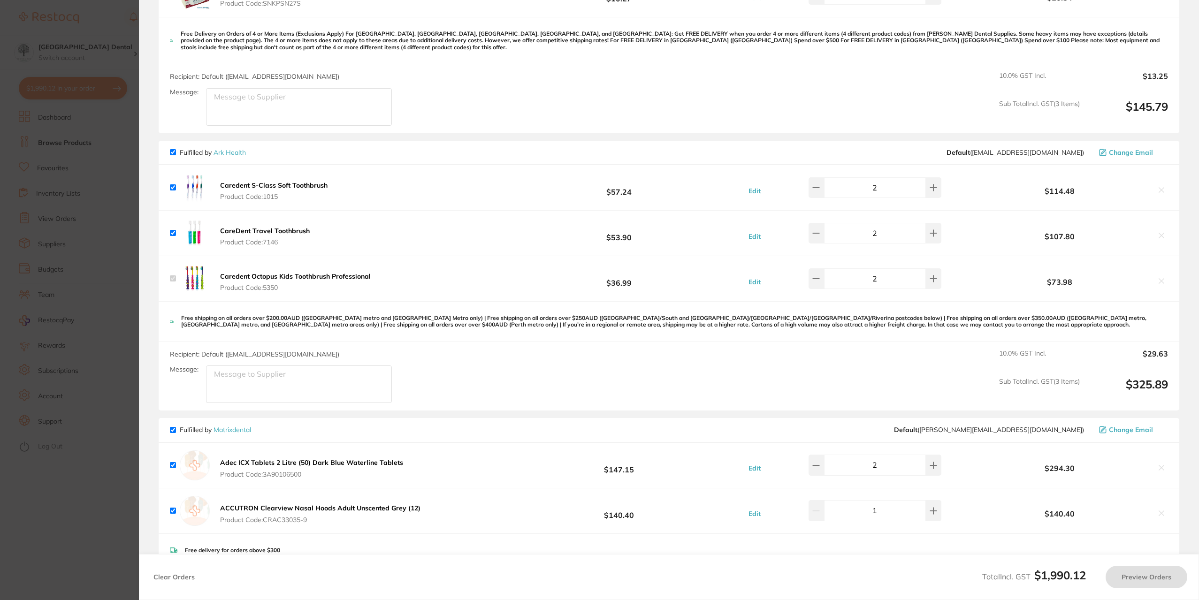
checkbox input "true"
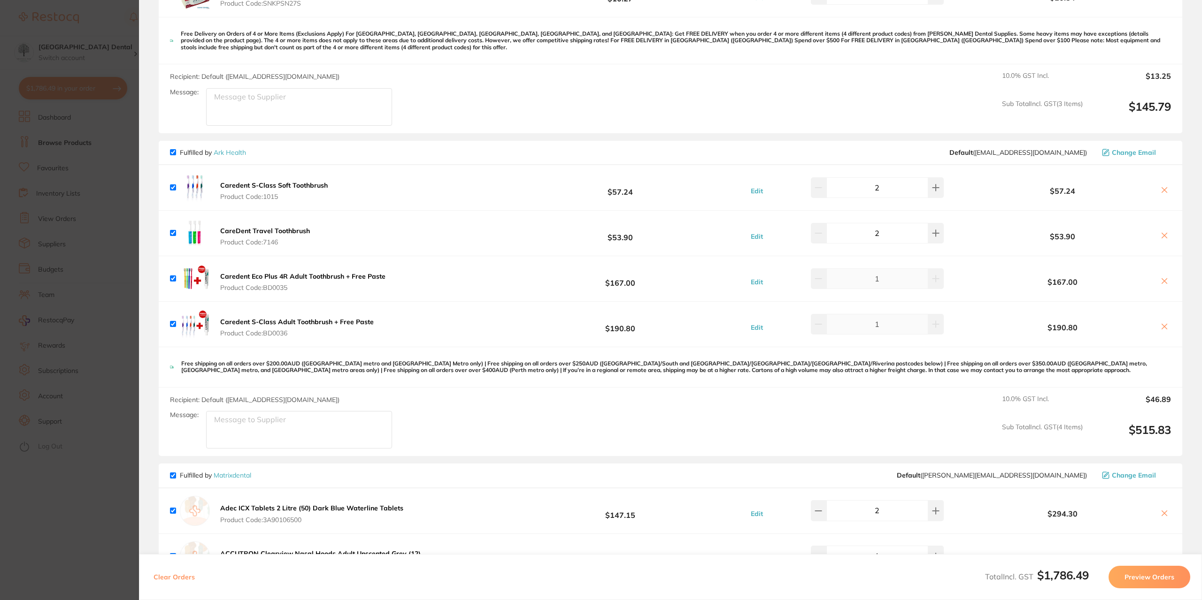
checkbox input "true"
type input "1"
checkbox input "true"
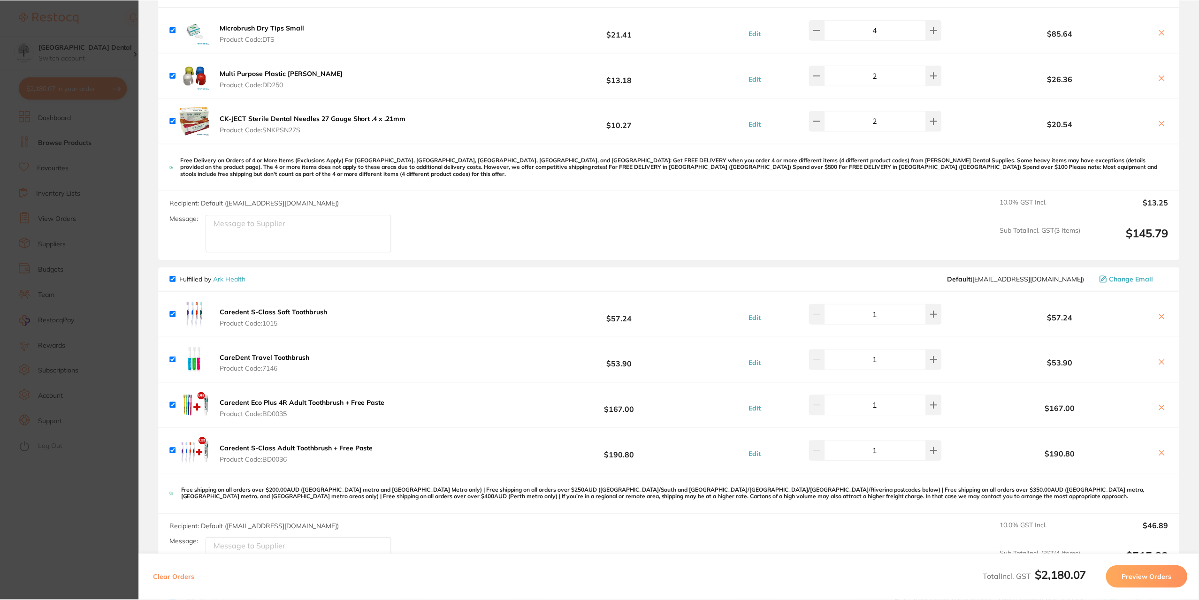
scroll to position [188, 0]
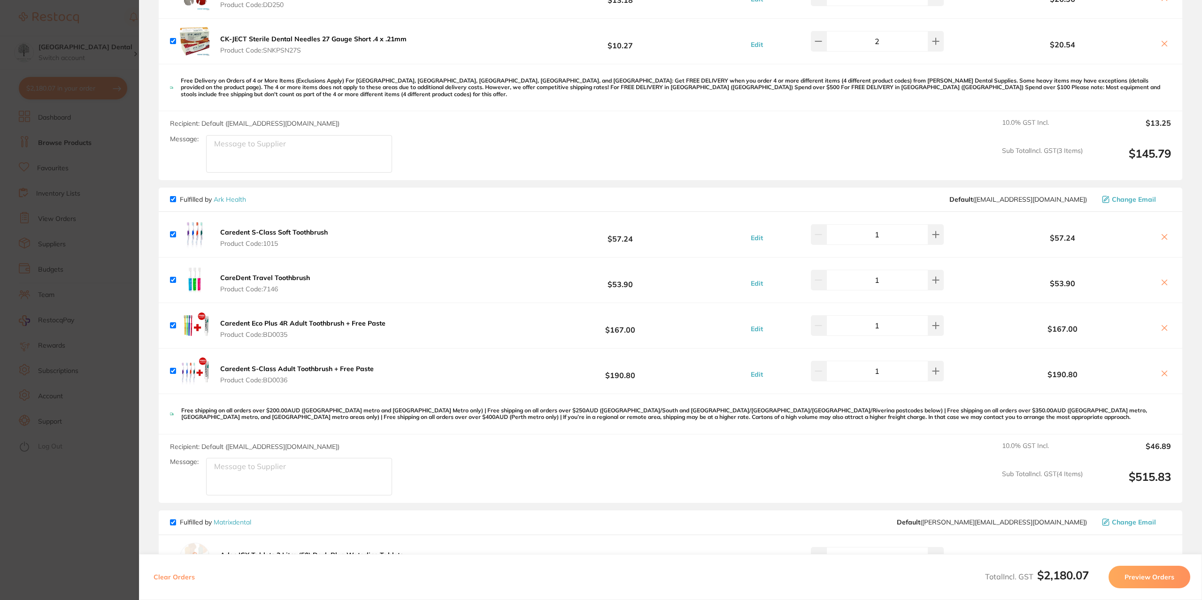
click at [170, 327] on input "checkbox" at bounding box center [173, 325] width 6 height 6
checkbox input "false"
click at [176, 372] on div "Caredent S-Class Adult Toothbrush + Free Paste Product Code: BD0036" at bounding box center [273, 371] width 207 height 30
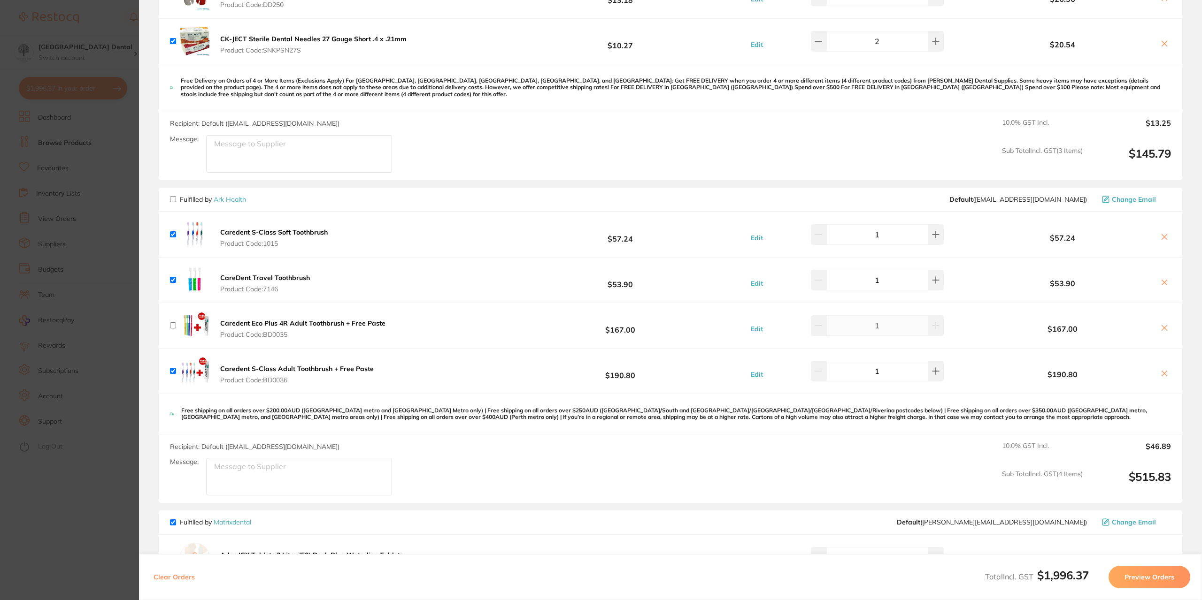
click at [174, 370] on input "checkbox" at bounding box center [173, 371] width 6 height 6
checkbox input "false"
click at [1160, 326] on icon at bounding box center [1164, 328] width 8 height 8
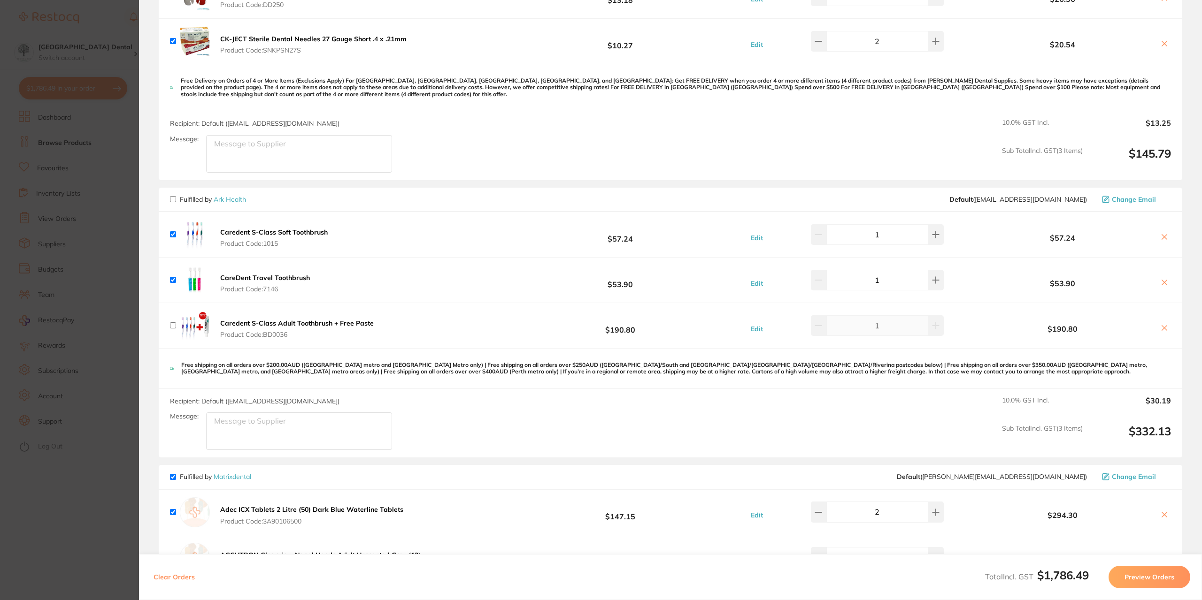
click at [1160, 328] on icon at bounding box center [1164, 328] width 8 height 8
checkbox input "true"
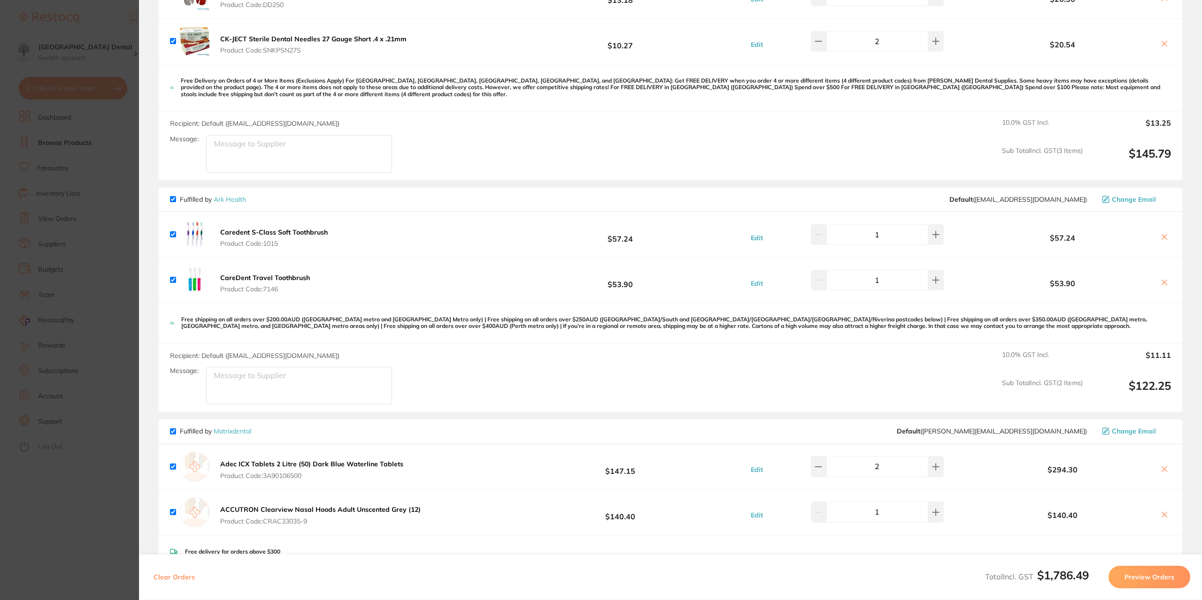
click at [123, 270] on section "Update RRP Set your pre negotiated price for this item. Item Agreed RRP (excl. …" at bounding box center [601, 300] width 1202 height 600
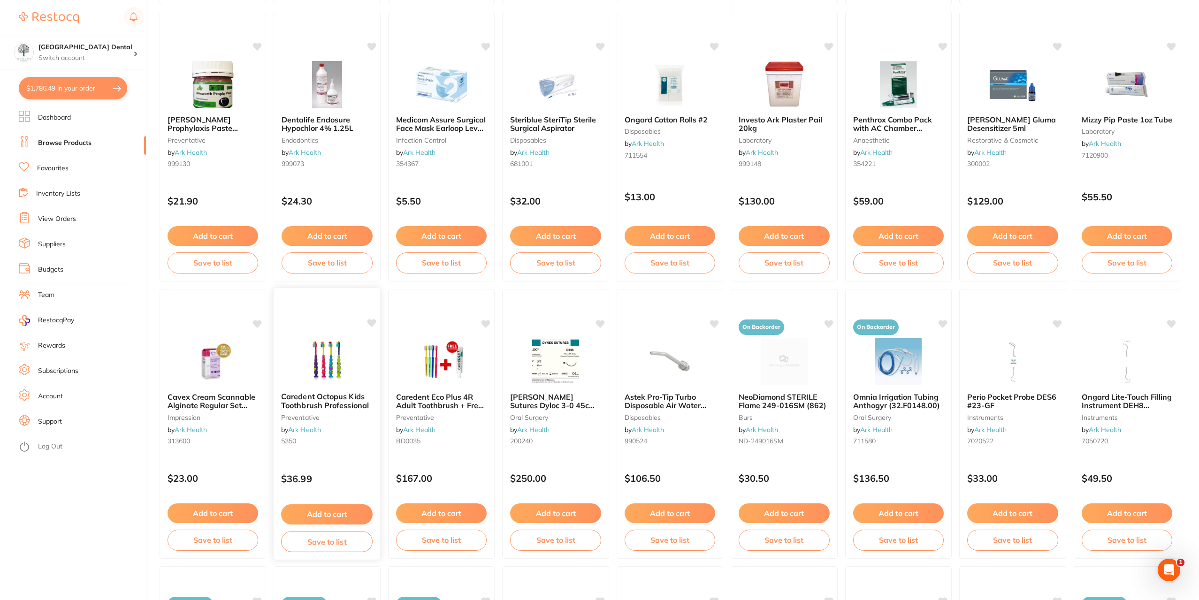
scroll to position [422, 0]
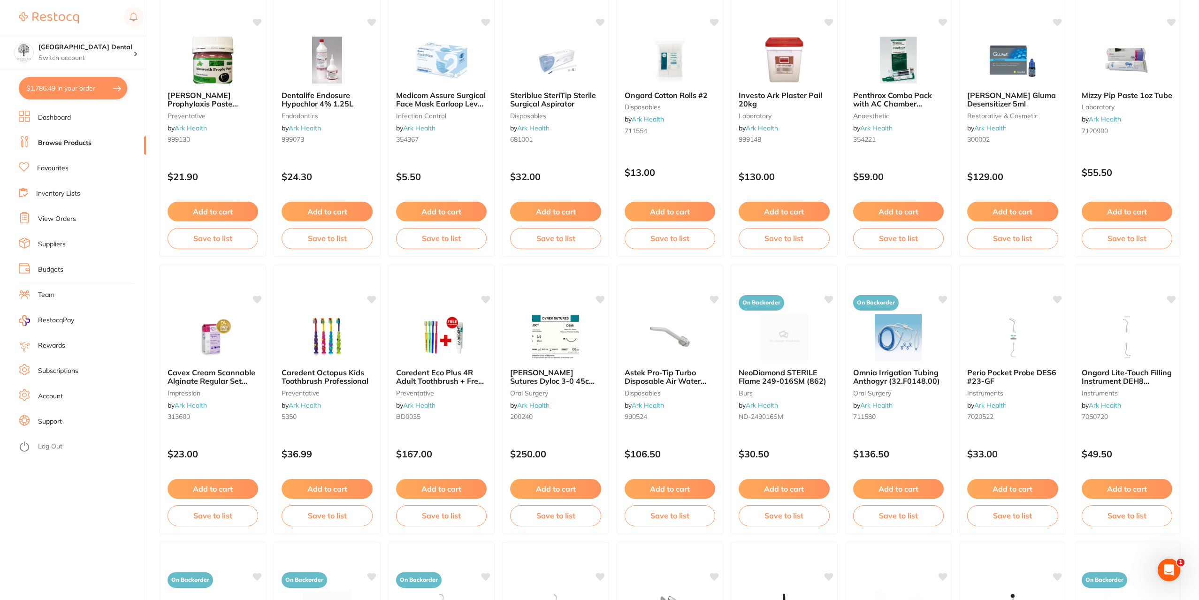
click at [328, 490] on button "Add to cart" at bounding box center [327, 489] width 91 height 20
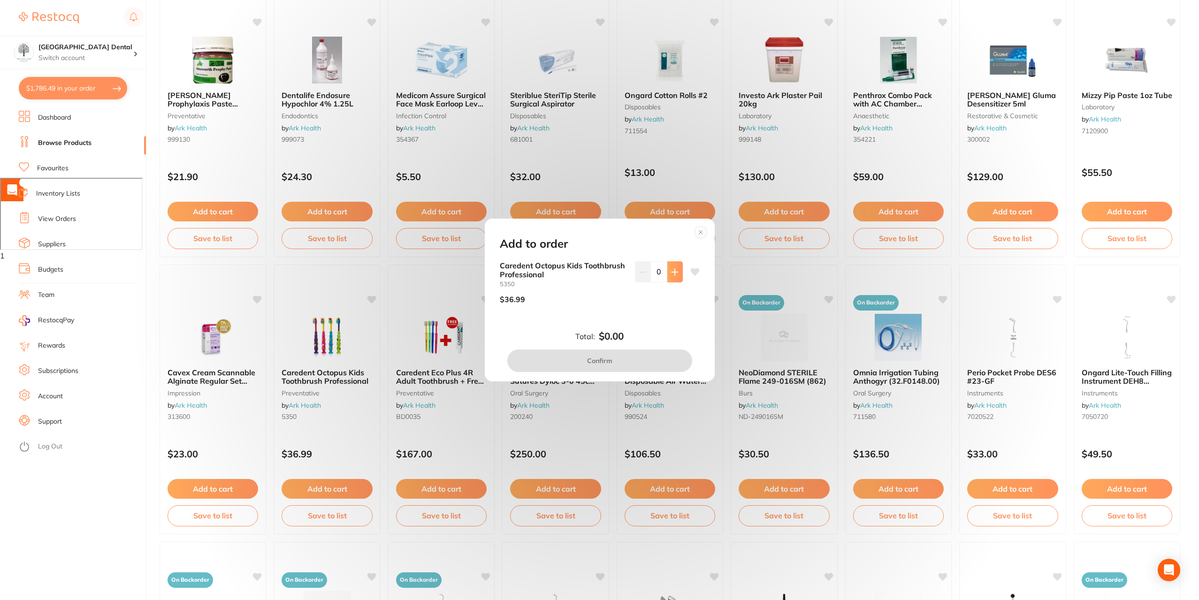
click at [676, 275] on icon at bounding box center [675, 272] width 8 height 8
type input "2"
click at [597, 361] on button "Confirm" at bounding box center [599, 361] width 185 height 23
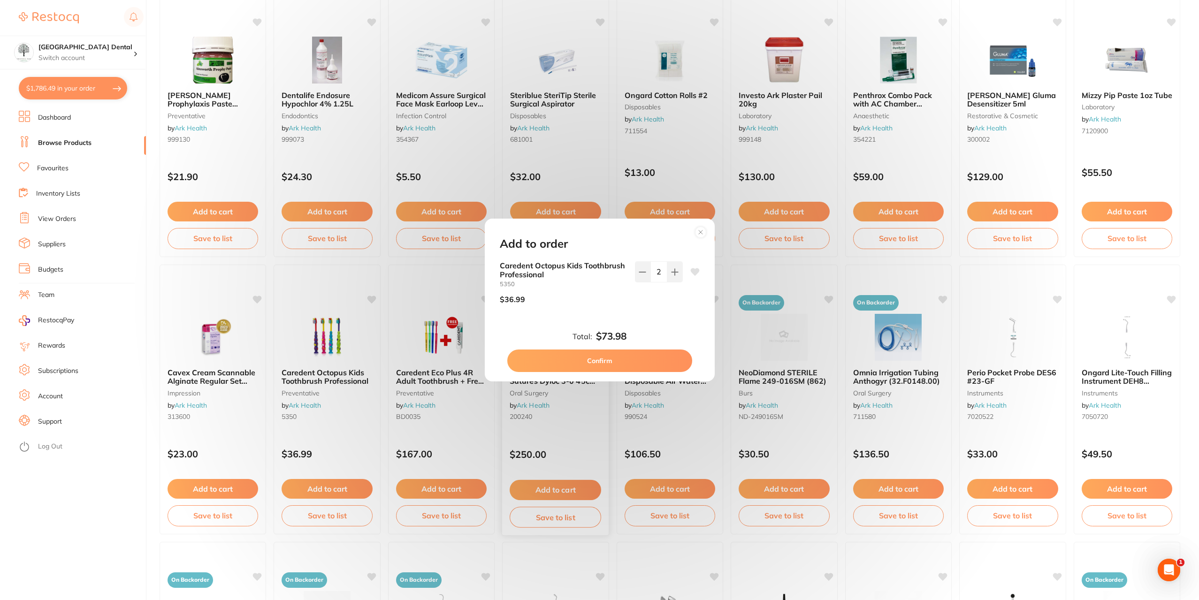
checkbox input "false"
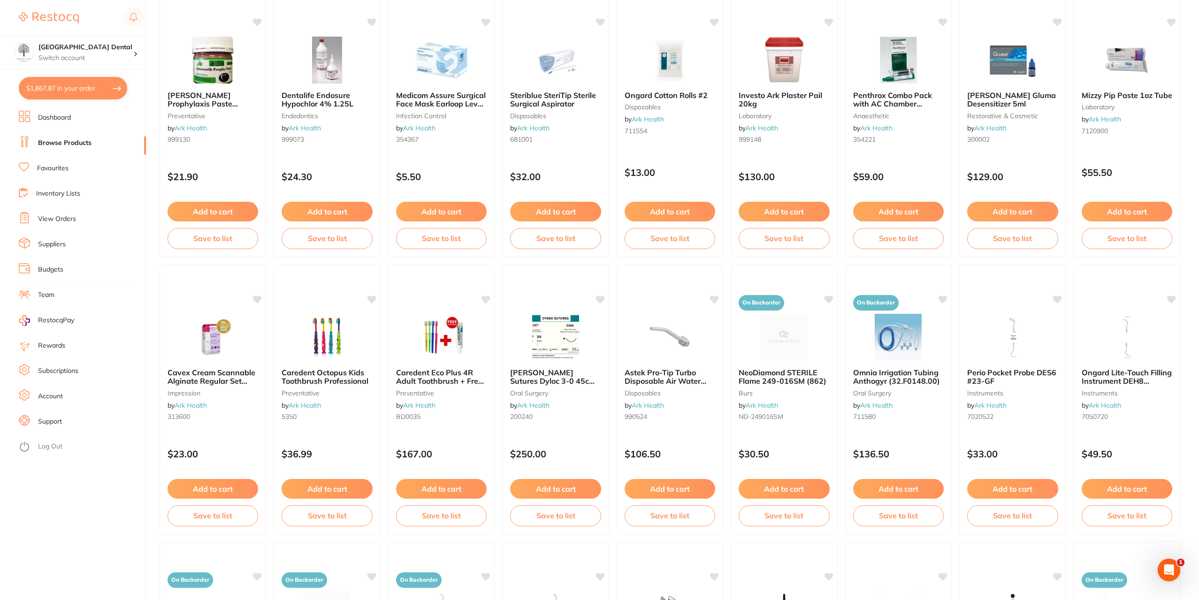
click at [327, 486] on button "Add to cart" at bounding box center [327, 489] width 91 height 20
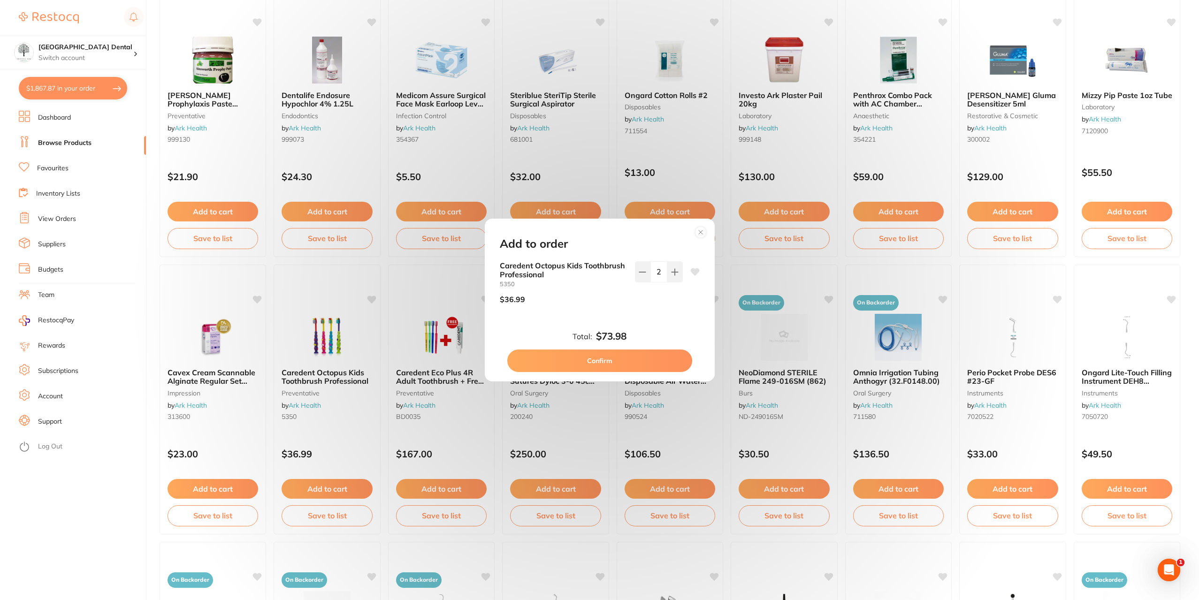
click at [634, 361] on button "Confirm" at bounding box center [599, 361] width 185 height 23
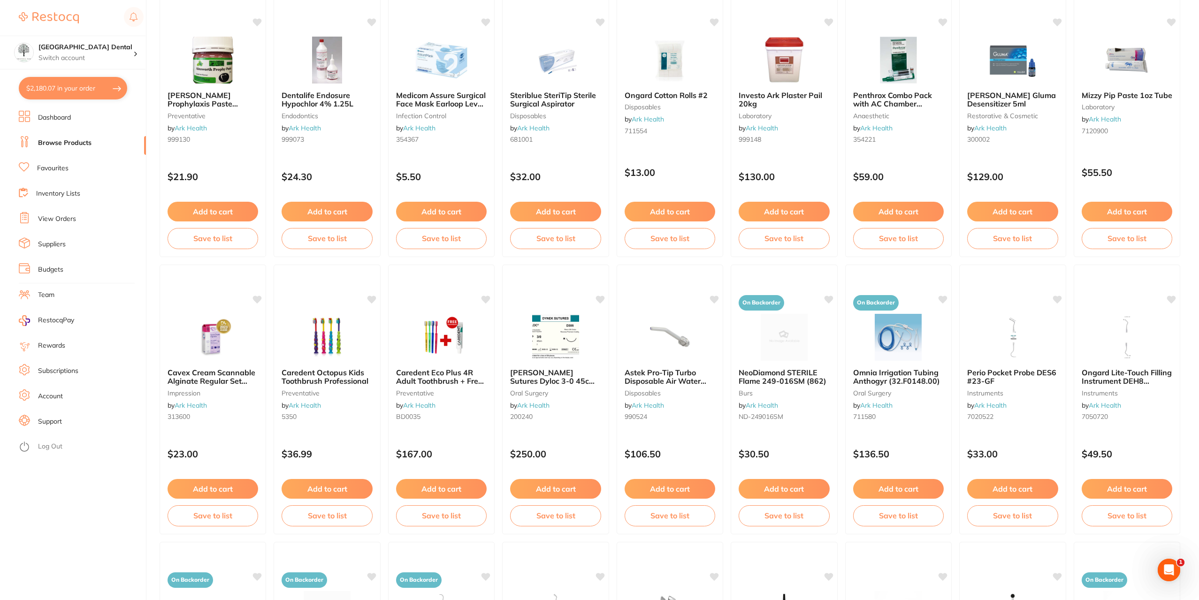
click at [50, 85] on button "$2,180.07 in your order" at bounding box center [73, 88] width 108 height 23
checkbox input "true"
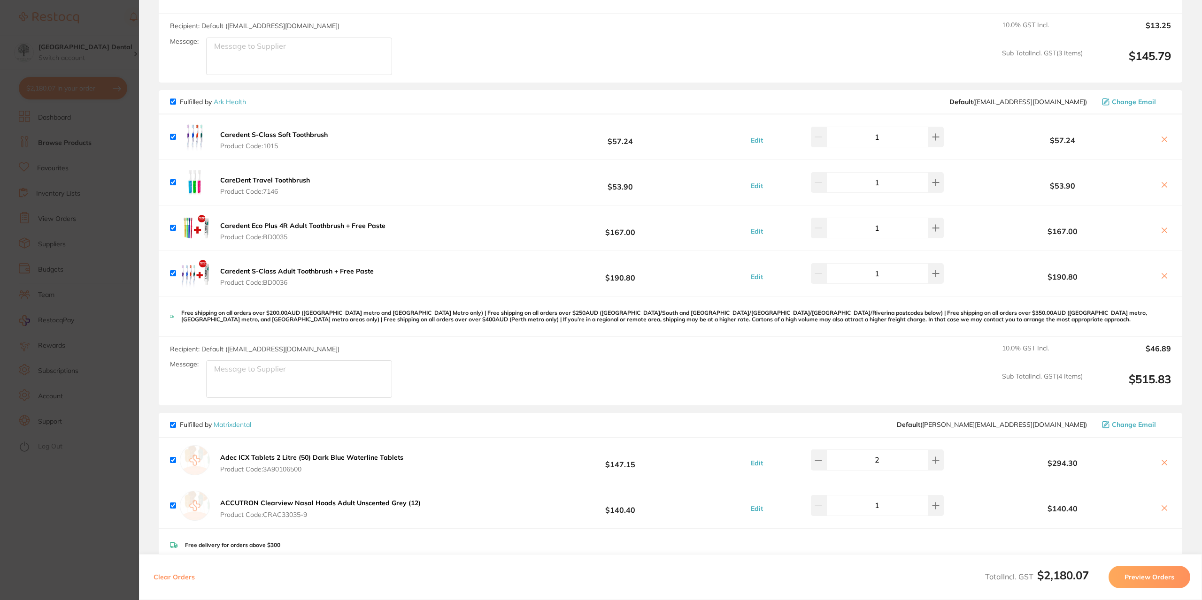
scroll to position [282, 0]
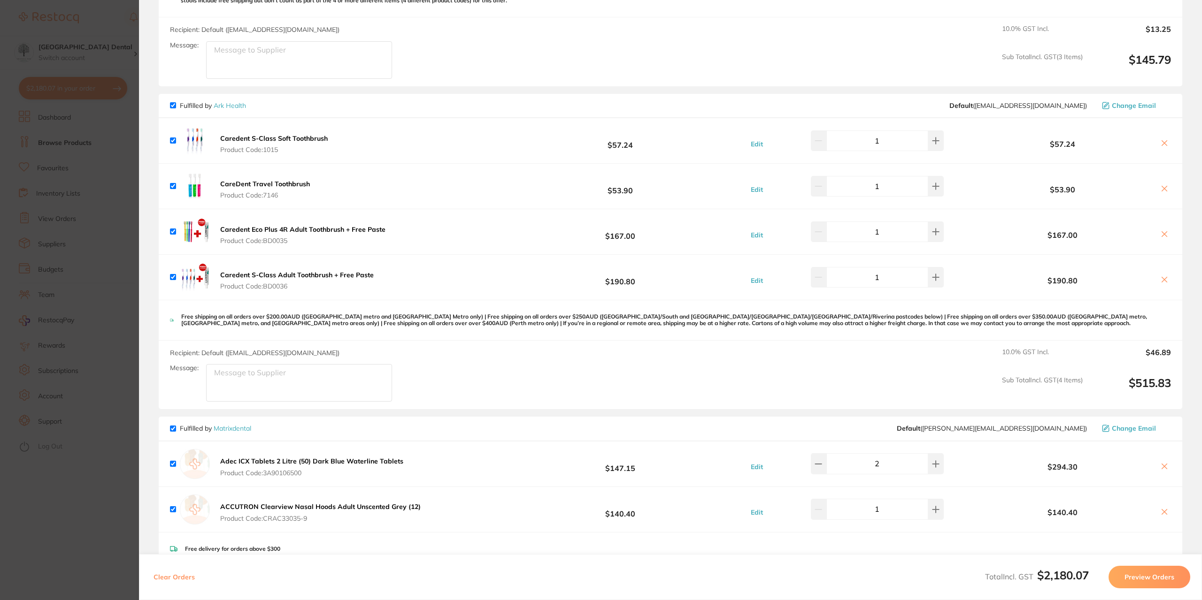
click at [1160, 235] on icon at bounding box center [1164, 234] width 8 height 8
checkbox input "false"
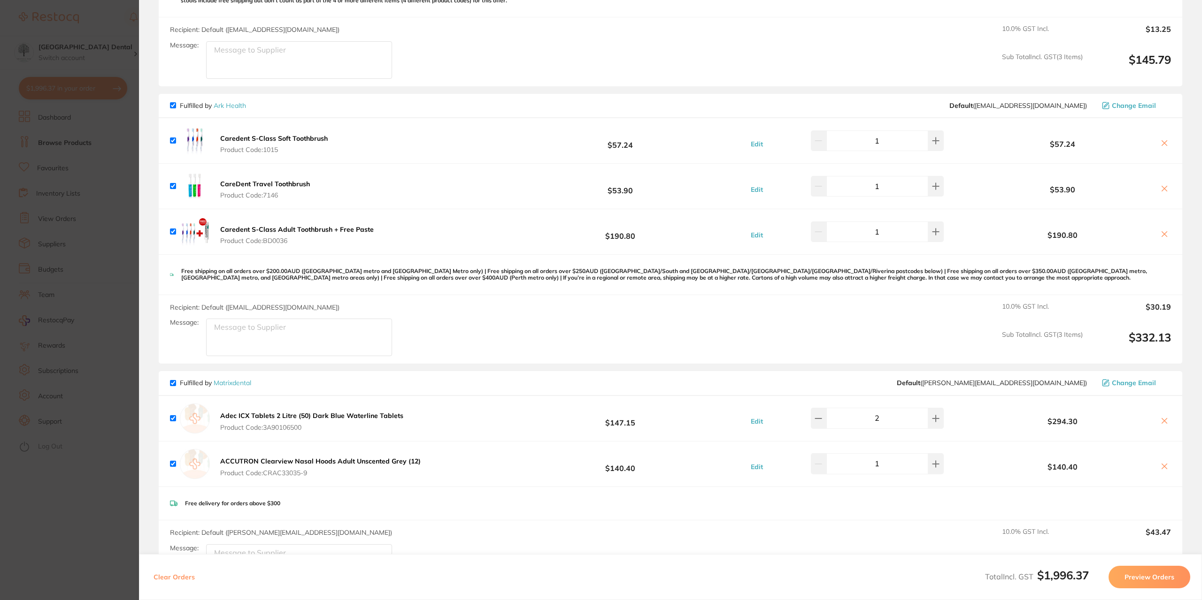
click at [1165, 234] on icon at bounding box center [1164, 234] width 8 height 8
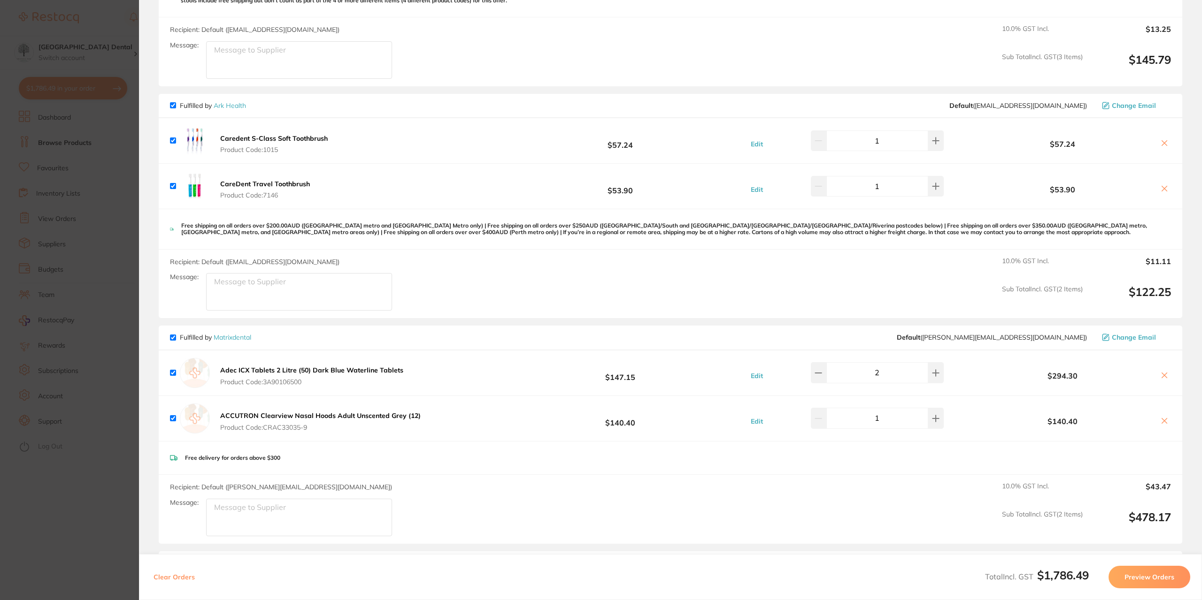
click at [129, 354] on section "Update RRP Set your pre negotiated price for this item. Item Agreed RRP (excl. …" at bounding box center [601, 300] width 1202 height 600
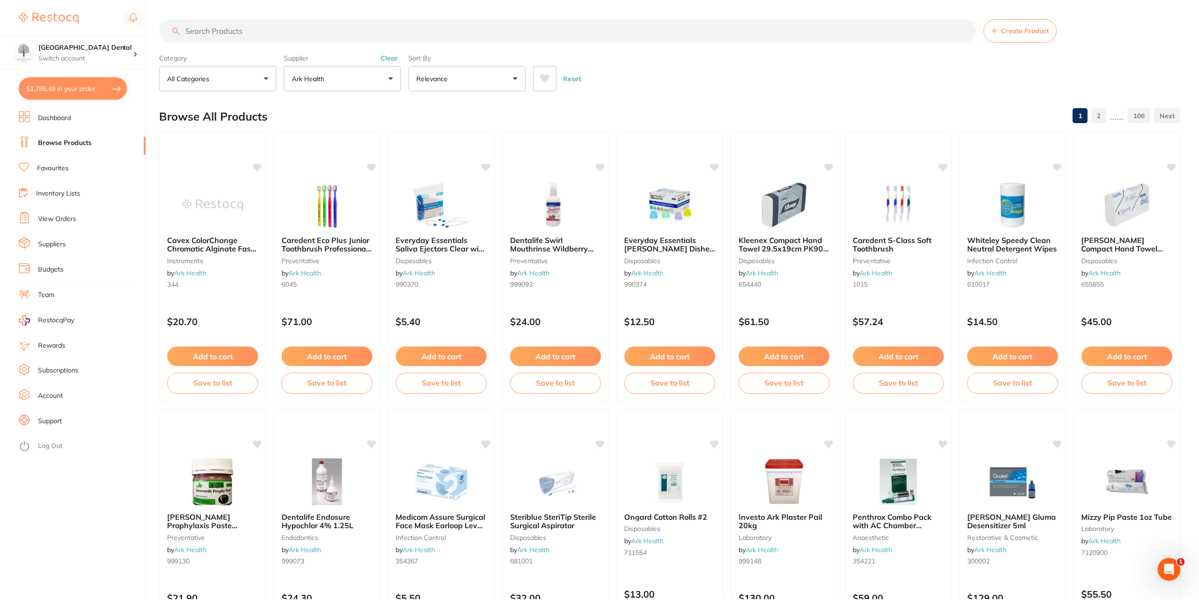
scroll to position [422, 0]
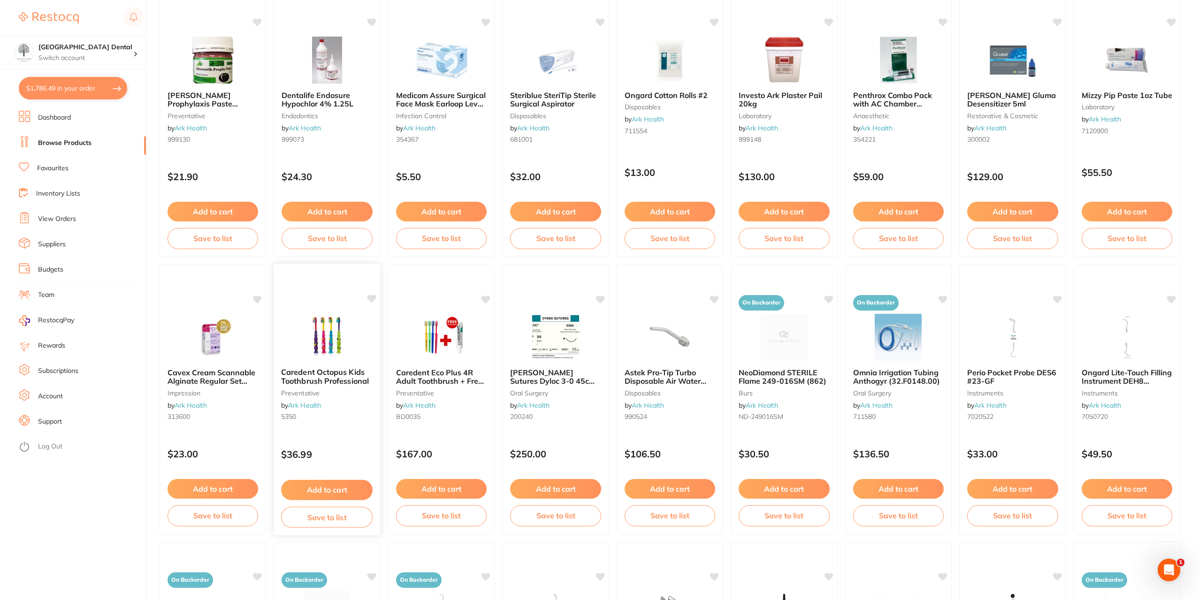
click at [339, 339] on img at bounding box center [327, 336] width 61 height 47
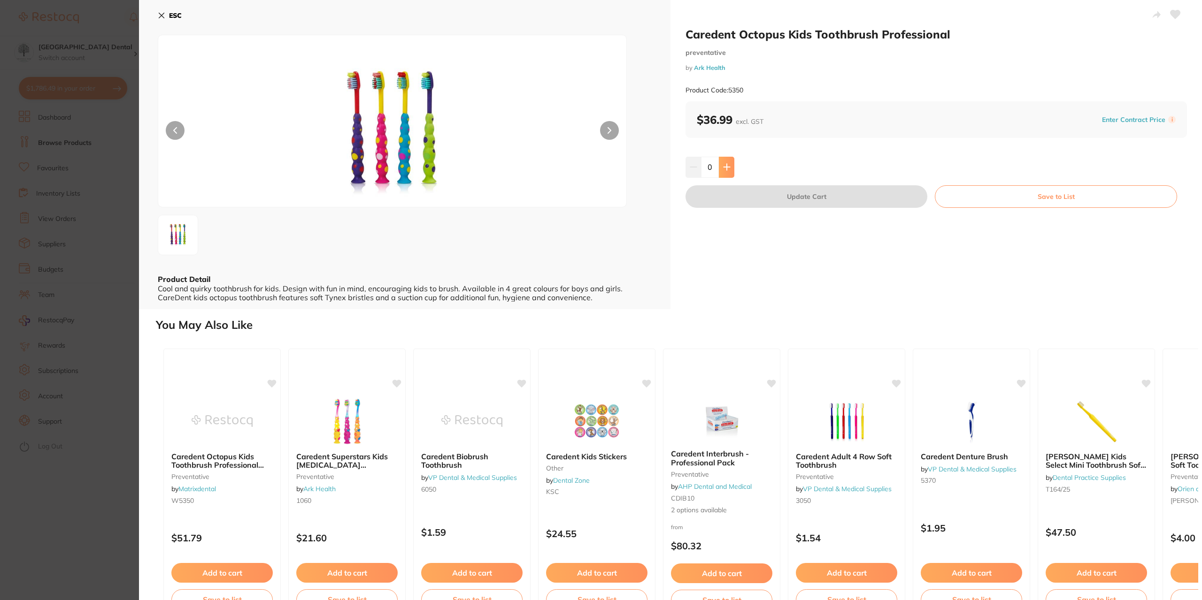
click at [725, 167] on icon at bounding box center [726, 167] width 6 height 6
type input "1"
click at [754, 201] on button "Update Cart" at bounding box center [806, 196] width 242 height 23
checkbox input "false"
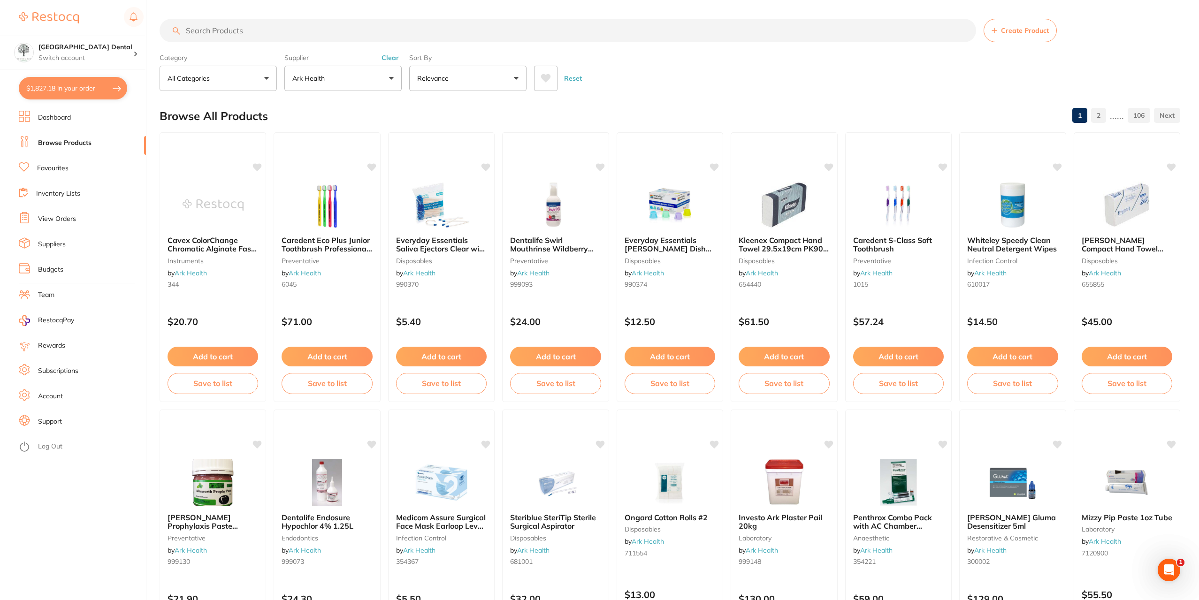
click at [62, 89] on button "$1,827.18 in your order" at bounding box center [73, 88] width 108 height 23
checkbox input "true"
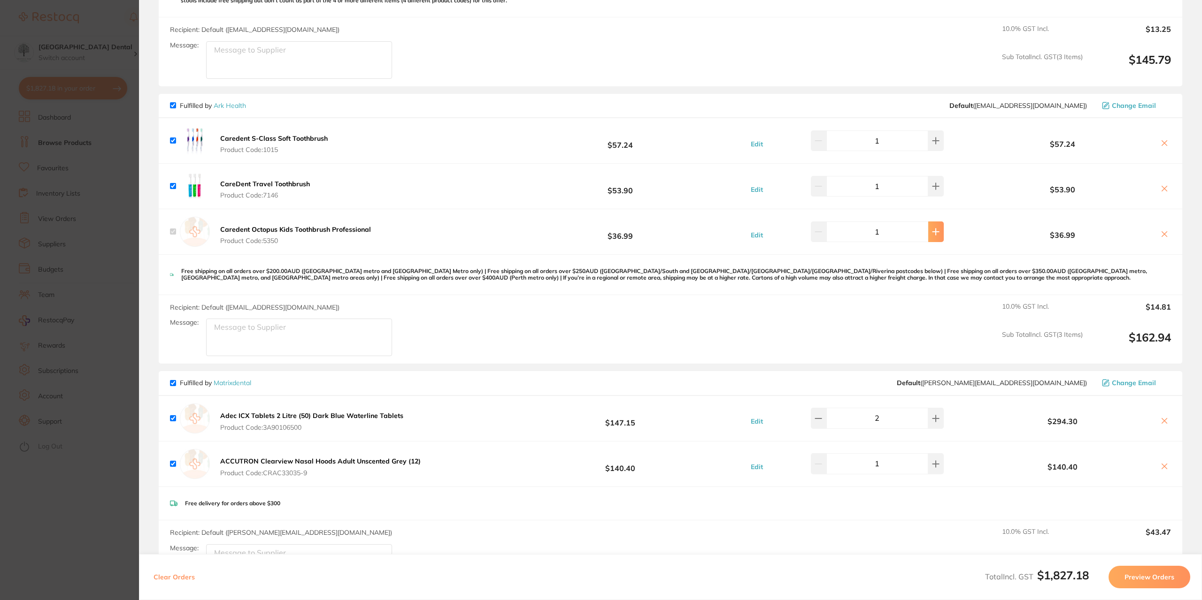
click at [932, 230] on icon at bounding box center [936, 232] width 8 height 8
type input "2"
click at [414, 240] on div "Caredent Octopus Kids Toothbrush Professional Product Code: 5350 $36.99 Edit 2 …" at bounding box center [670, 231] width 1023 height 45
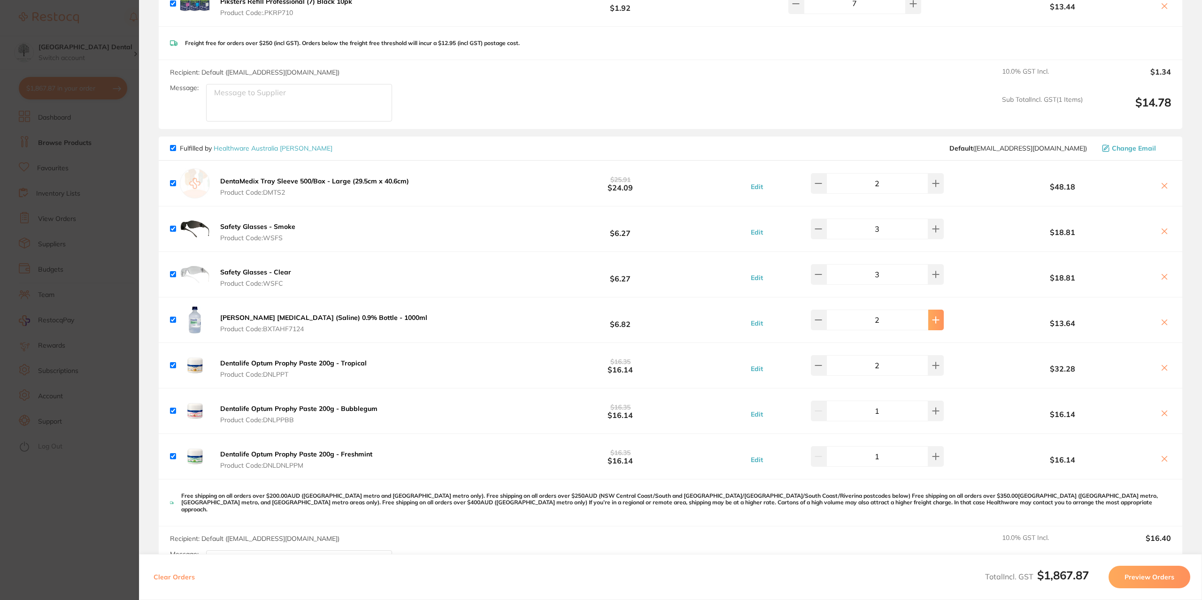
scroll to position [1824, 0]
click at [930, 405] on button at bounding box center [935, 412] width 15 height 21
type input "2"
click at [931, 451] on button at bounding box center [935, 457] width 15 height 21
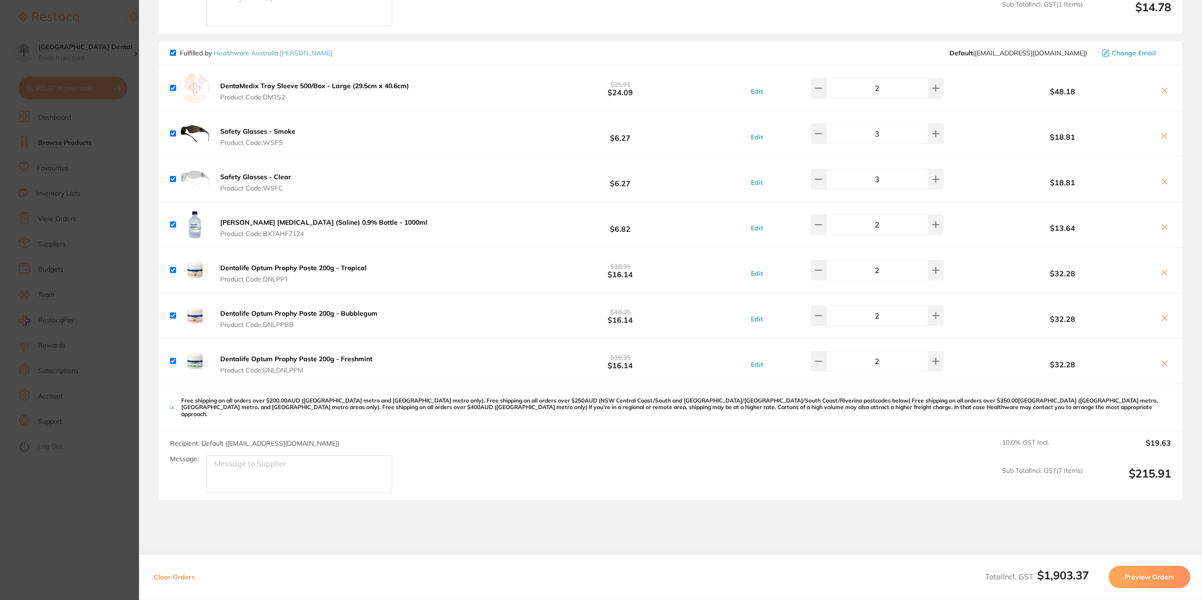
scroll to position [1964, 0]
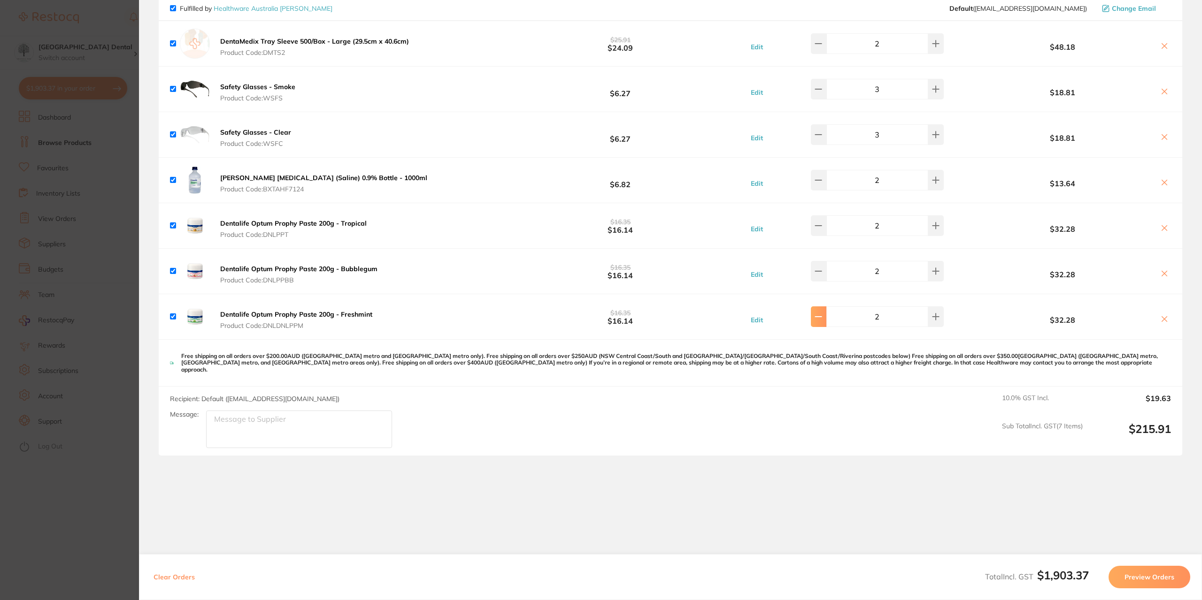
click at [820, 315] on button at bounding box center [818, 317] width 15 height 21
click at [935, 315] on button at bounding box center [935, 317] width 15 height 21
type input "2"
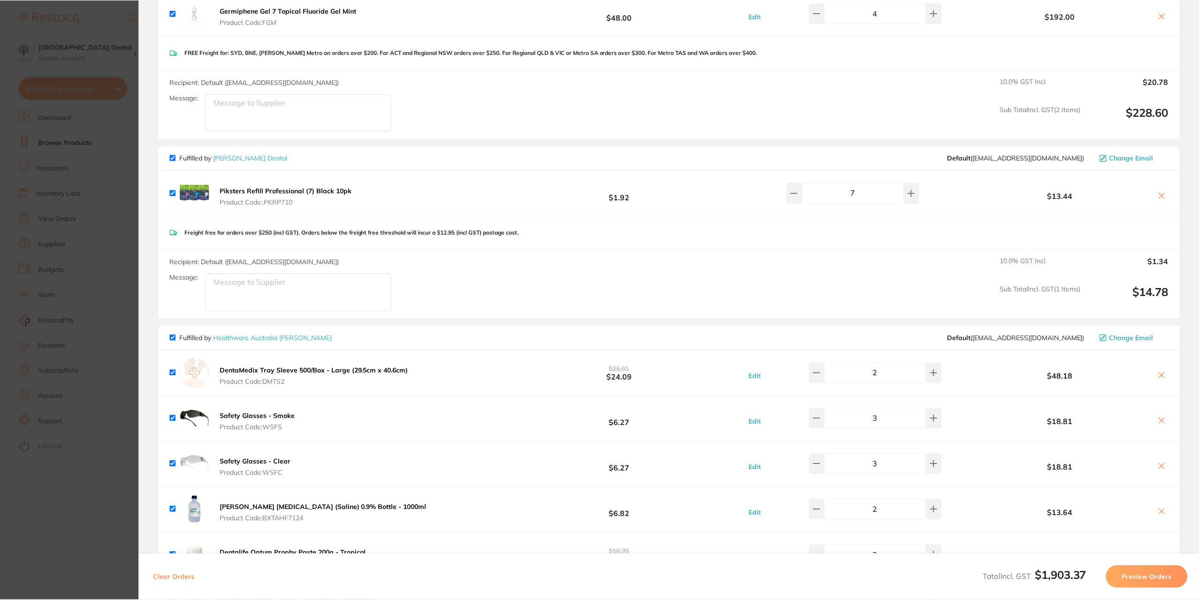
scroll to position [1542, 0]
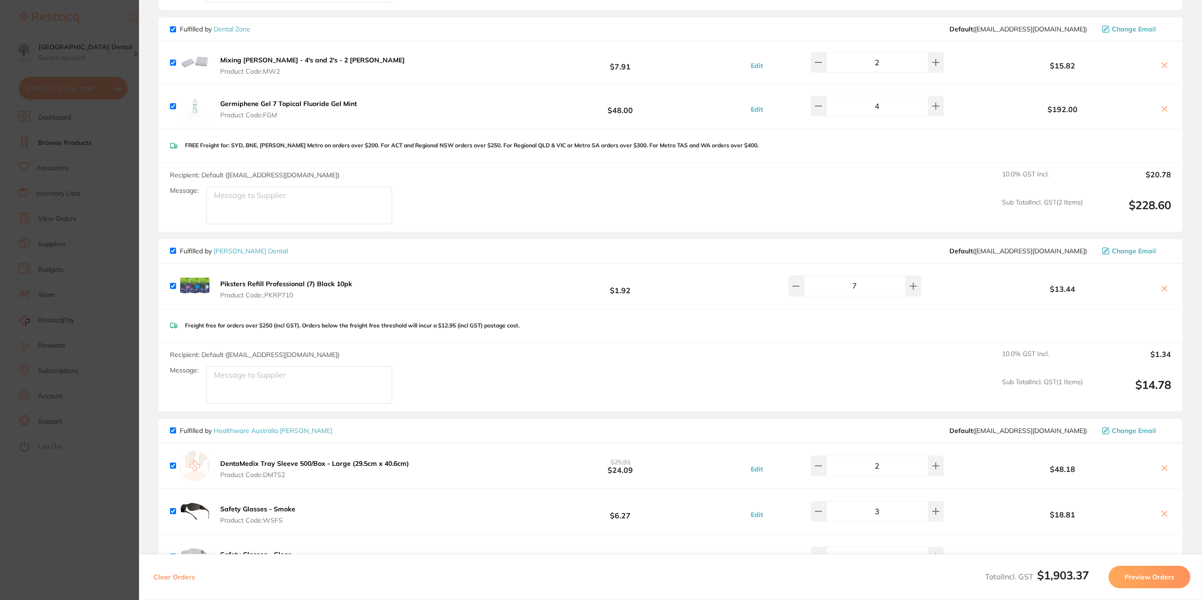
click at [240, 247] on link "[PERSON_NAME] Dental" at bounding box center [251, 251] width 74 height 8
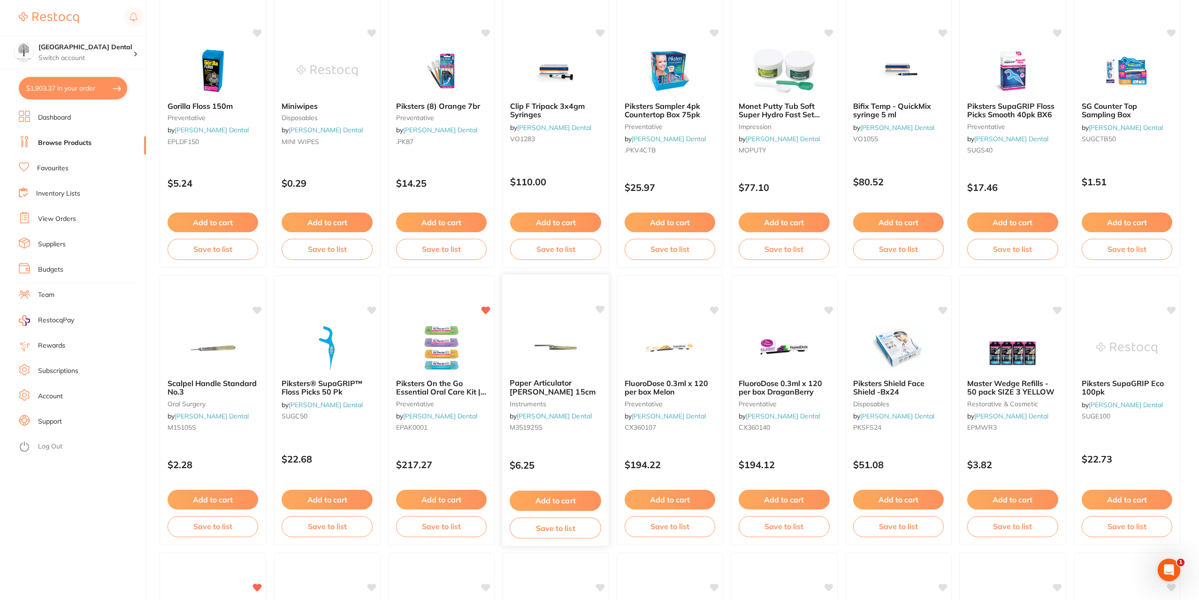
scroll to position [188, 0]
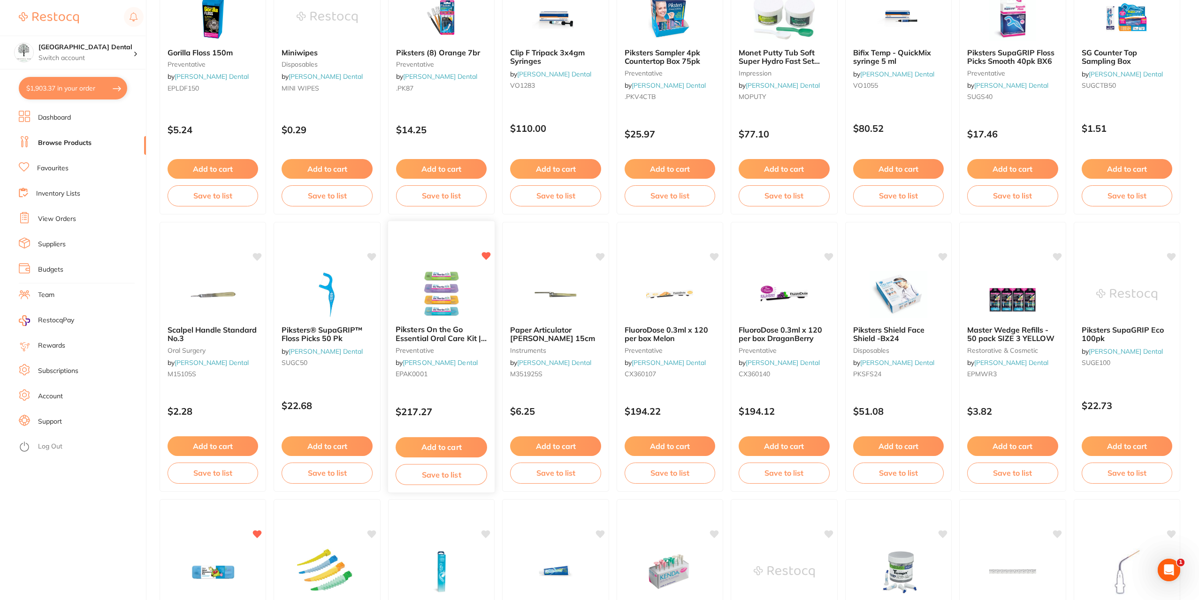
click at [441, 404] on div "$217.27" at bounding box center [441, 409] width 107 height 25
click at [454, 447] on button "Add to cart" at bounding box center [442, 447] width 92 height 20
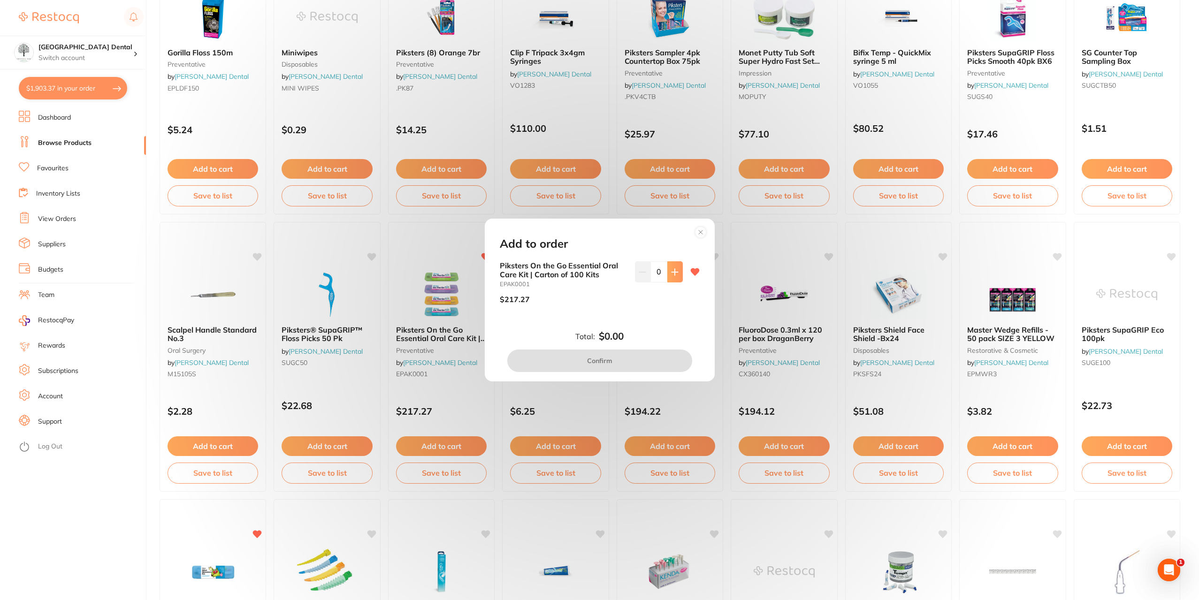
click at [680, 269] on button at bounding box center [674, 271] width 15 height 21
click at [679, 269] on button at bounding box center [674, 271] width 15 height 21
type input "2"
click at [600, 355] on button "Confirm" at bounding box center [599, 361] width 185 height 23
checkbox input "false"
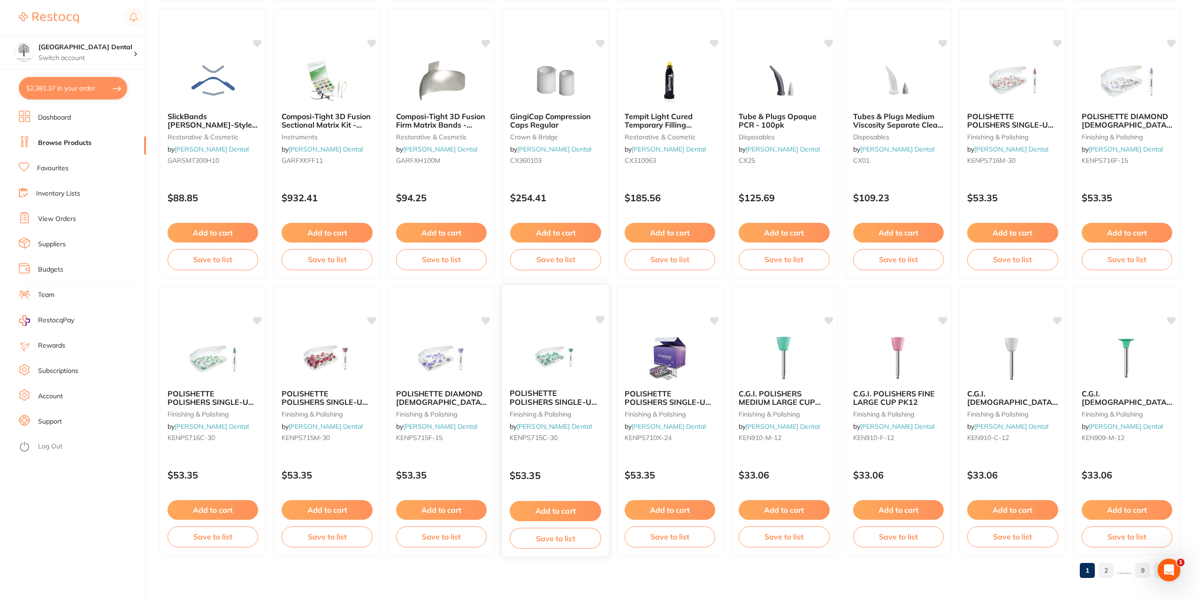
scroll to position [1238, 0]
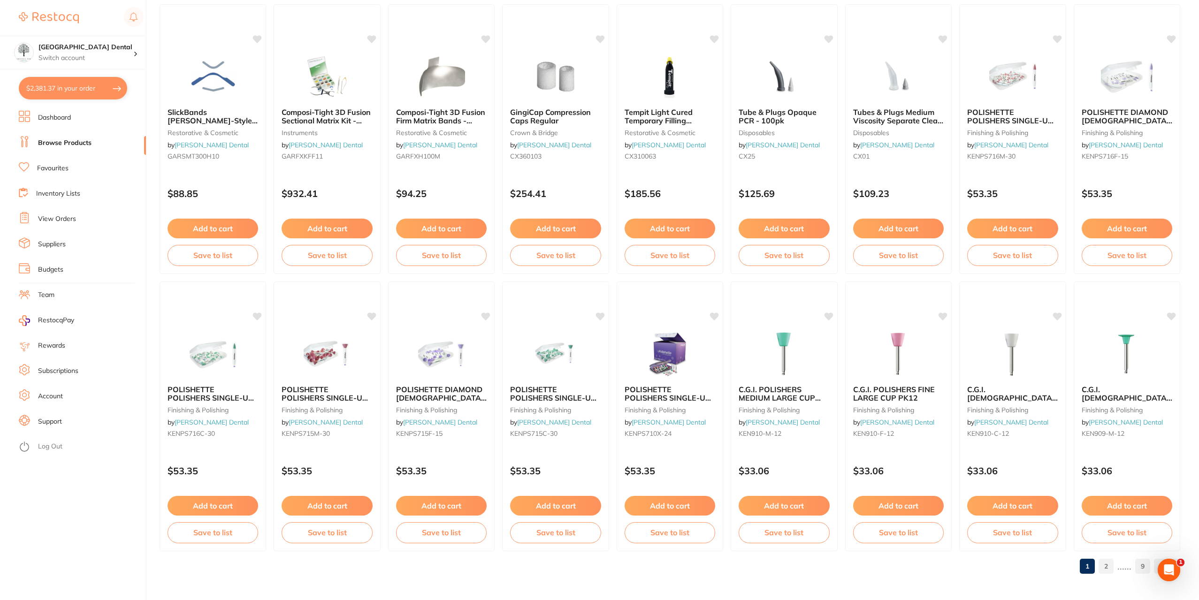
click at [1112, 569] on link "2" at bounding box center [1106, 566] width 15 height 19
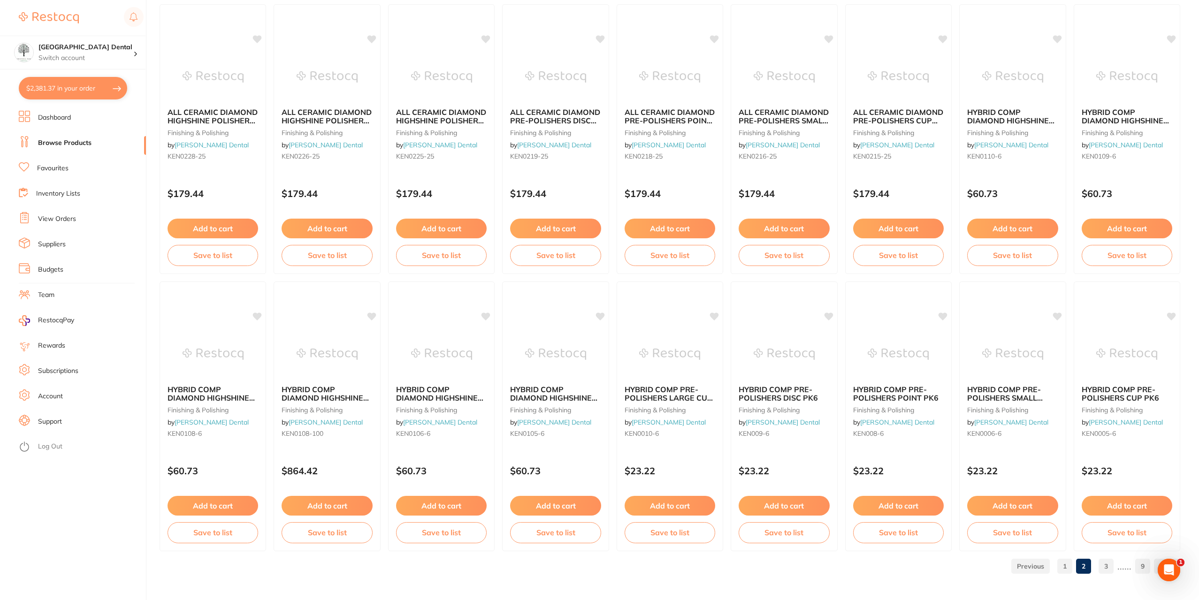
click at [1103, 570] on link "3" at bounding box center [1106, 566] width 15 height 19
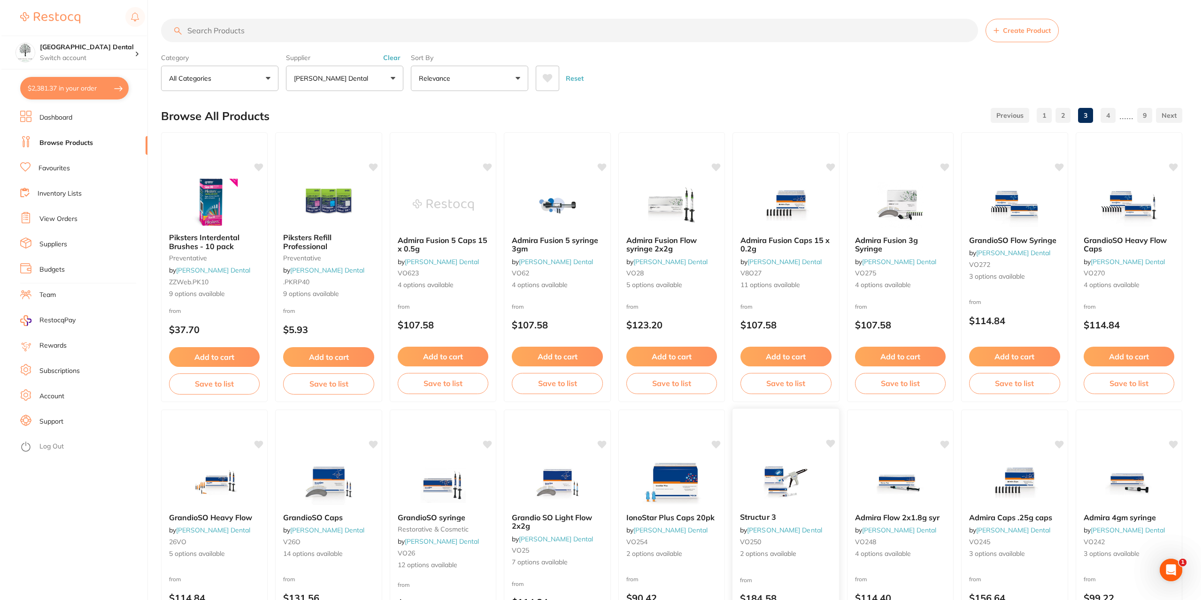
scroll to position [0, 0]
click at [320, 248] on span "Piksters Refill Professional" at bounding box center [305, 242] width 49 height 18
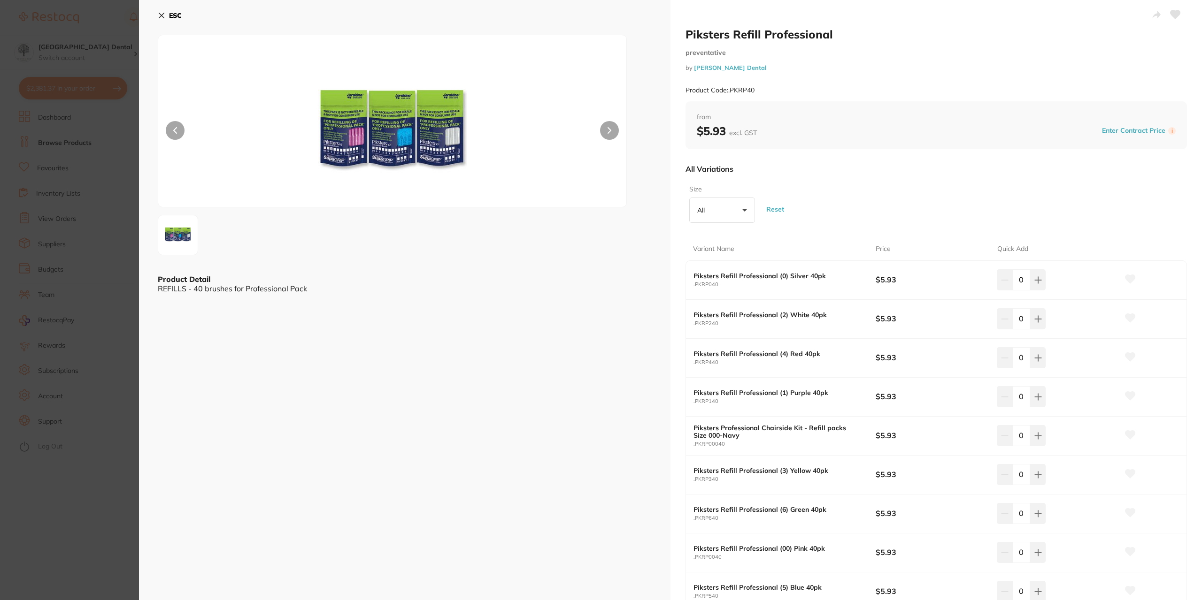
click at [140, 273] on div "ESC Product Detail REFILLS - 40 brushes for Professional Pack" at bounding box center [404, 339] width 531 height 679
click at [115, 128] on section "Piksters Refill Professional preventative by [PERSON_NAME] Dental Product Code:…" at bounding box center [601, 300] width 1202 height 600
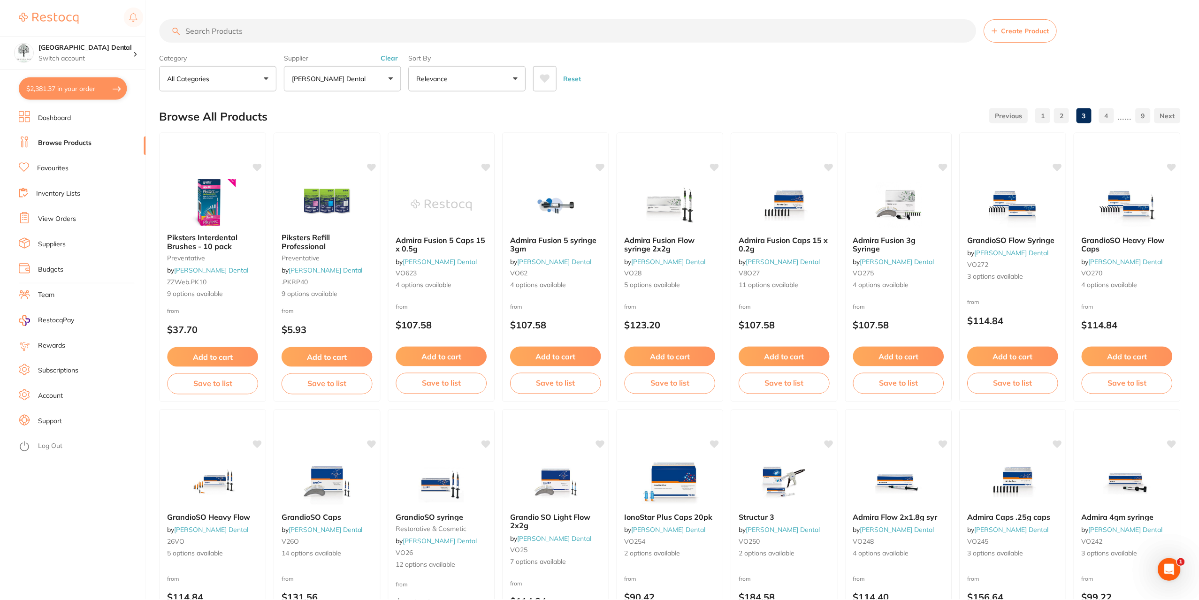
scroll to position [1238, 0]
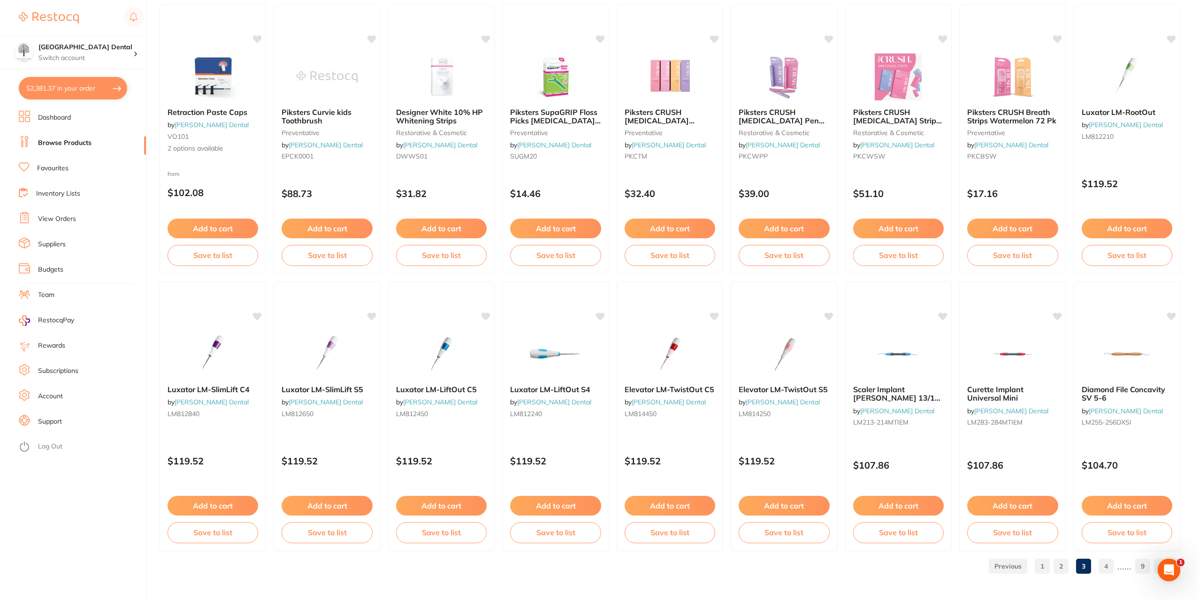
click at [1113, 568] on link "4" at bounding box center [1106, 566] width 15 height 19
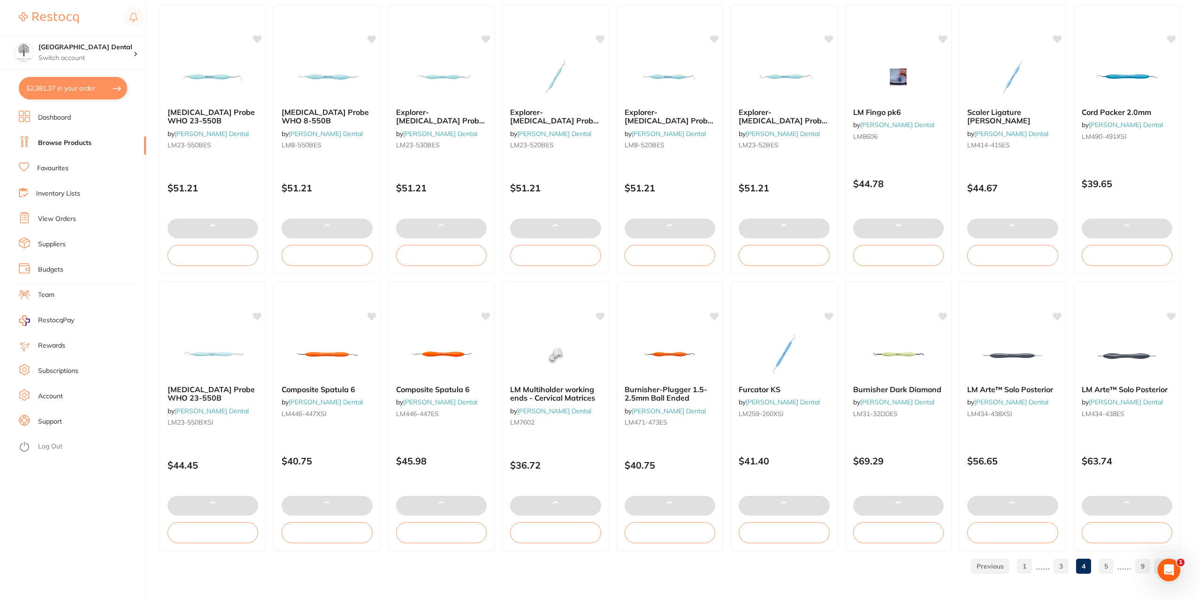
click at [1104, 566] on link "5" at bounding box center [1106, 566] width 15 height 19
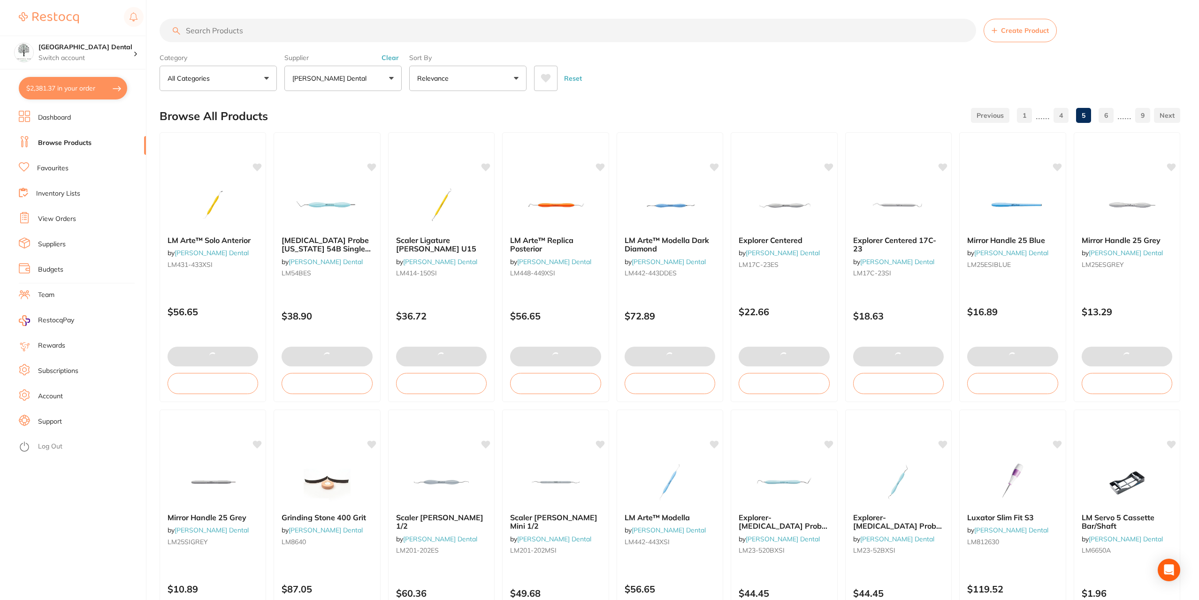
checkbox input "false"
type input "1"
checkbox input "false"
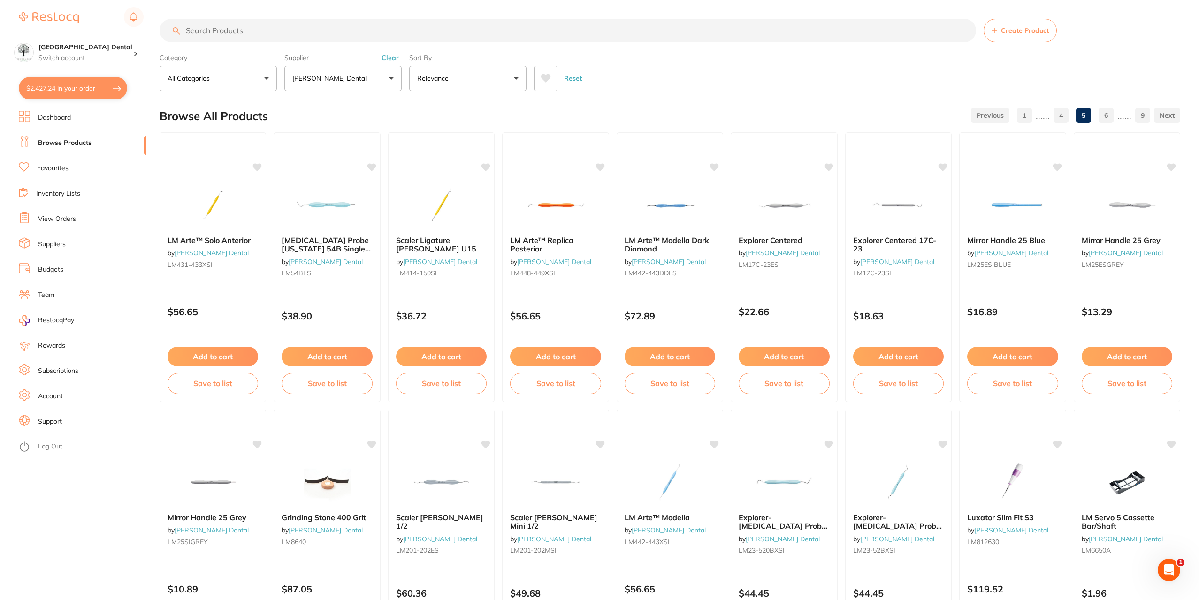
type input "2"
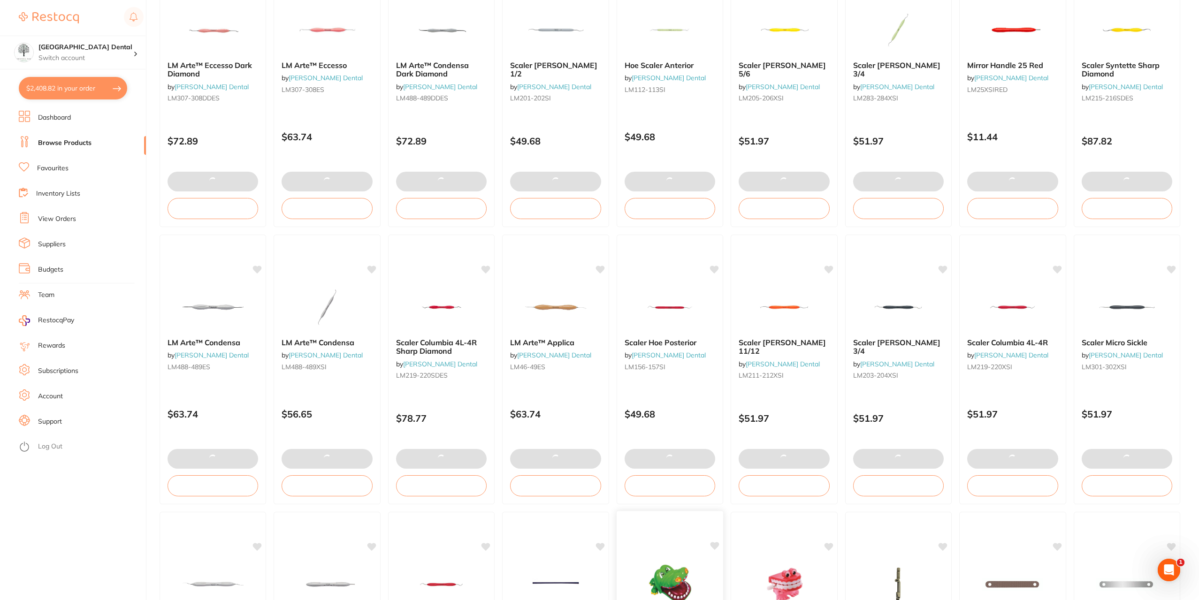
scroll to position [1220, 0]
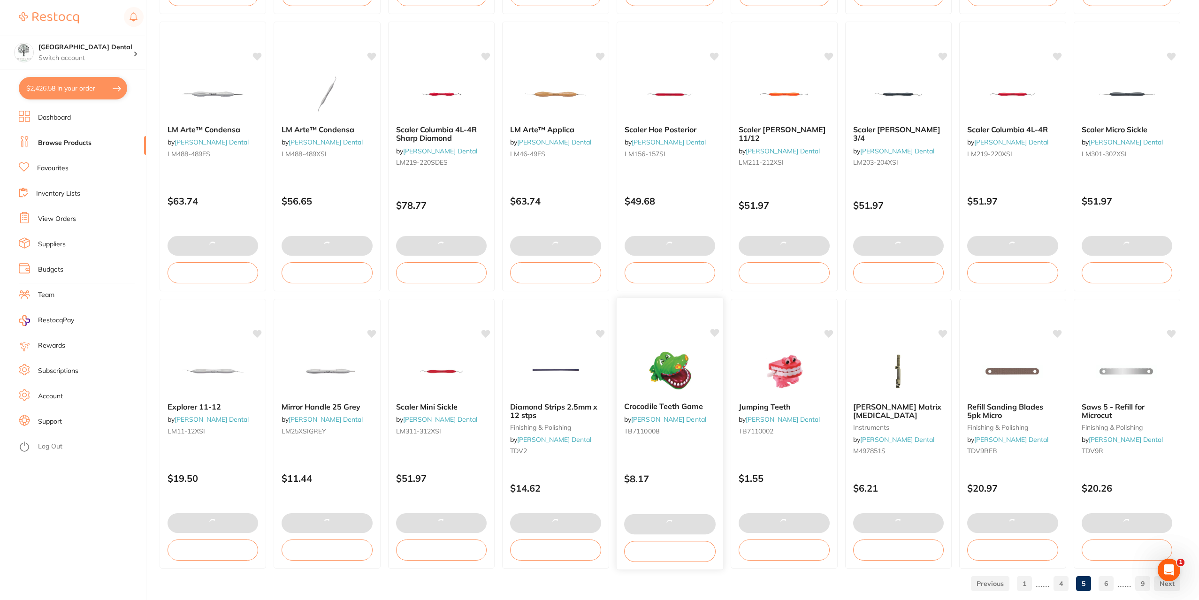
type input "2"
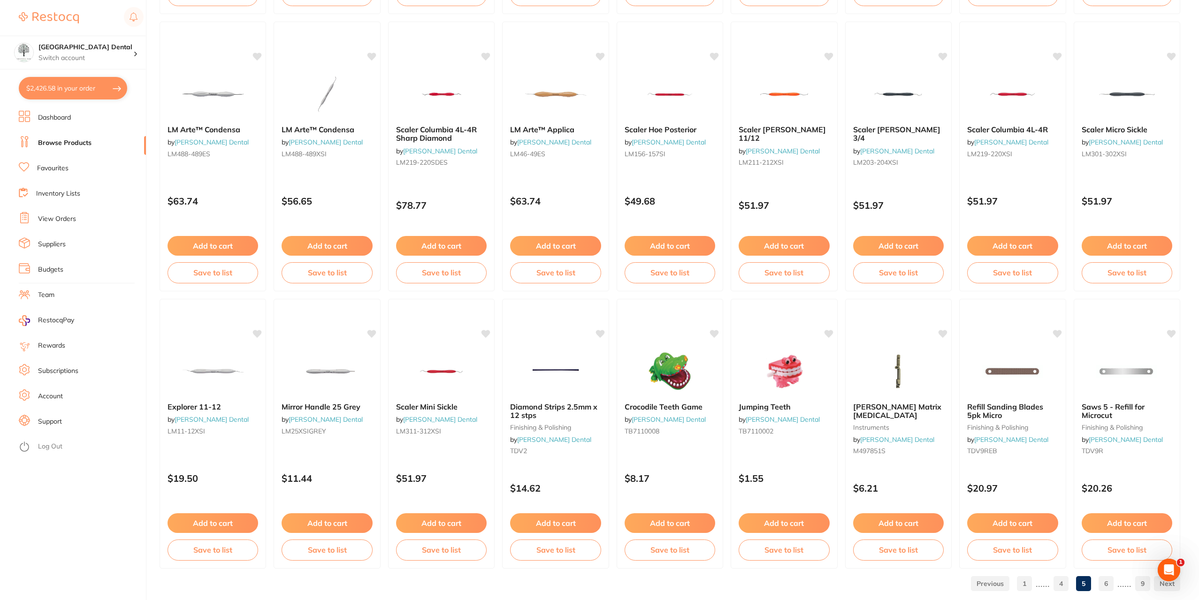
scroll to position [1238, 0]
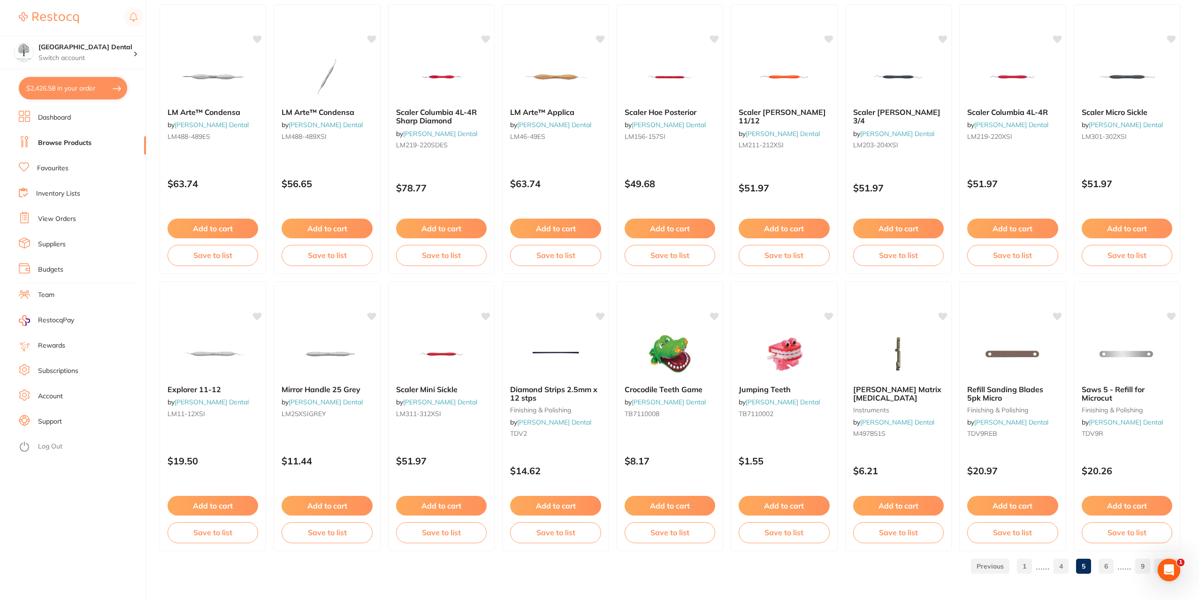
click at [1112, 562] on link "6" at bounding box center [1106, 566] width 15 height 19
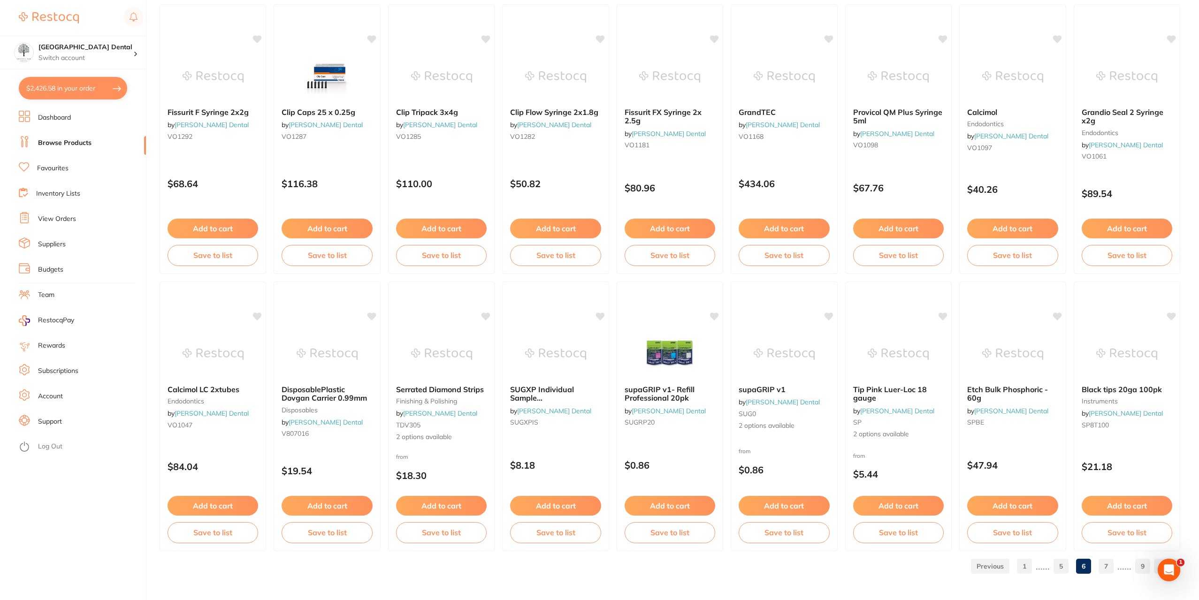
click at [1109, 564] on link "7" at bounding box center [1106, 566] width 15 height 19
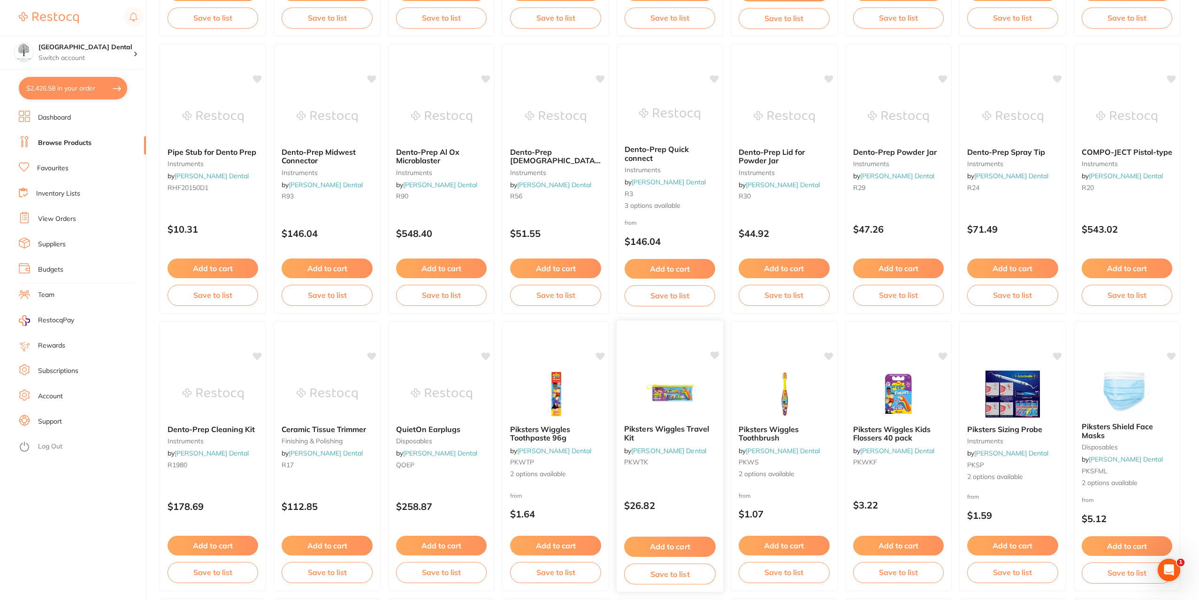
scroll to position [376, 0]
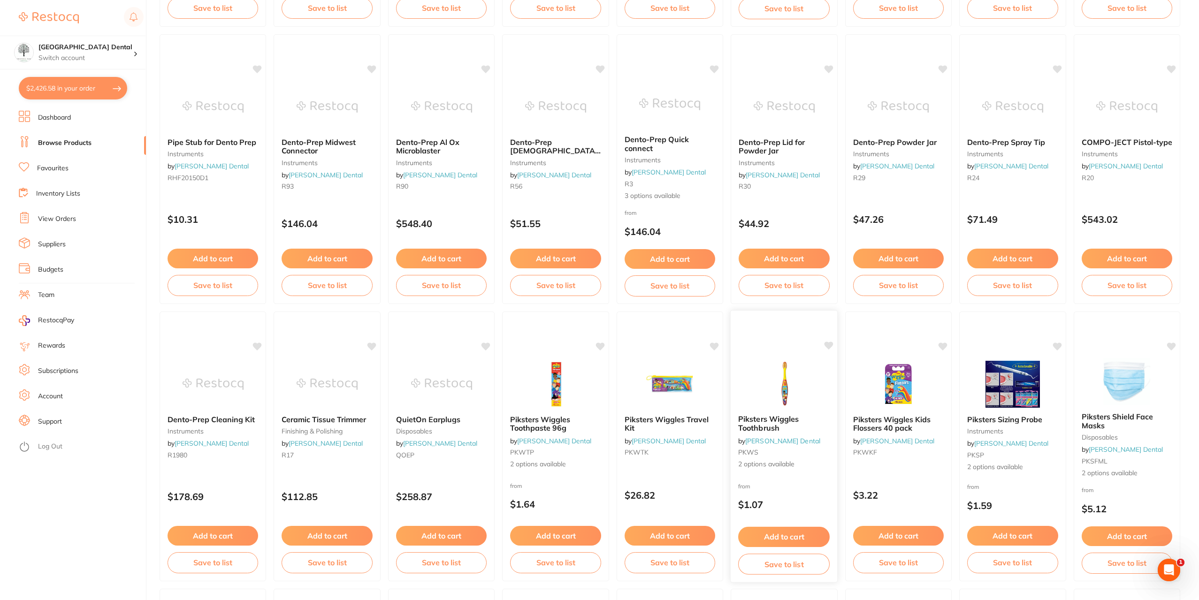
click at [782, 419] on span "Piksters Wiggles Toothbrush" at bounding box center [768, 423] width 61 height 18
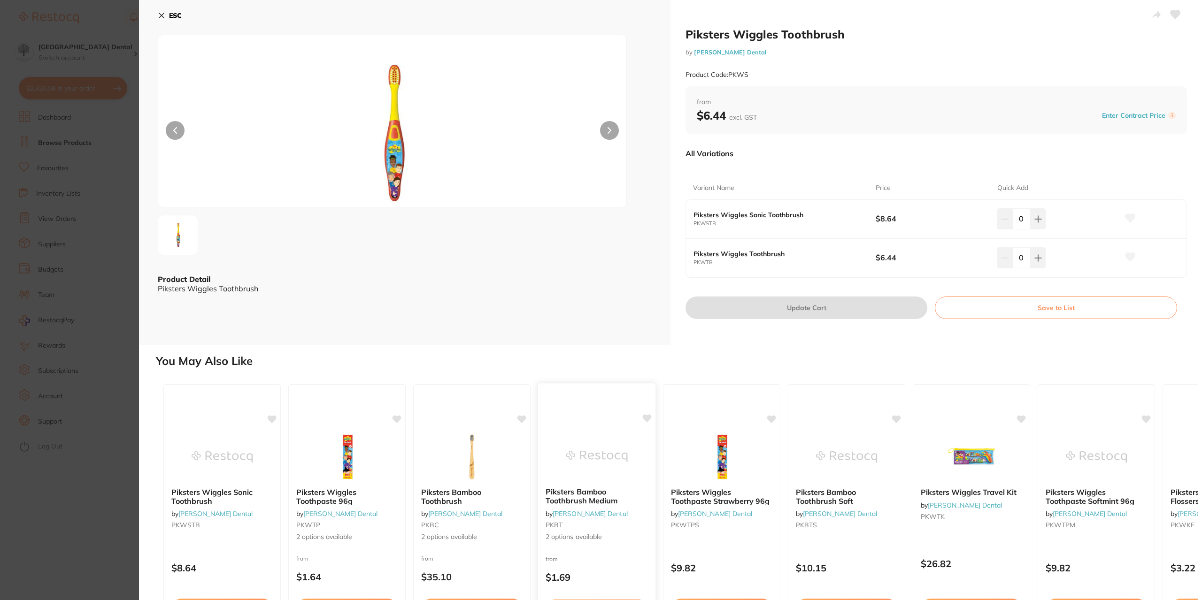
scroll to position [65, 0]
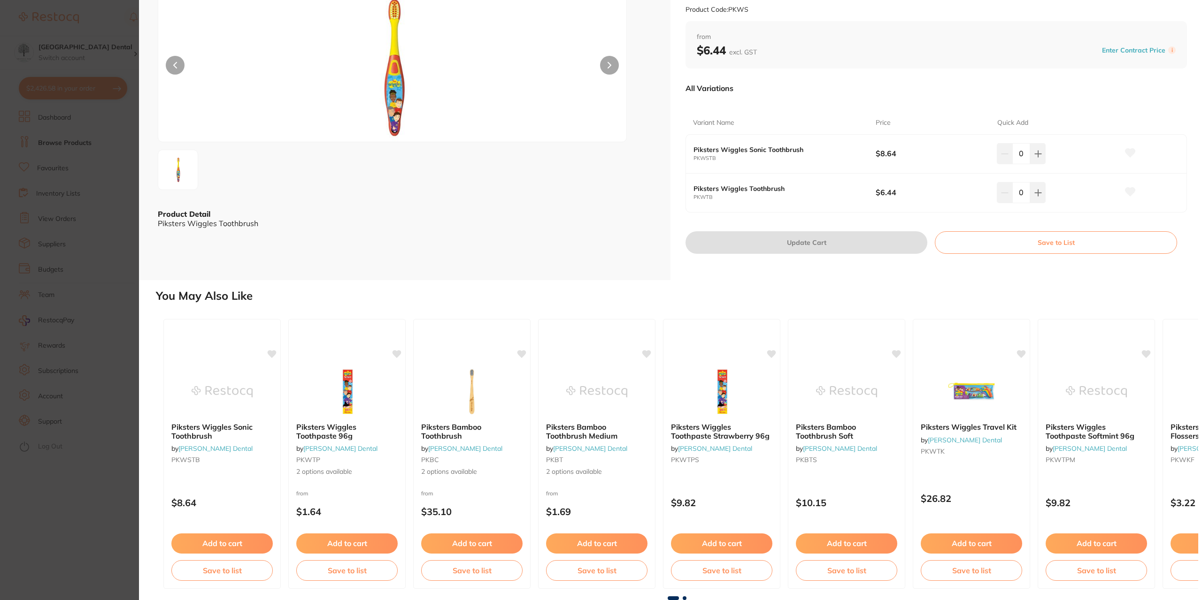
click at [48, 369] on section "Piksters Wiggles Toothbrush by [PERSON_NAME] Dental Product Code: PKWS ESC Prod…" at bounding box center [601, 300] width 1202 height 600
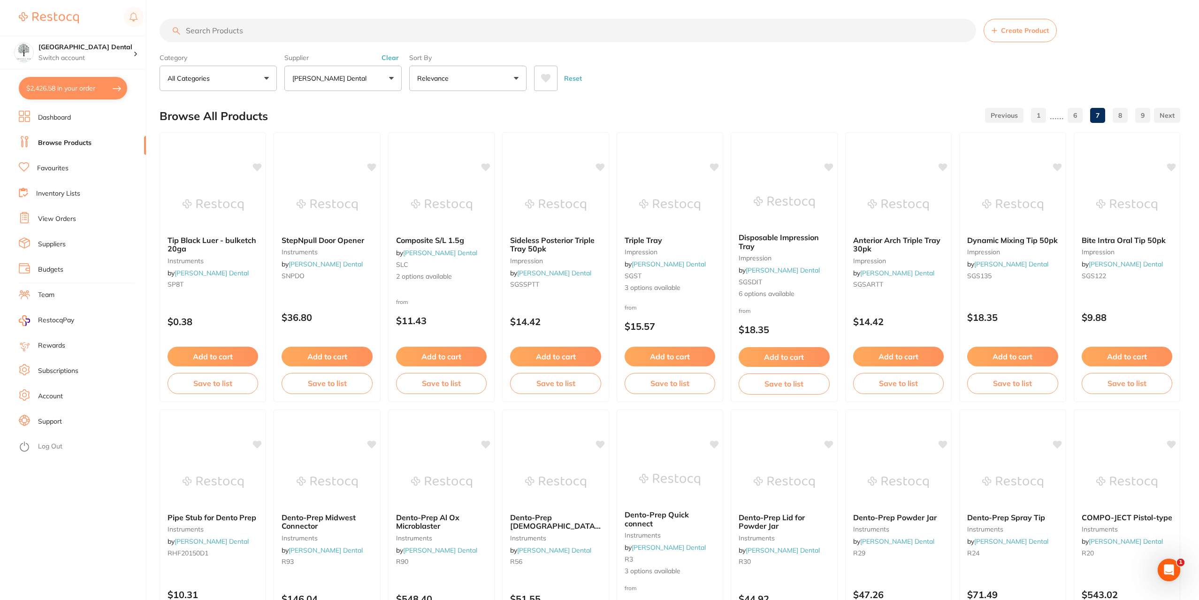
click at [62, 81] on button "$2,426.58 in your order" at bounding box center [73, 88] width 108 height 23
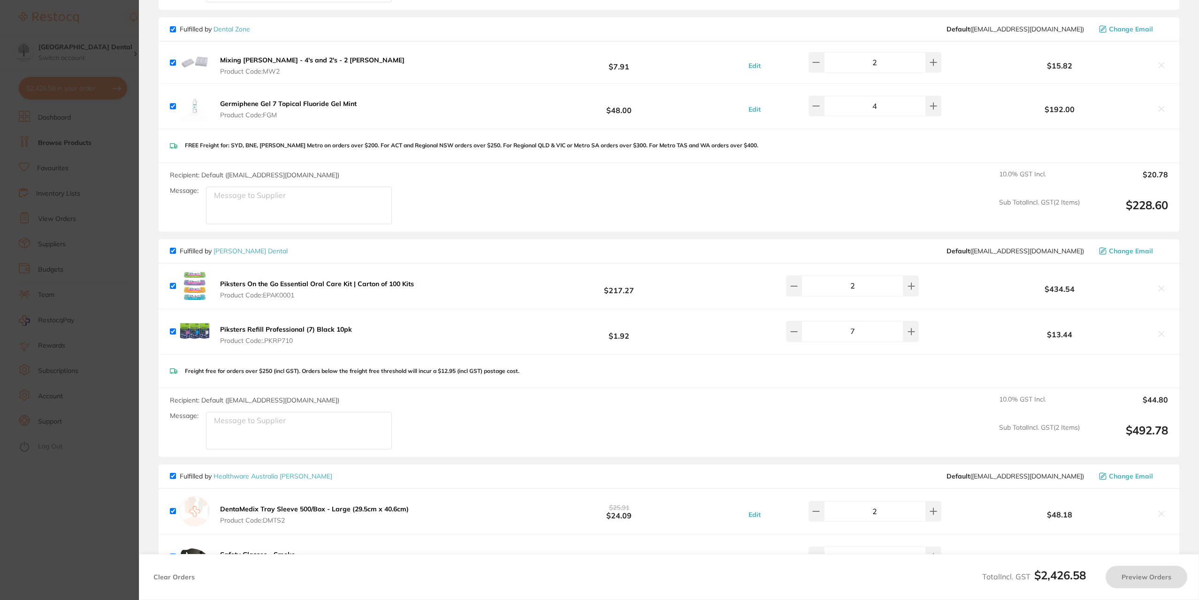
checkbox input "true"
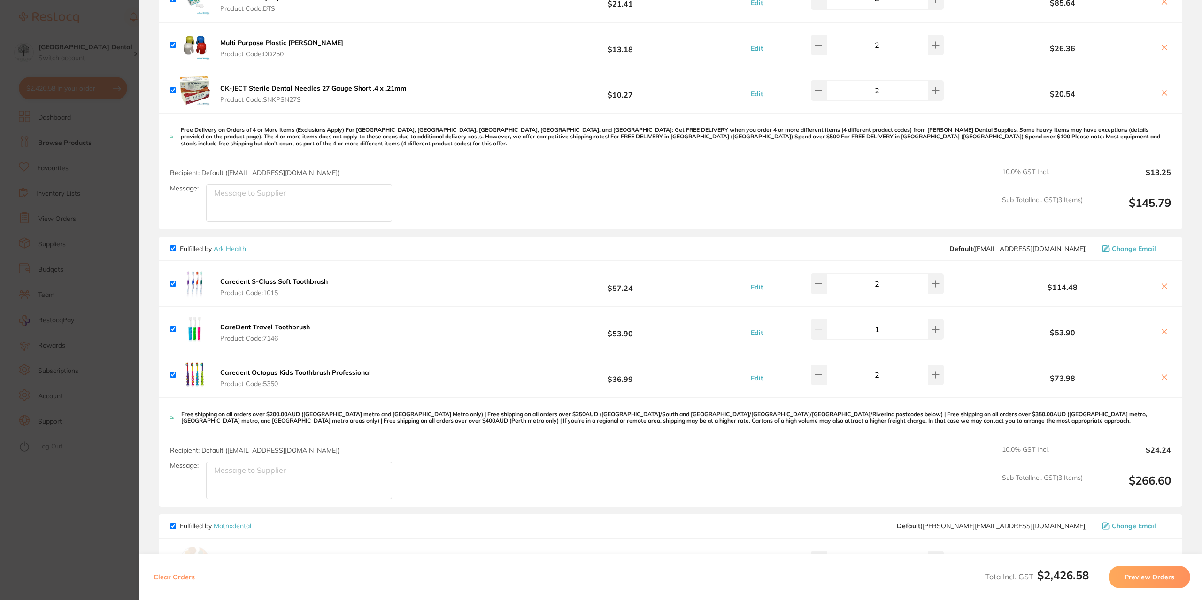
scroll to position [132, 0]
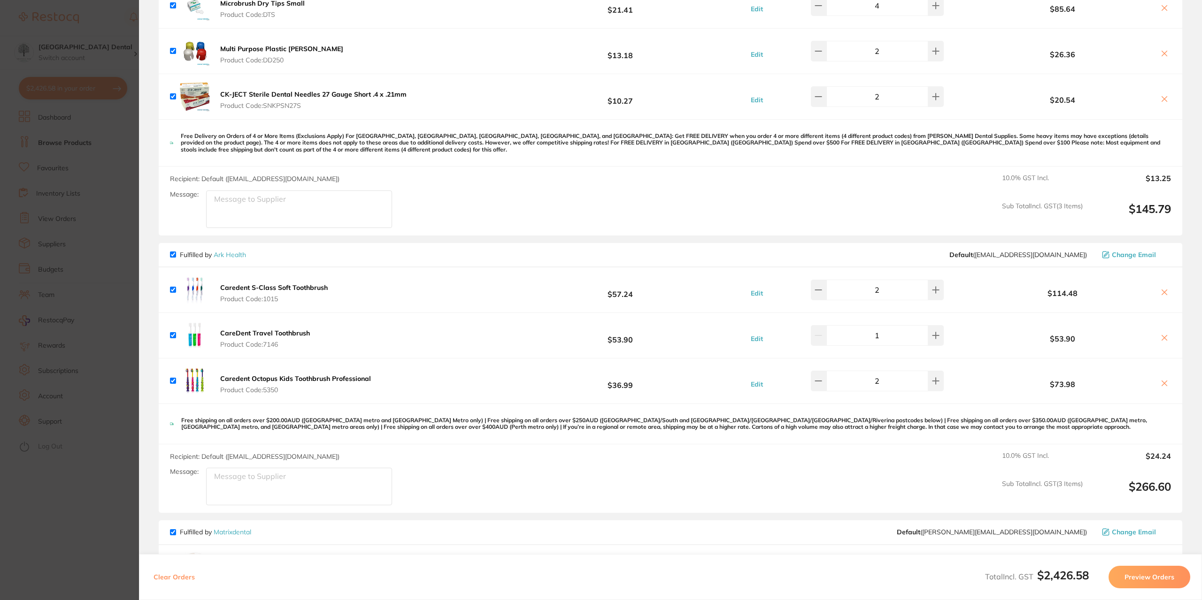
click at [110, 193] on section "Update RRP Set your pre negotiated price for this item. Item Agreed RRP (excl. …" at bounding box center [601, 300] width 1202 height 600
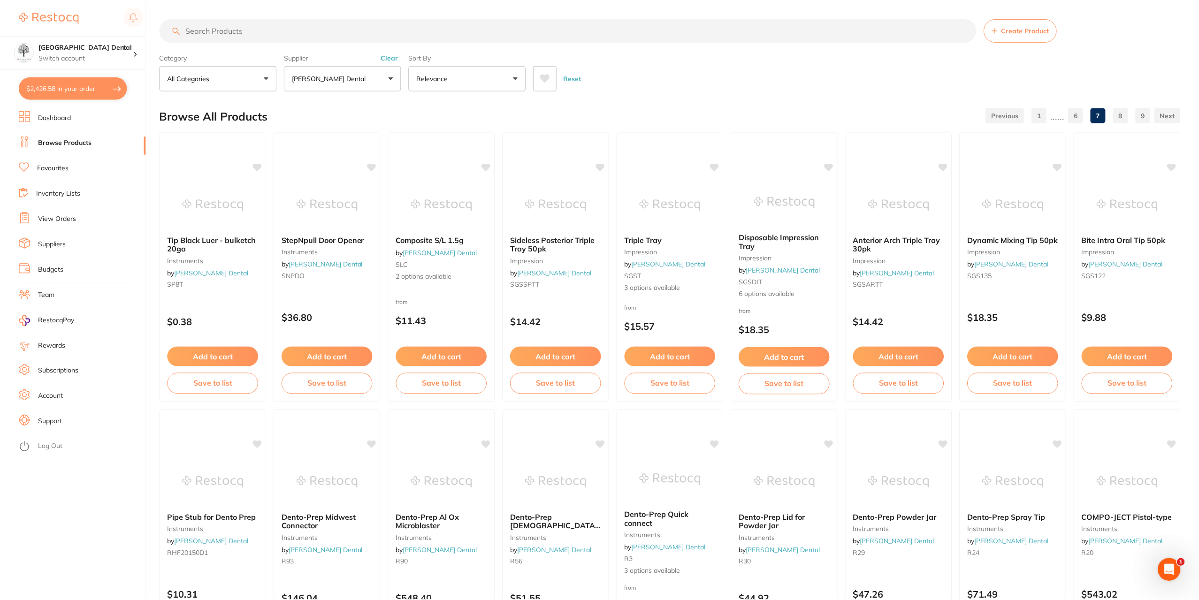
scroll to position [2, 0]
